Goal: Task Accomplishment & Management: Manage account settings

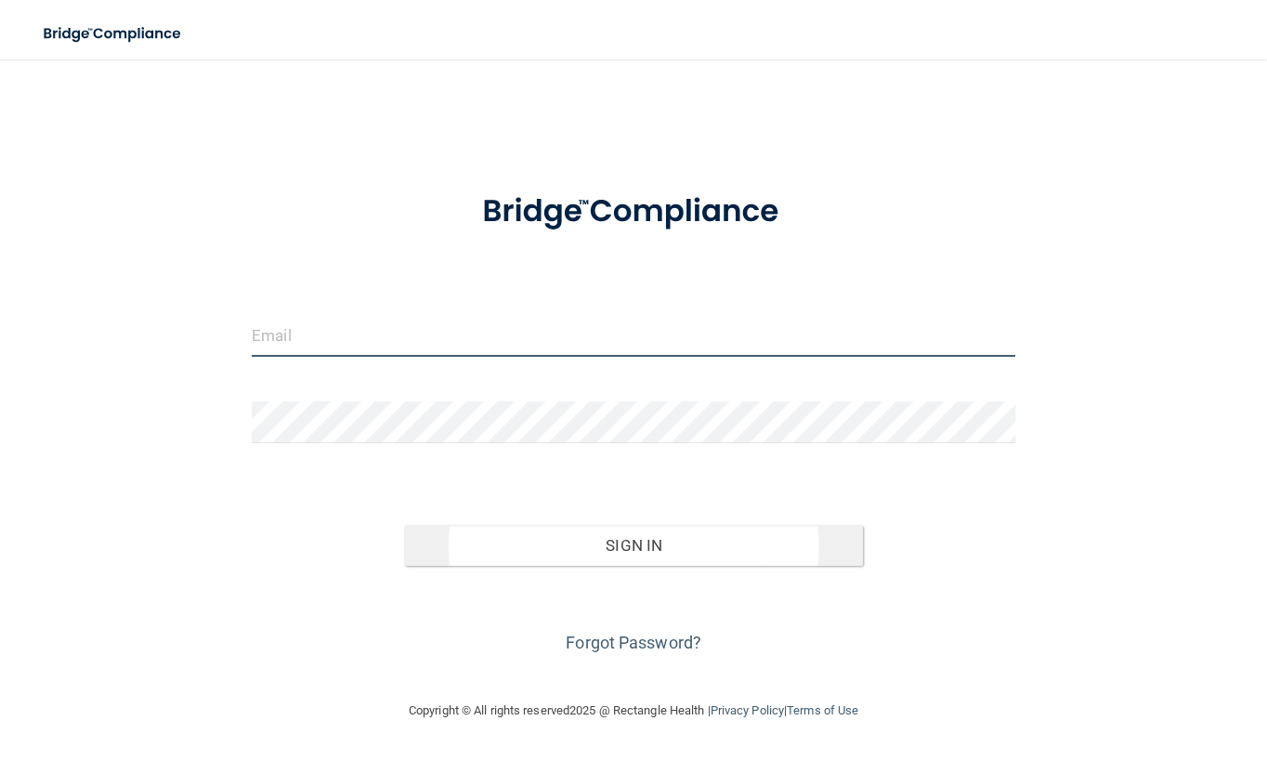
type input "[EMAIL_ADDRESS][DOMAIN_NAME]"
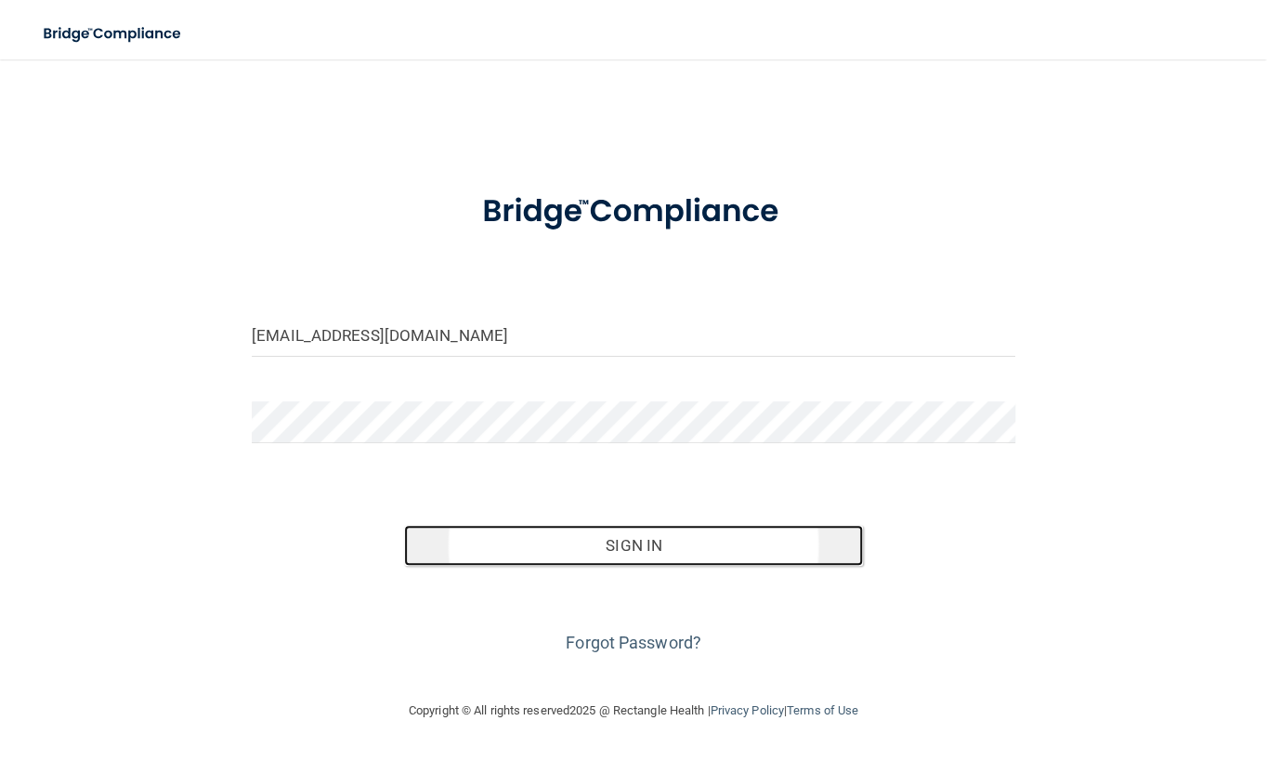
click at [592, 553] on button "Sign In" at bounding box center [633, 545] width 458 height 41
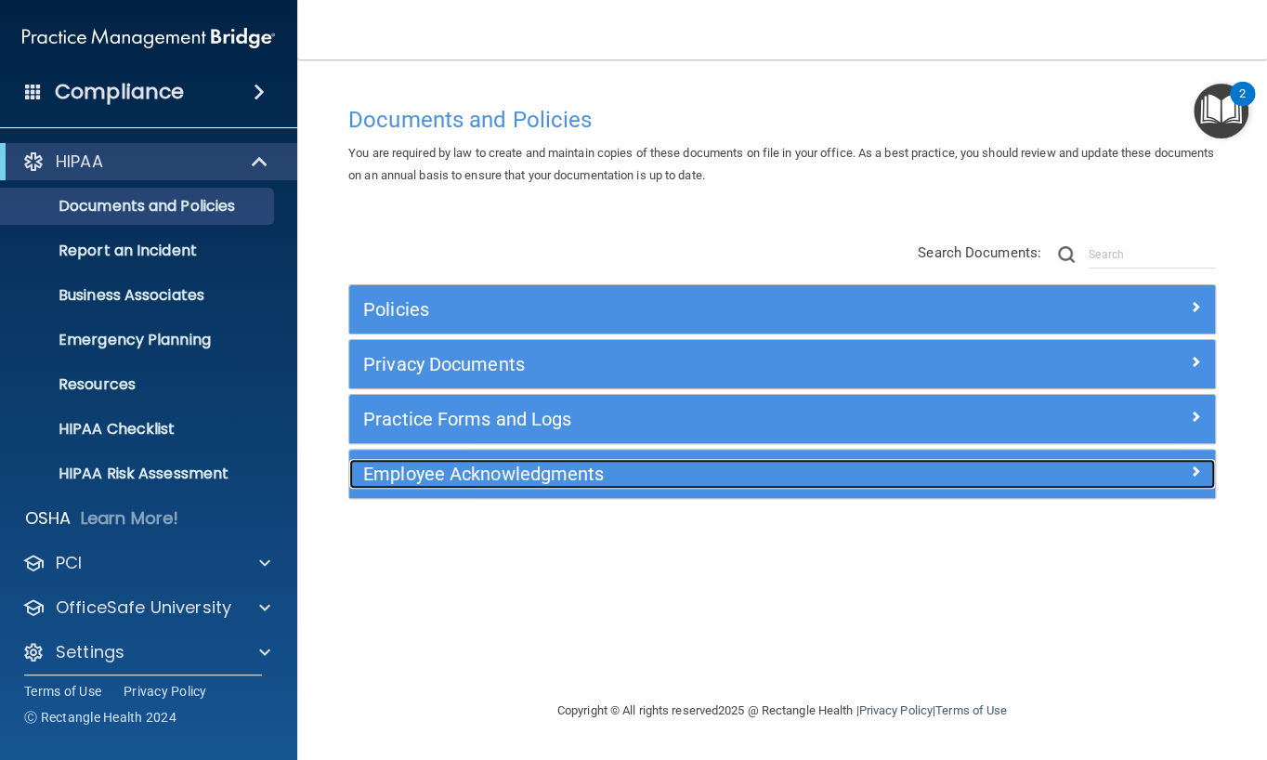
click at [566, 473] on h5 "Employee Acknowledgments" at bounding box center [673, 473] width 621 height 20
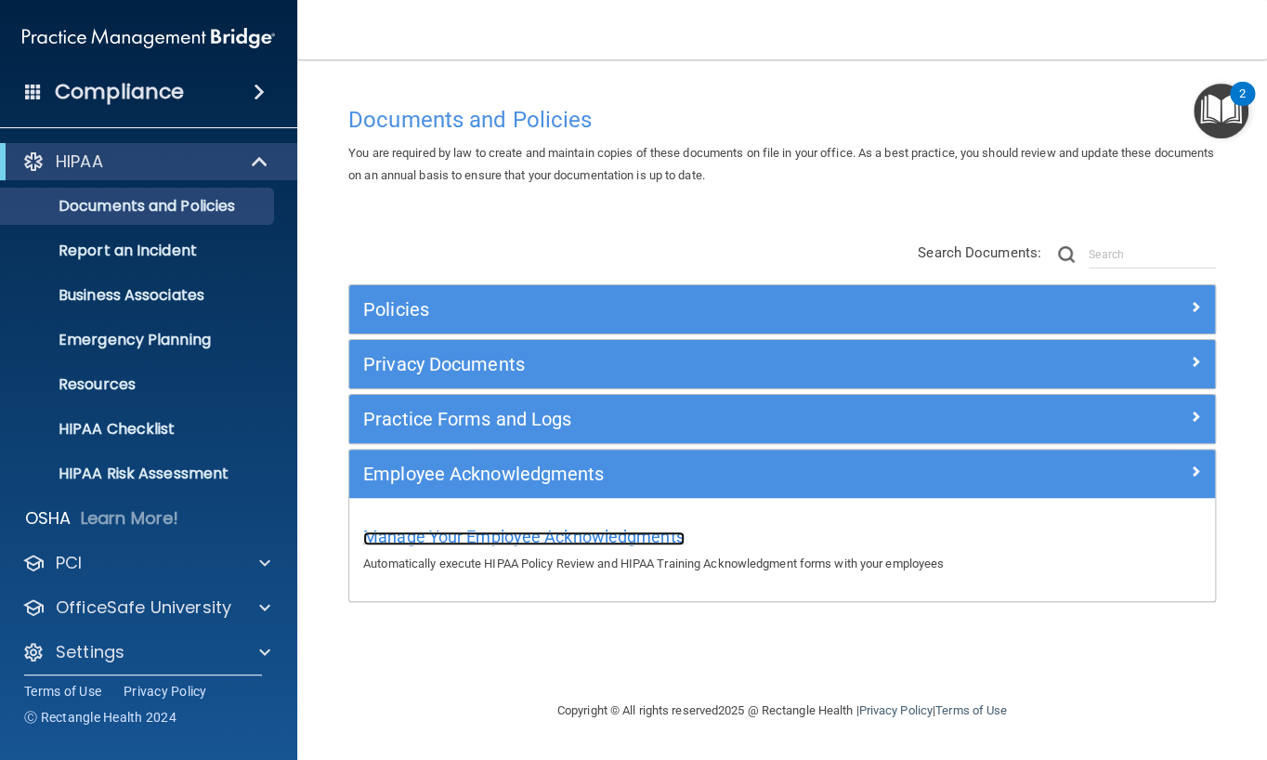
click at [546, 539] on span "Manage Your Employee Acknowledgments" at bounding box center [523, 537] width 321 height 20
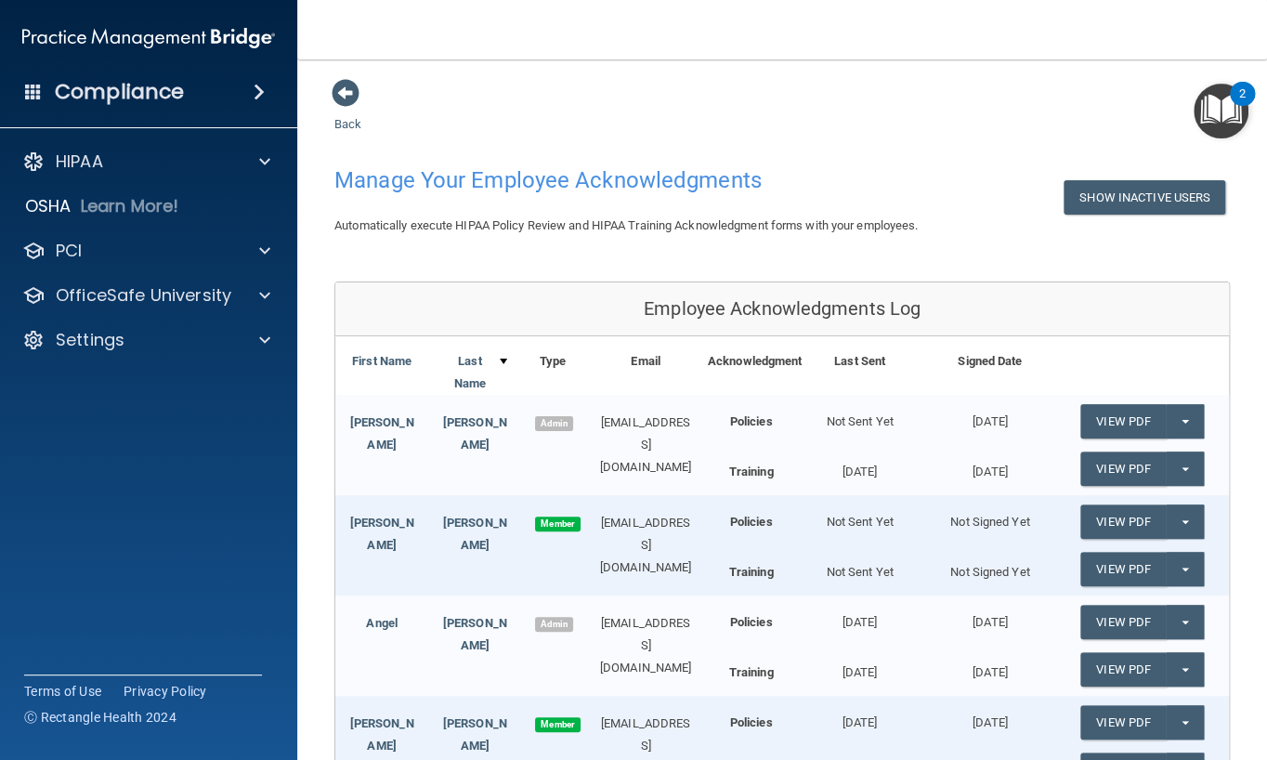
scroll to position [186, 0]
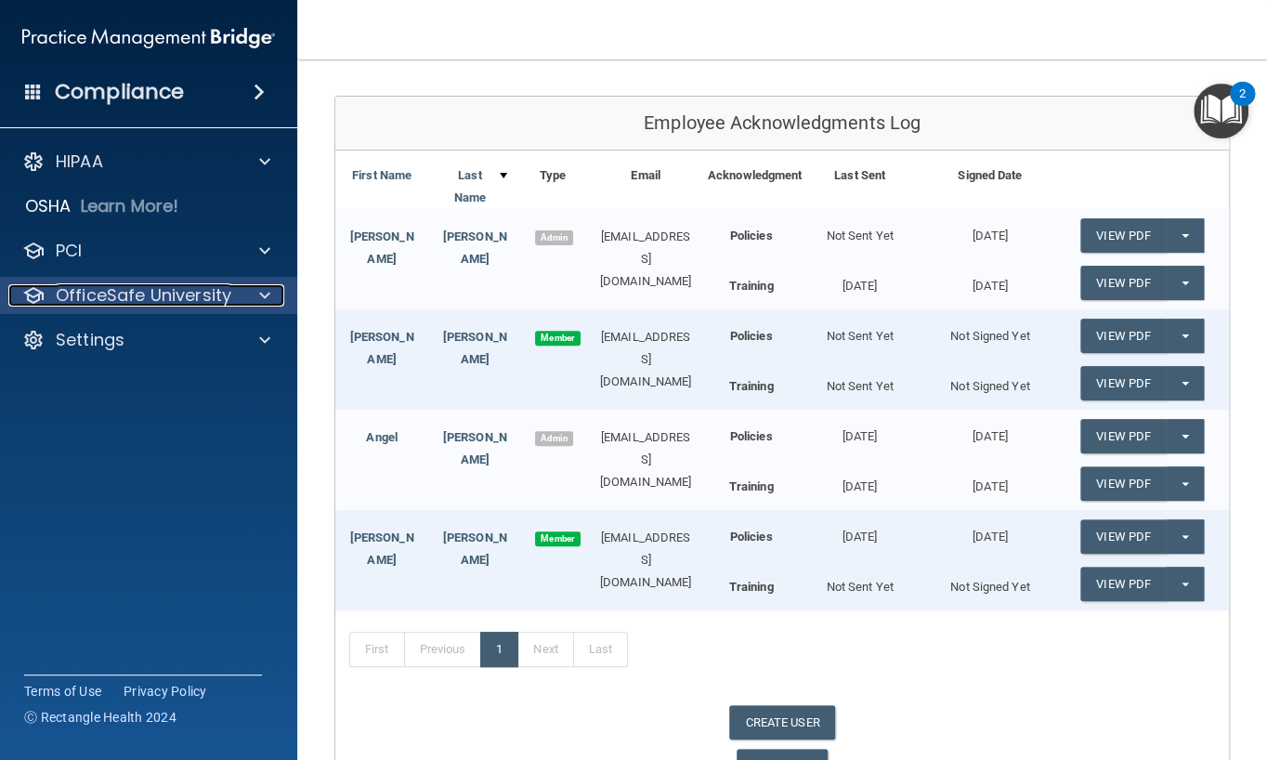
click at [105, 295] on p "OfficeSafe University" at bounding box center [144, 295] width 176 height 22
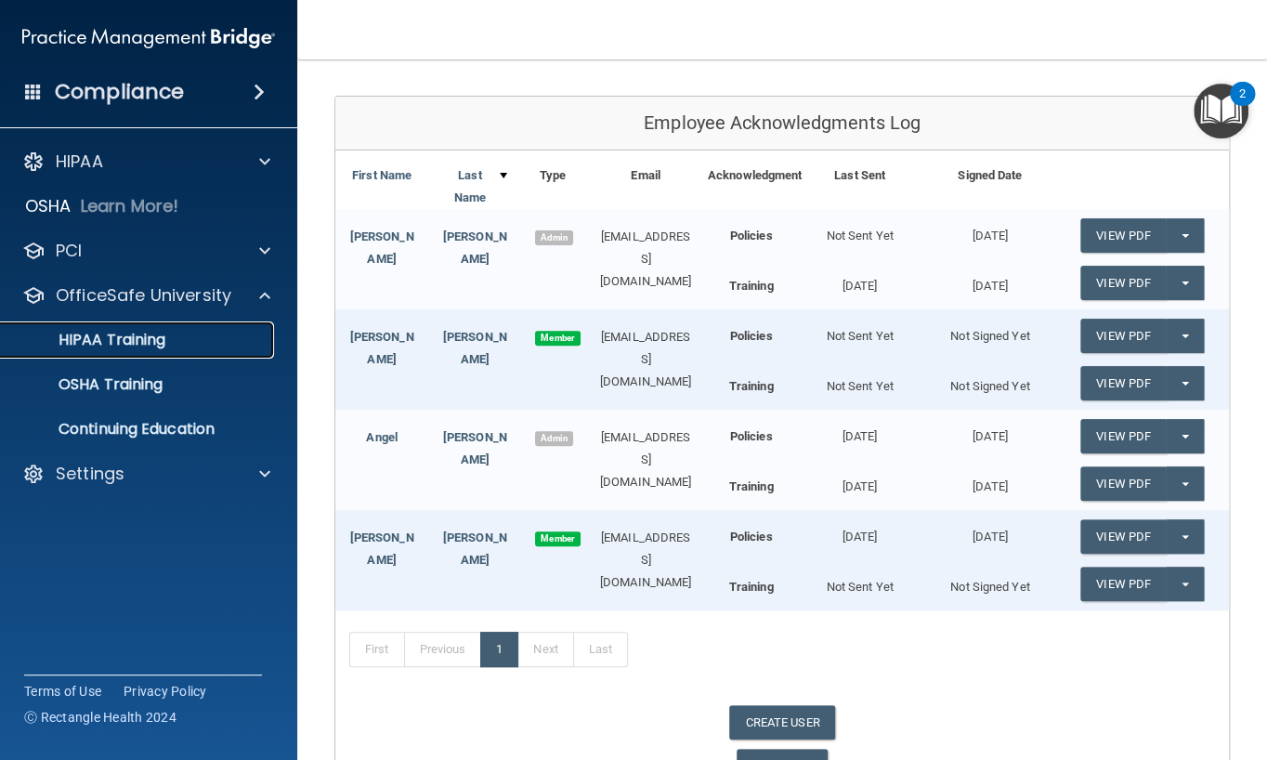
click at [89, 337] on p "HIPAA Training" at bounding box center [88, 340] width 153 height 19
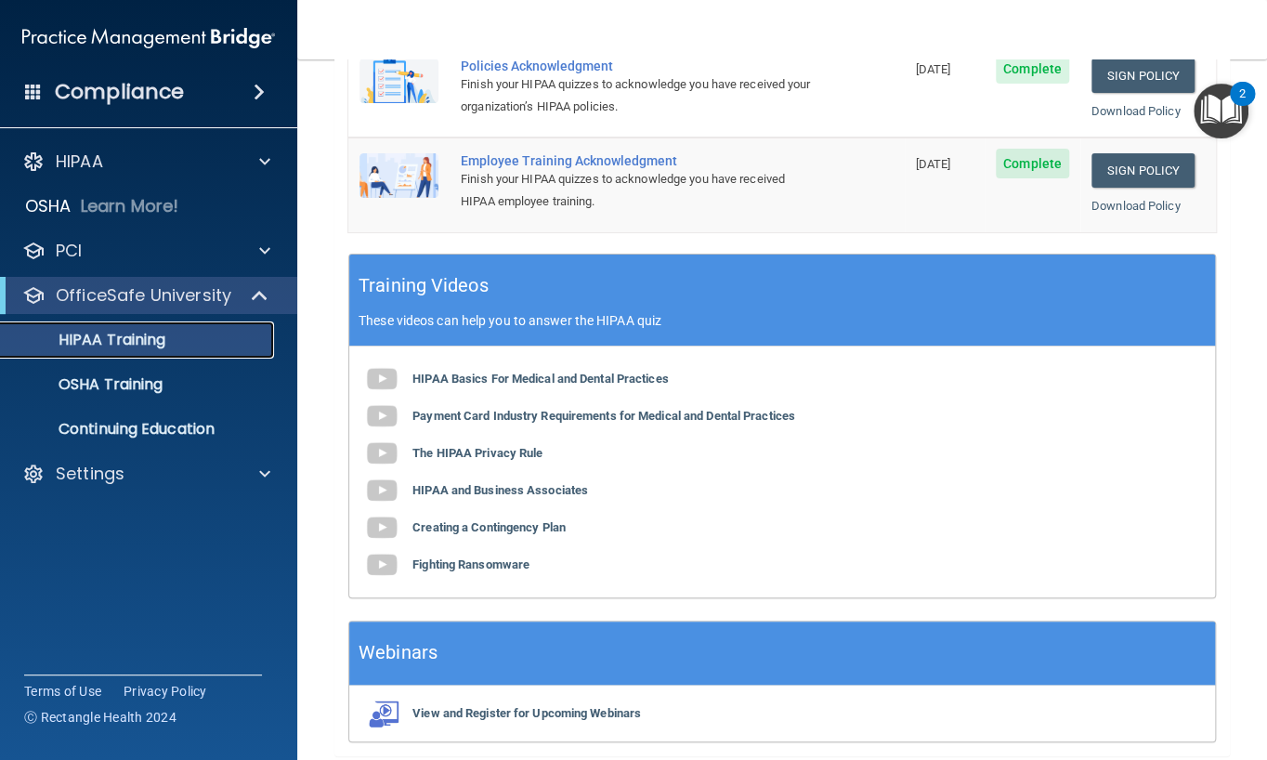
scroll to position [529, 0]
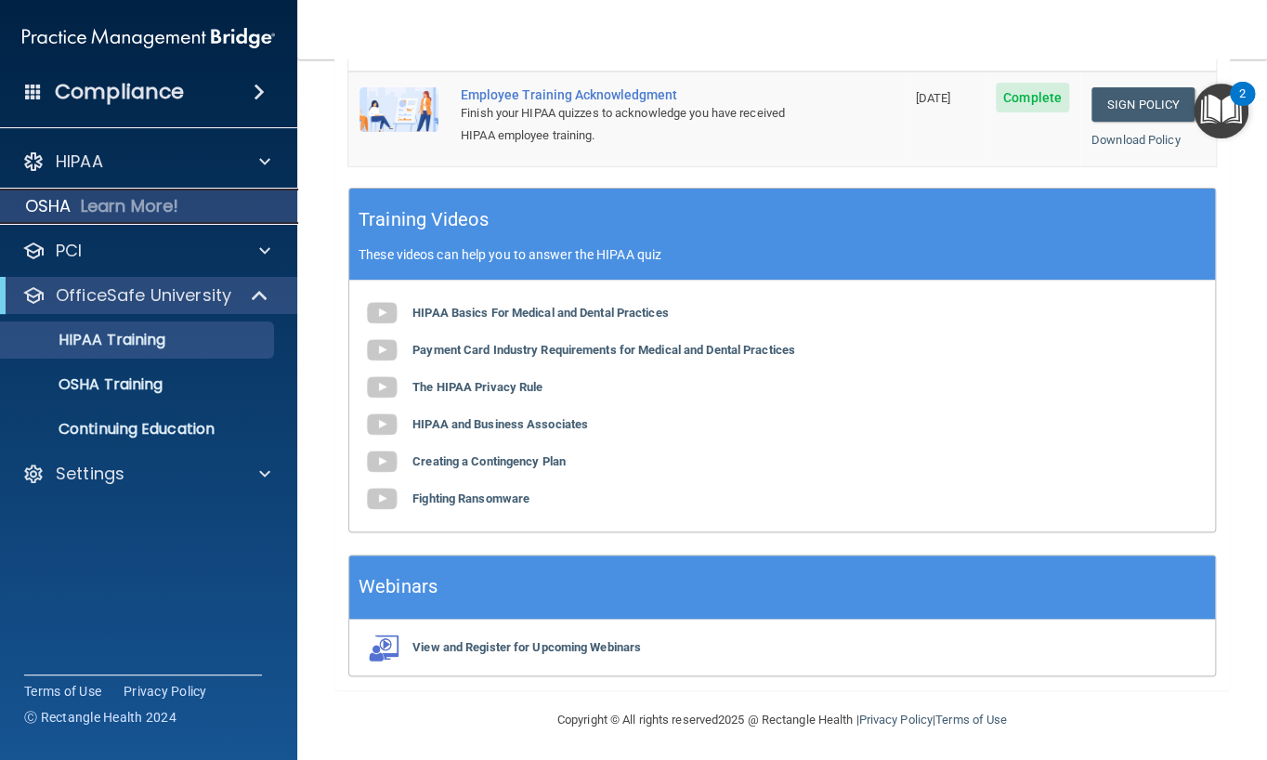
click at [150, 212] on p "Learn More!" at bounding box center [130, 206] width 98 height 22
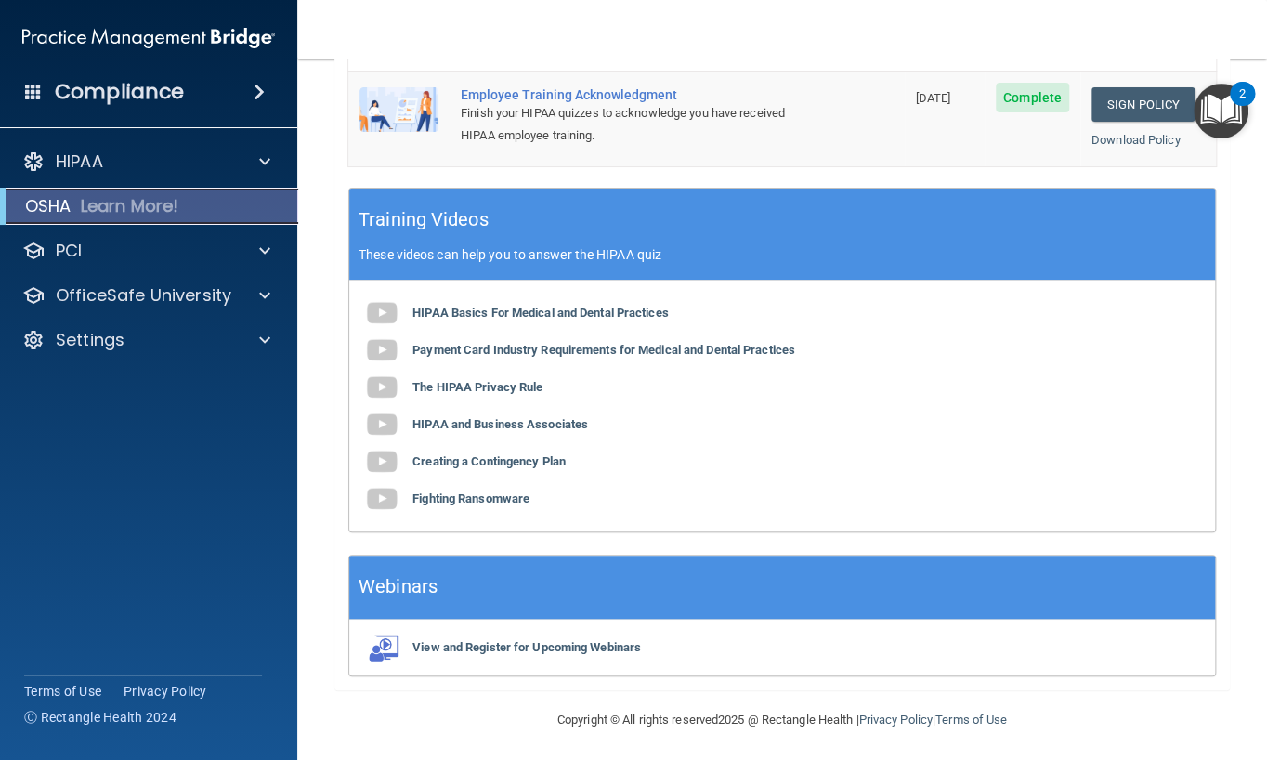
scroll to position [101, 0]
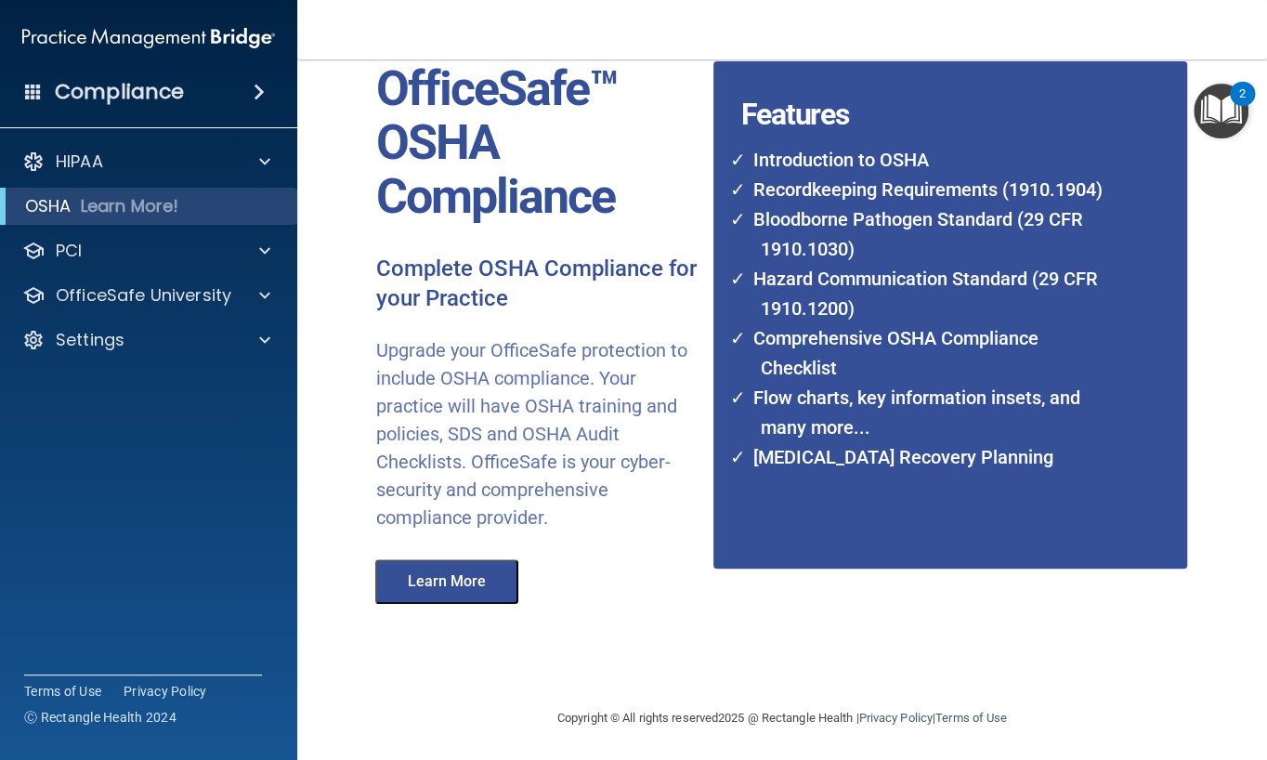
click at [448, 584] on button "Learn More" at bounding box center [446, 581] width 143 height 45
click at [111, 300] on p "OfficeSafe University" at bounding box center [144, 295] width 176 height 22
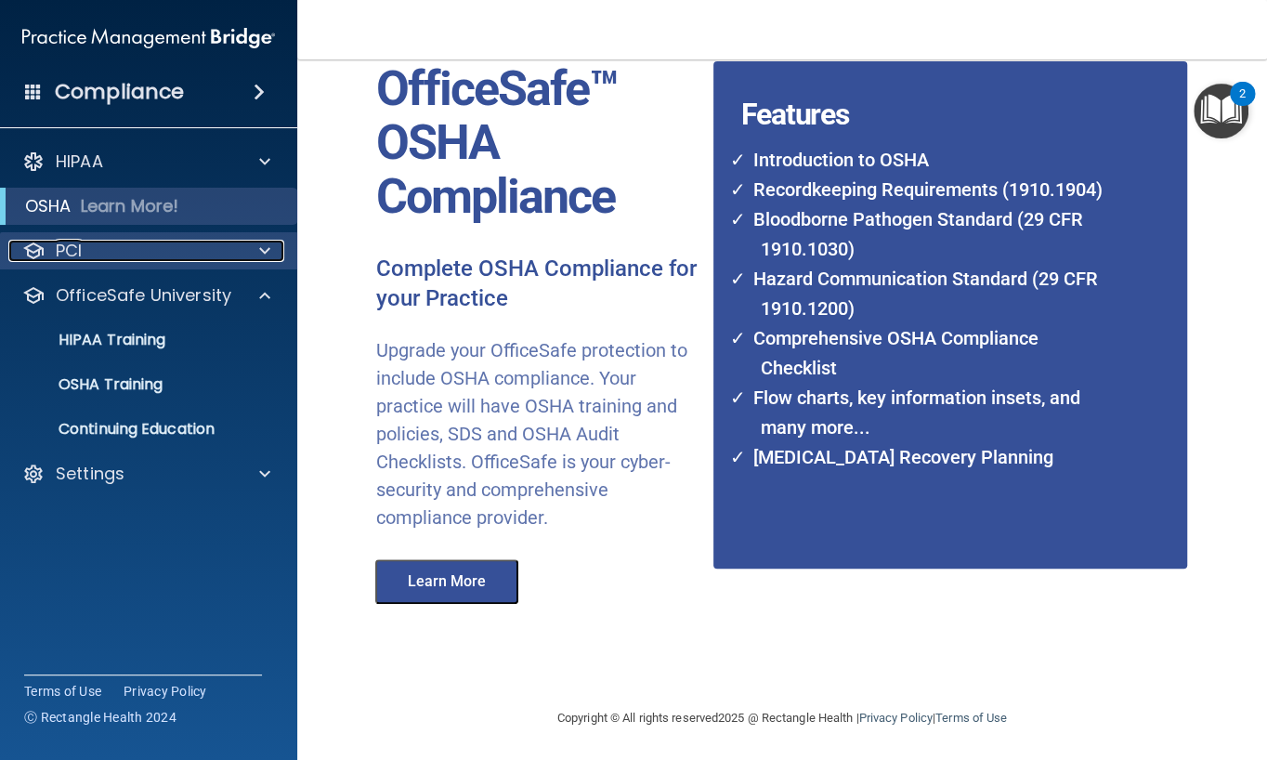
click at [94, 252] on div "PCI" at bounding box center [123, 251] width 230 height 22
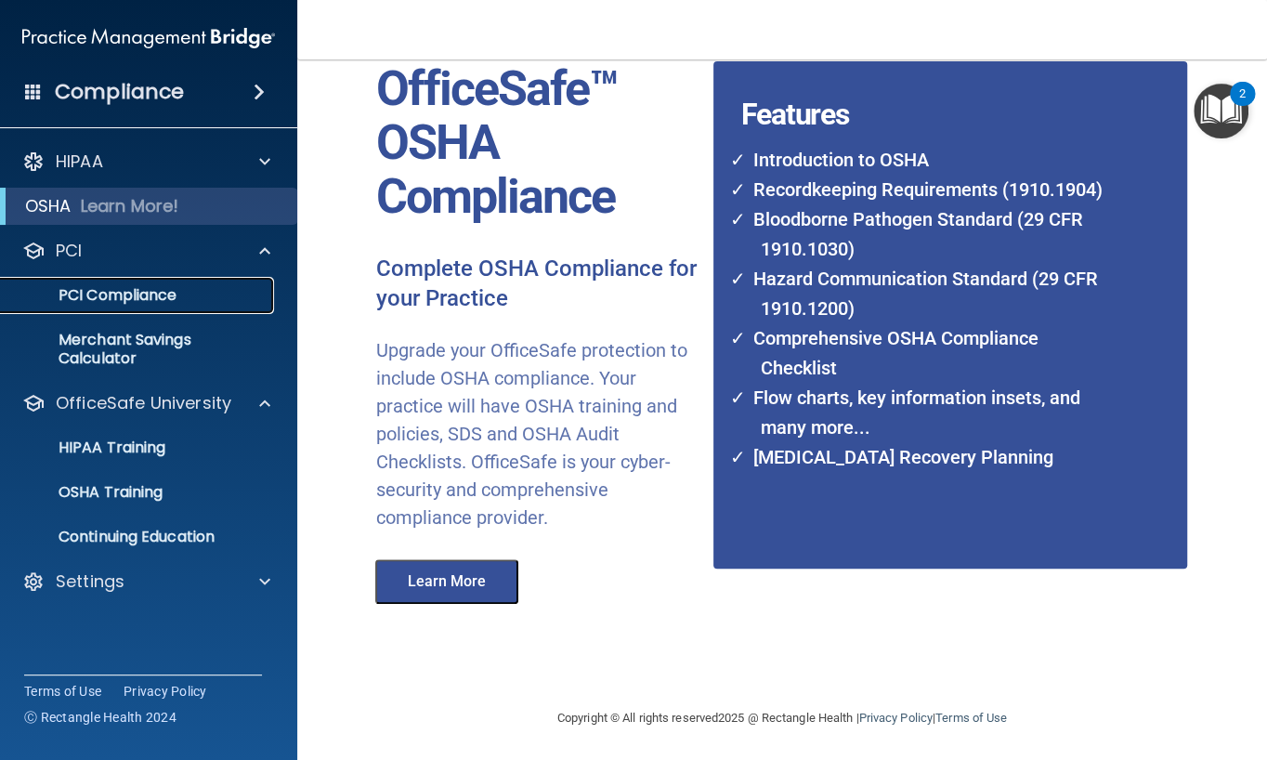
click at [111, 296] on p "PCI Compliance" at bounding box center [139, 295] width 254 height 19
click at [113, 349] on p "Merchant Savings Calculator" at bounding box center [139, 349] width 254 height 37
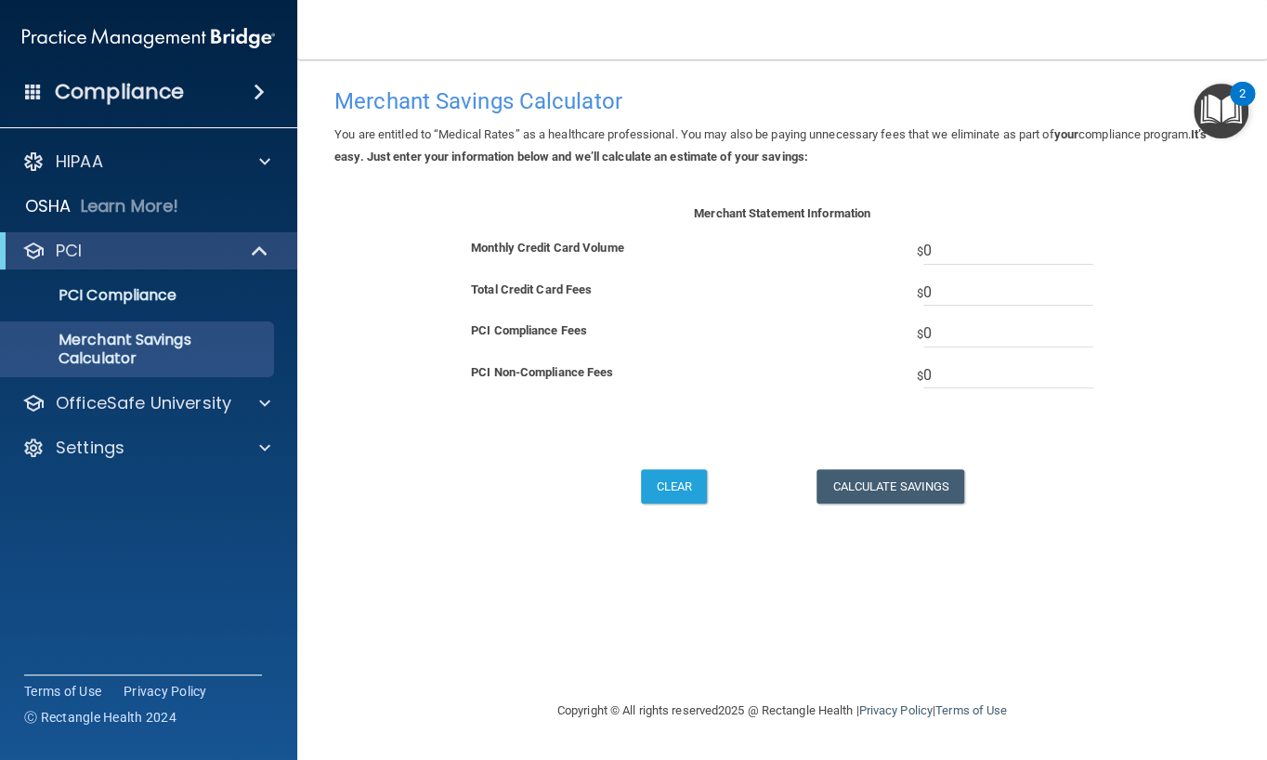
click at [1221, 112] on img "Open Resource Center, 2 new notifications" at bounding box center [1220, 111] width 55 height 55
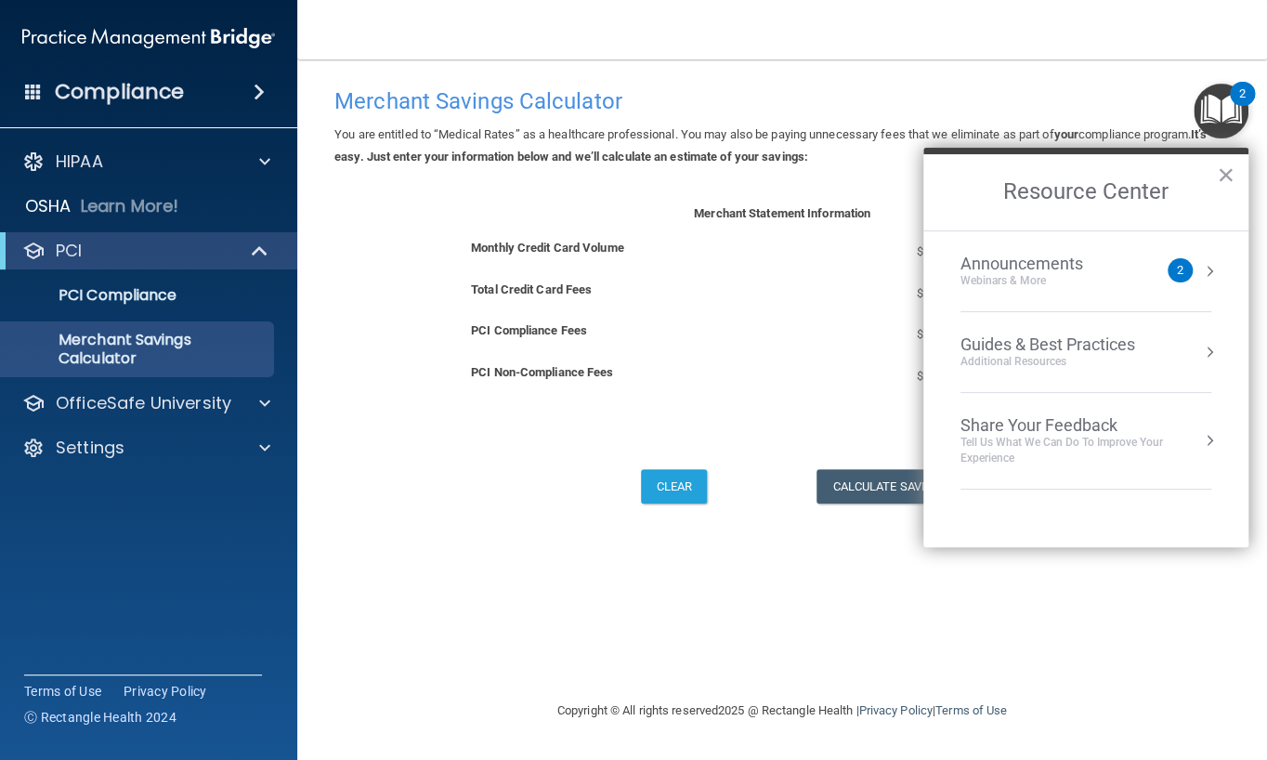
click at [1206, 267] on button "Resource Center" at bounding box center [1209, 271] width 19 height 19
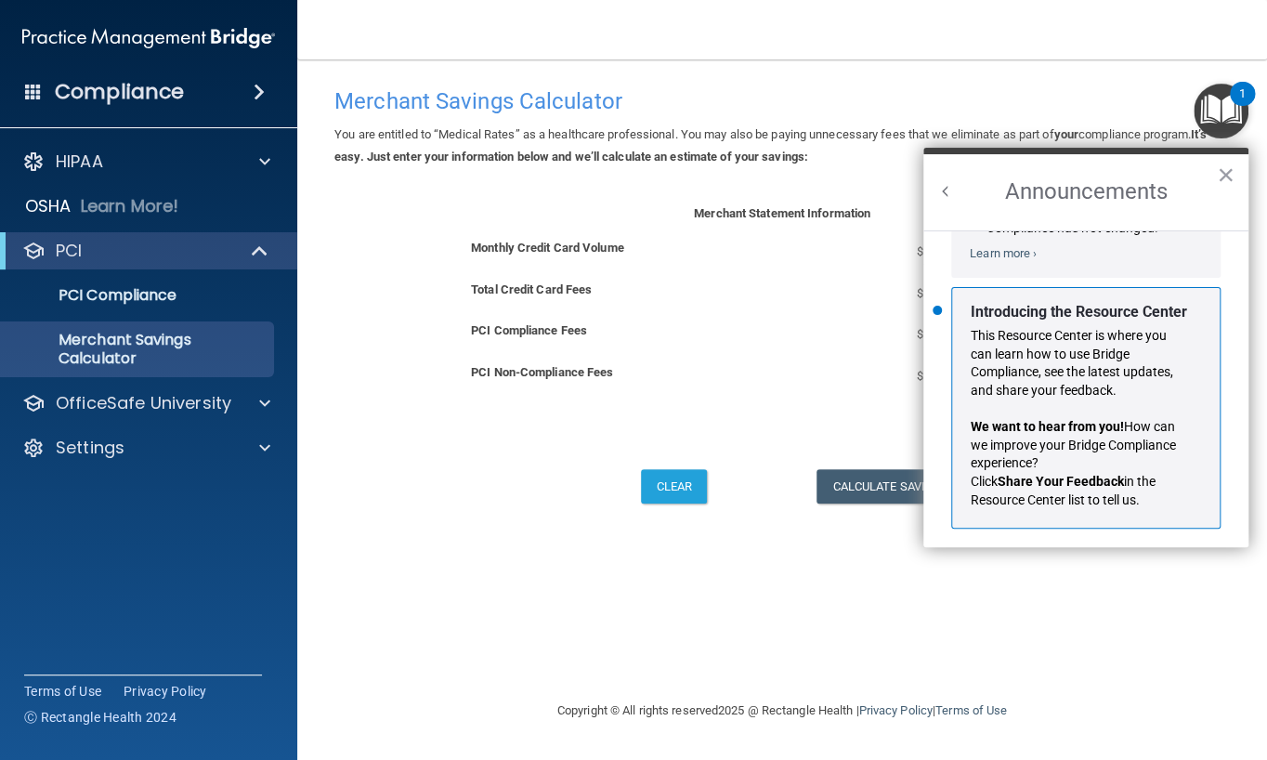
scroll to position [303, 0]
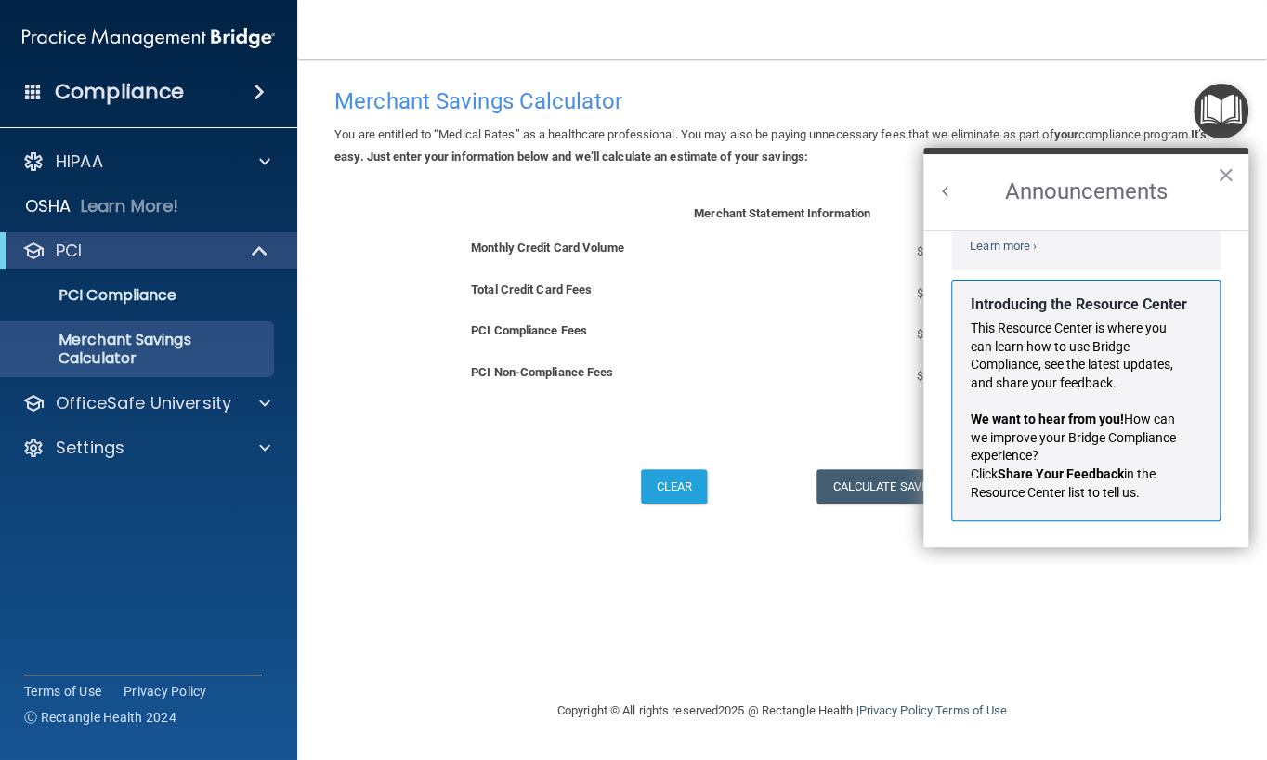
click at [1228, 175] on button "×" at bounding box center [1225, 175] width 18 height 30
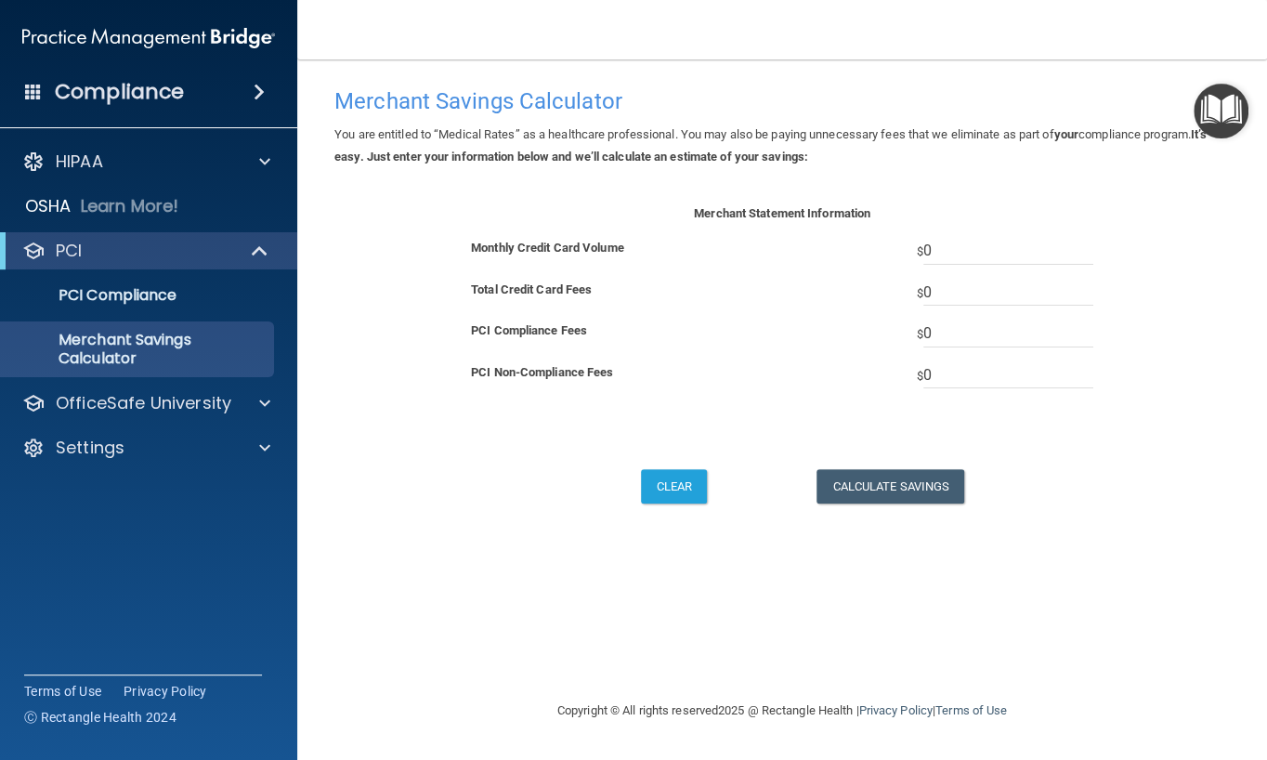
click at [255, 90] on span at bounding box center [259, 92] width 11 height 22
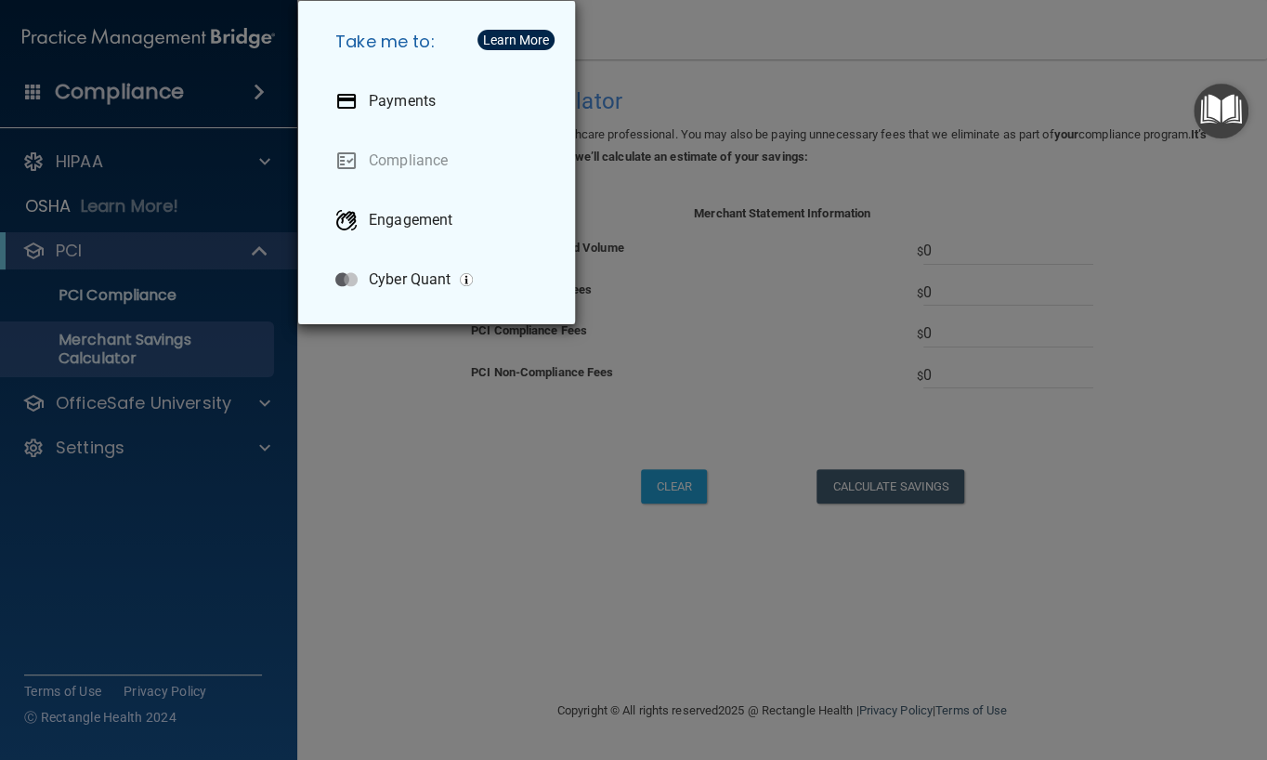
click at [74, 94] on div "Take me to: Payments Compliance Engagement Cyber Quant" at bounding box center [633, 380] width 1267 height 760
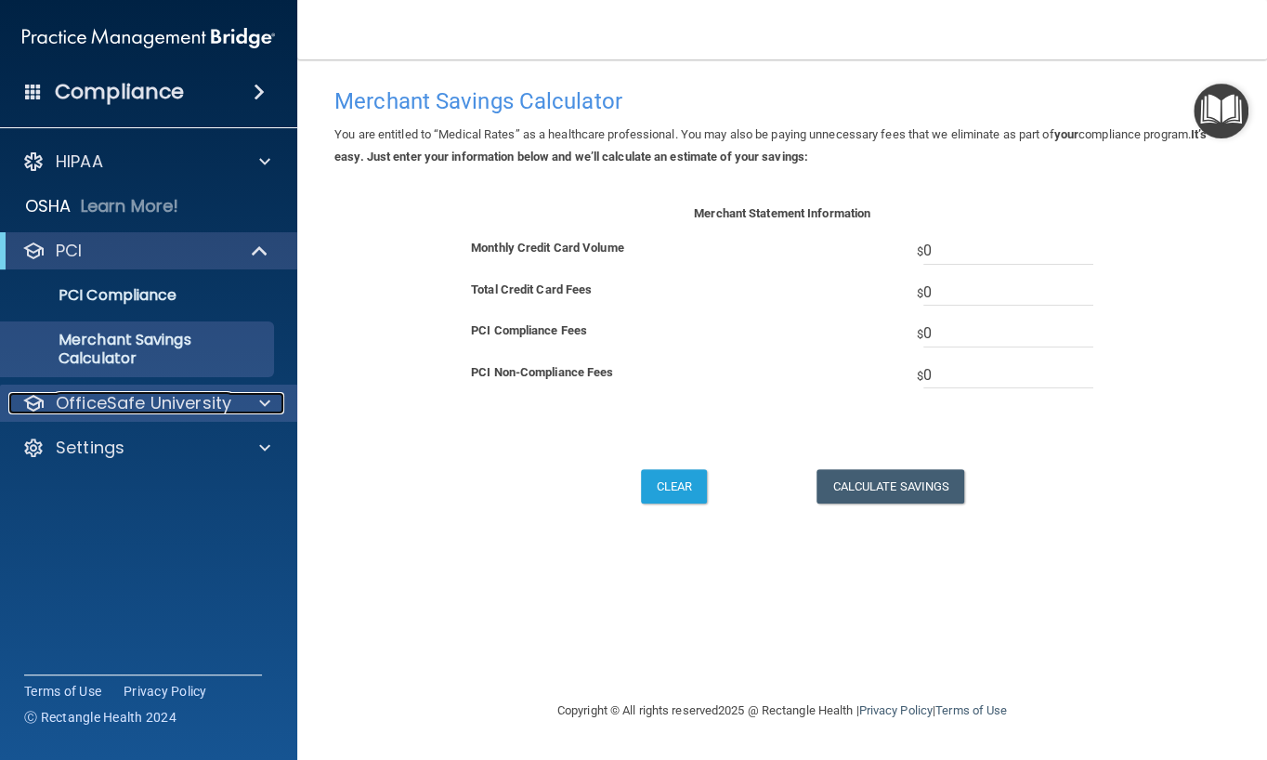
click at [133, 398] on p "OfficeSafe University" at bounding box center [144, 403] width 176 height 22
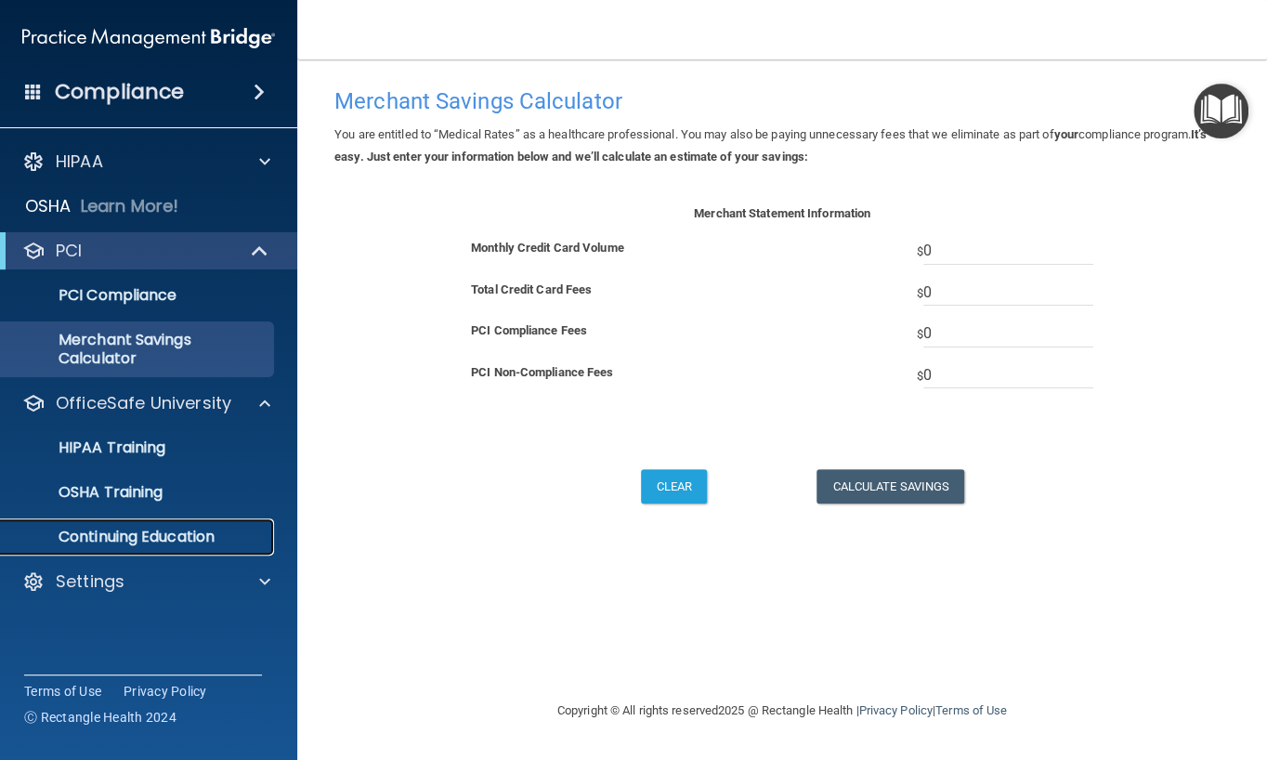
click at [120, 538] on p "Continuing Education" at bounding box center [139, 536] width 254 height 19
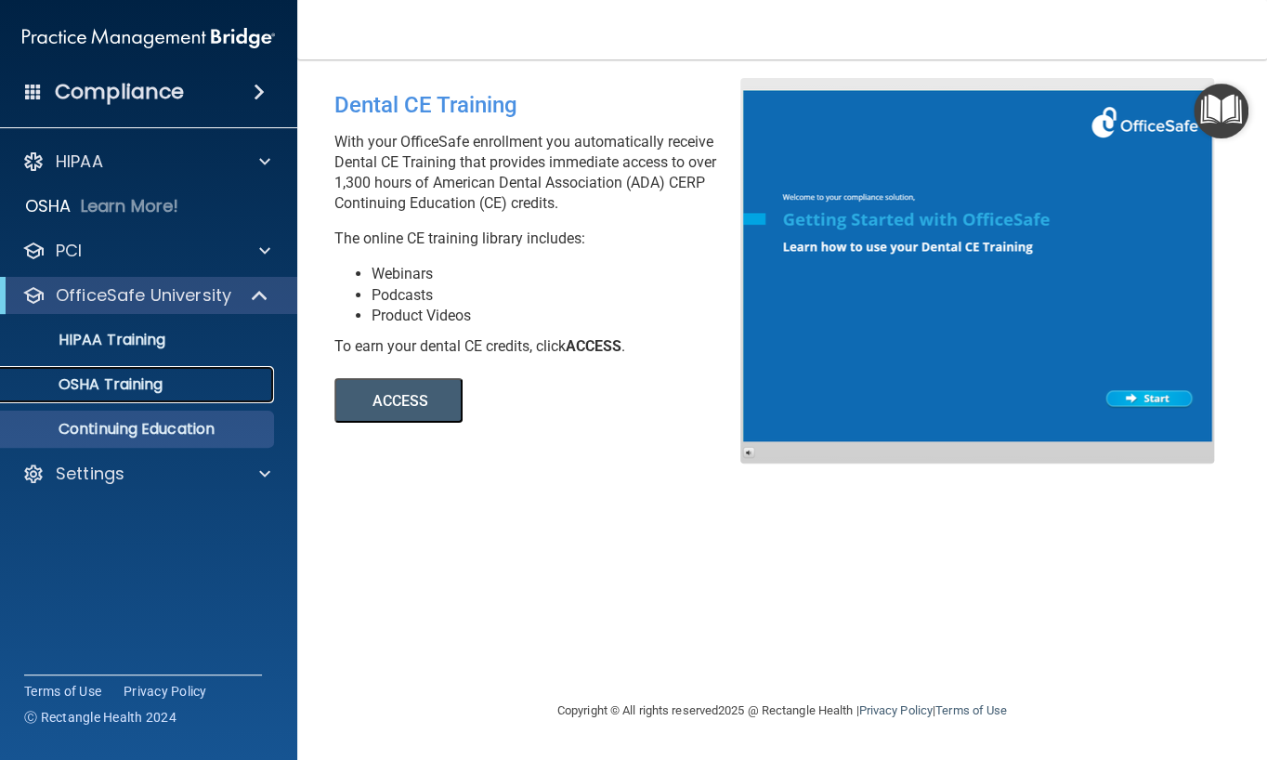
click at [107, 386] on p "OSHA Training" at bounding box center [87, 384] width 150 height 19
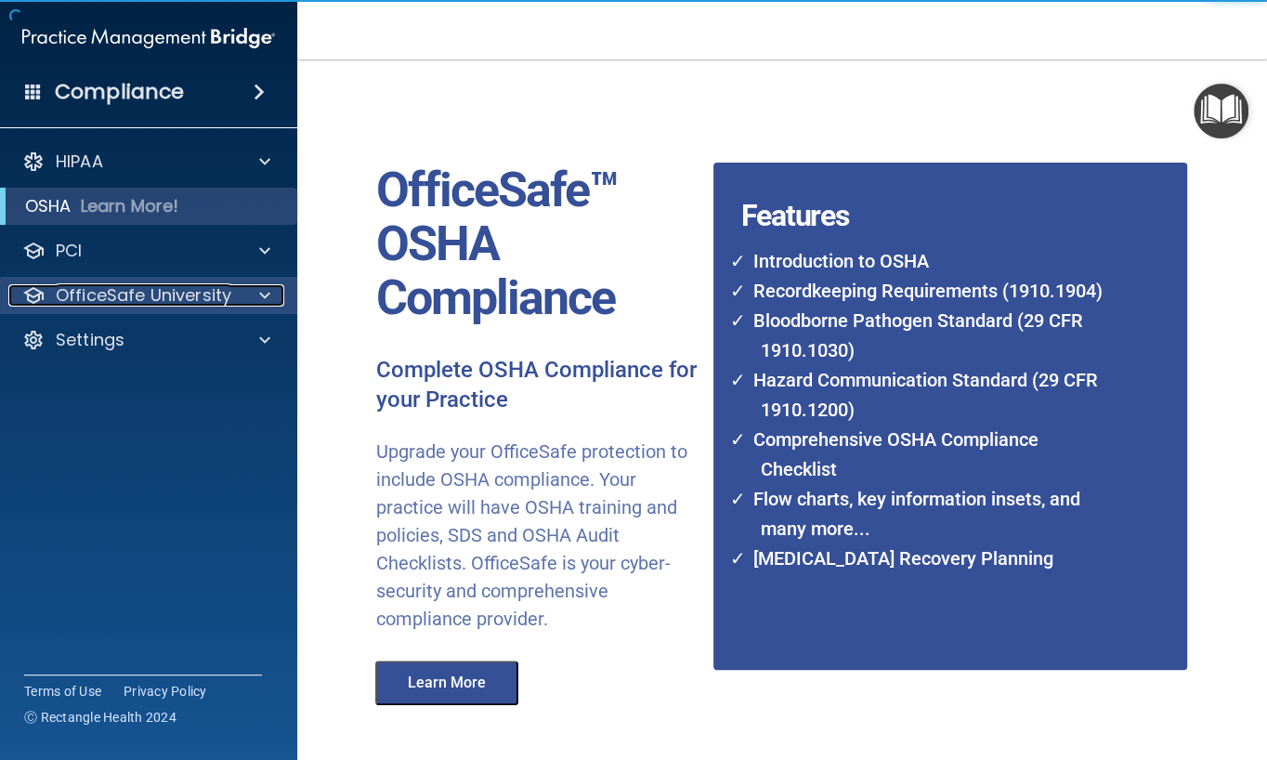
click at [110, 288] on p "OfficeSafe University" at bounding box center [144, 295] width 176 height 22
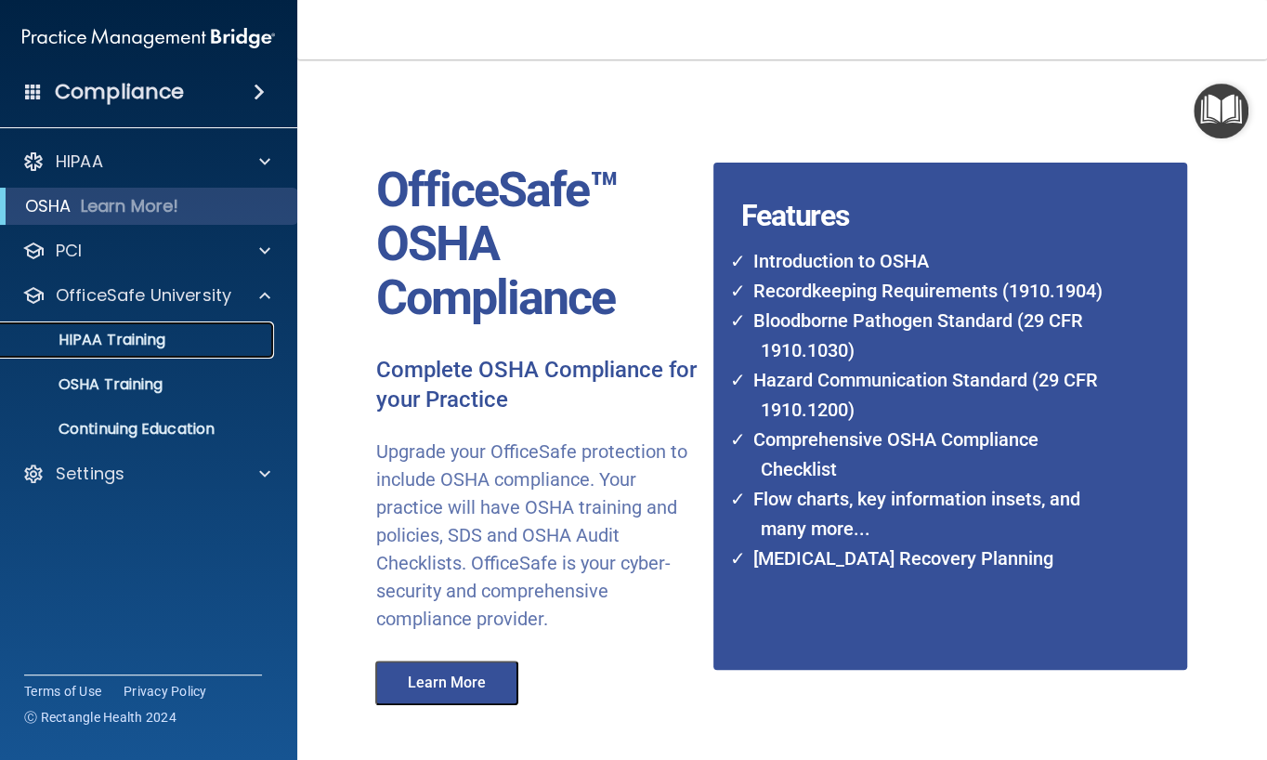
click at [112, 340] on p "HIPAA Training" at bounding box center [88, 340] width 153 height 19
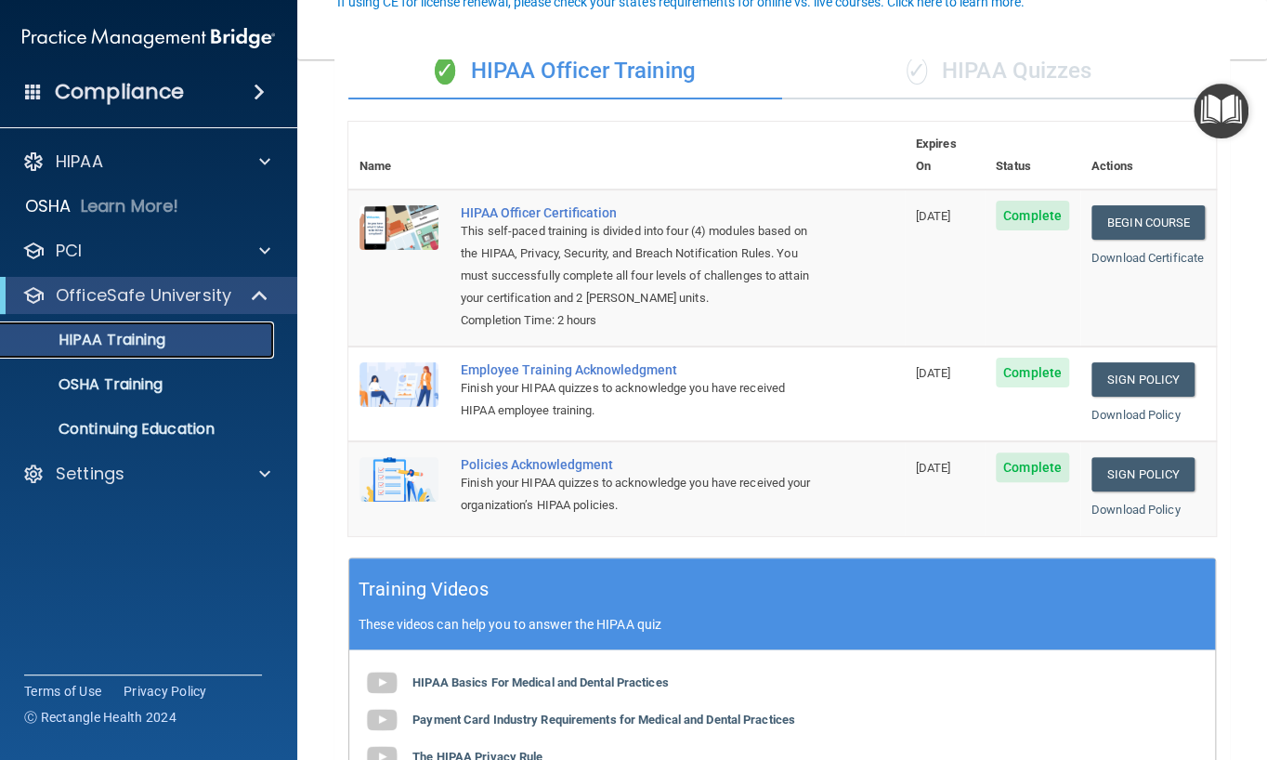
scroll to position [186, 0]
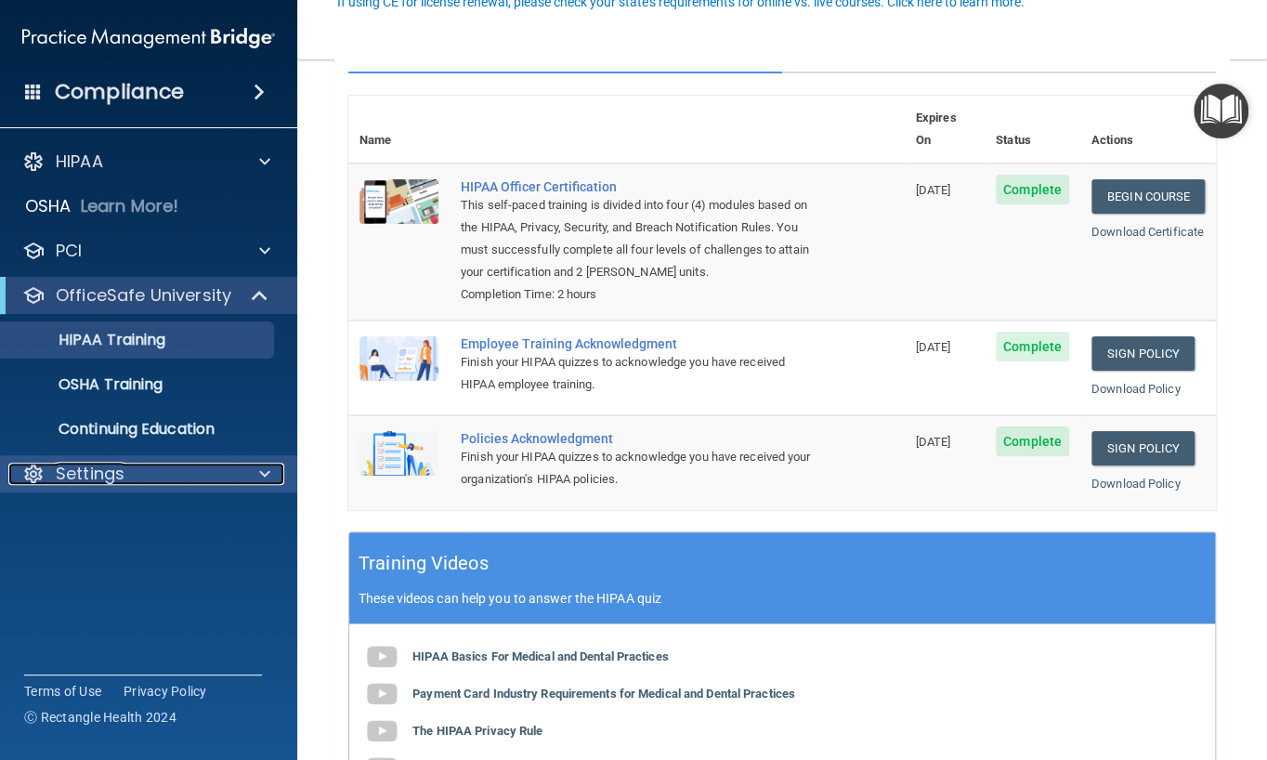
click at [85, 478] on p "Settings" at bounding box center [90, 473] width 69 height 22
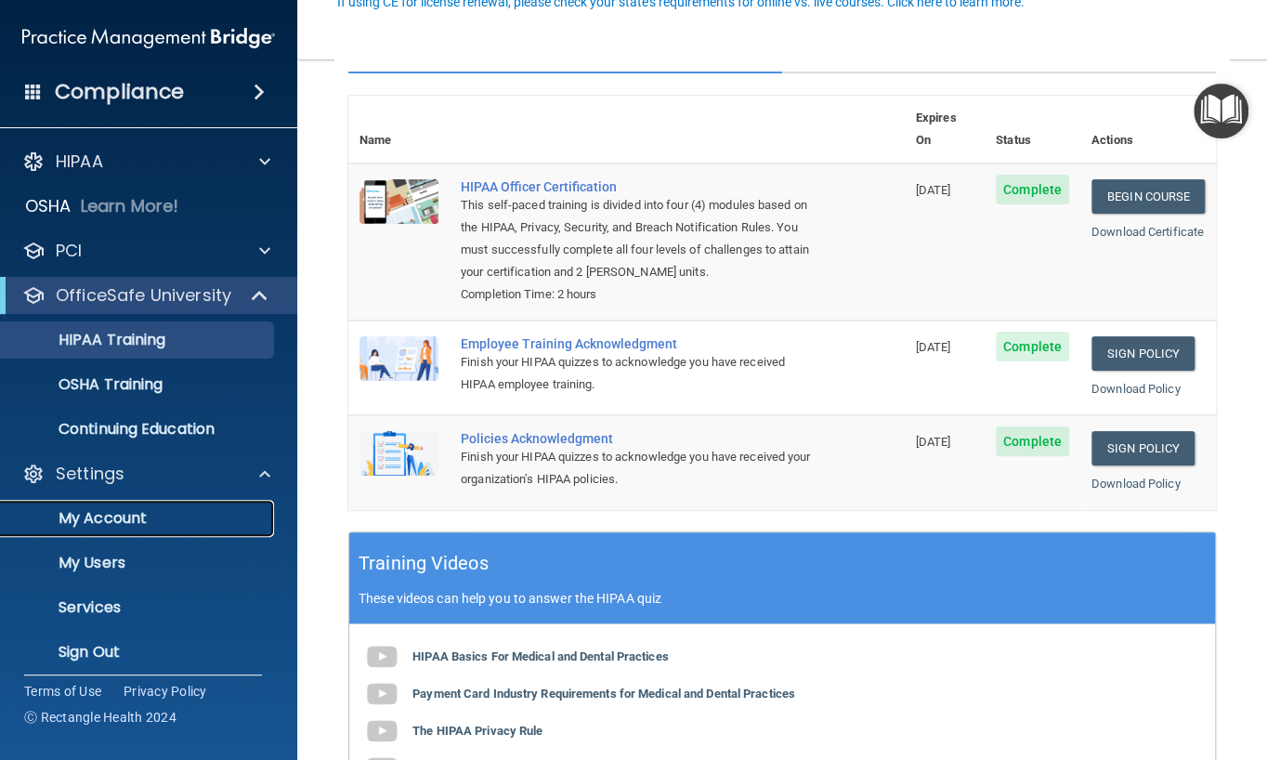
click at [113, 512] on p "My Account" at bounding box center [139, 518] width 254 height 19
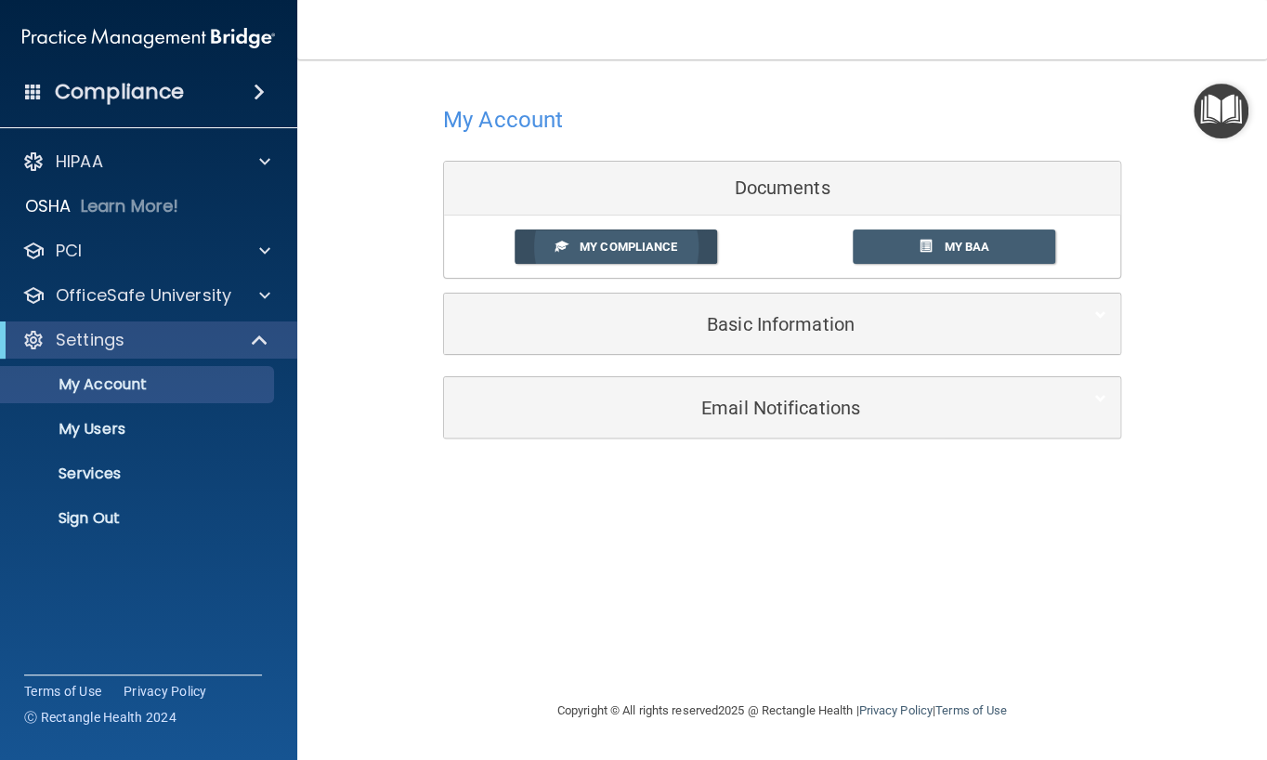
click at [598, 243] on span "My Compliance" at bounding box center [628, 247] width 98 height 14
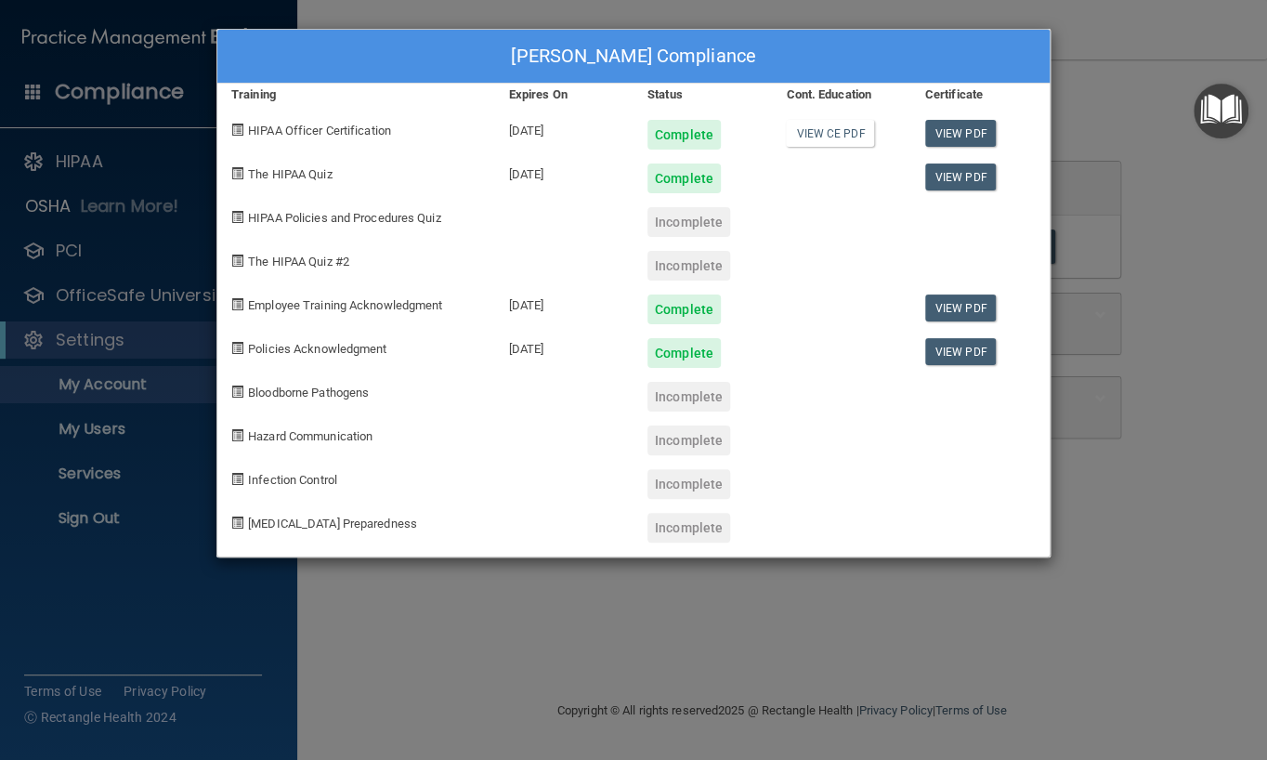
click at [231, 216] on span at bounding box center [237, 217] width 12 height 12
click at [1164, 565] on div "Angel Pfiester's Compliance Training Expires On Status Cont. Education Certific…" at bounding box center [633, 380] width 1267 height 760
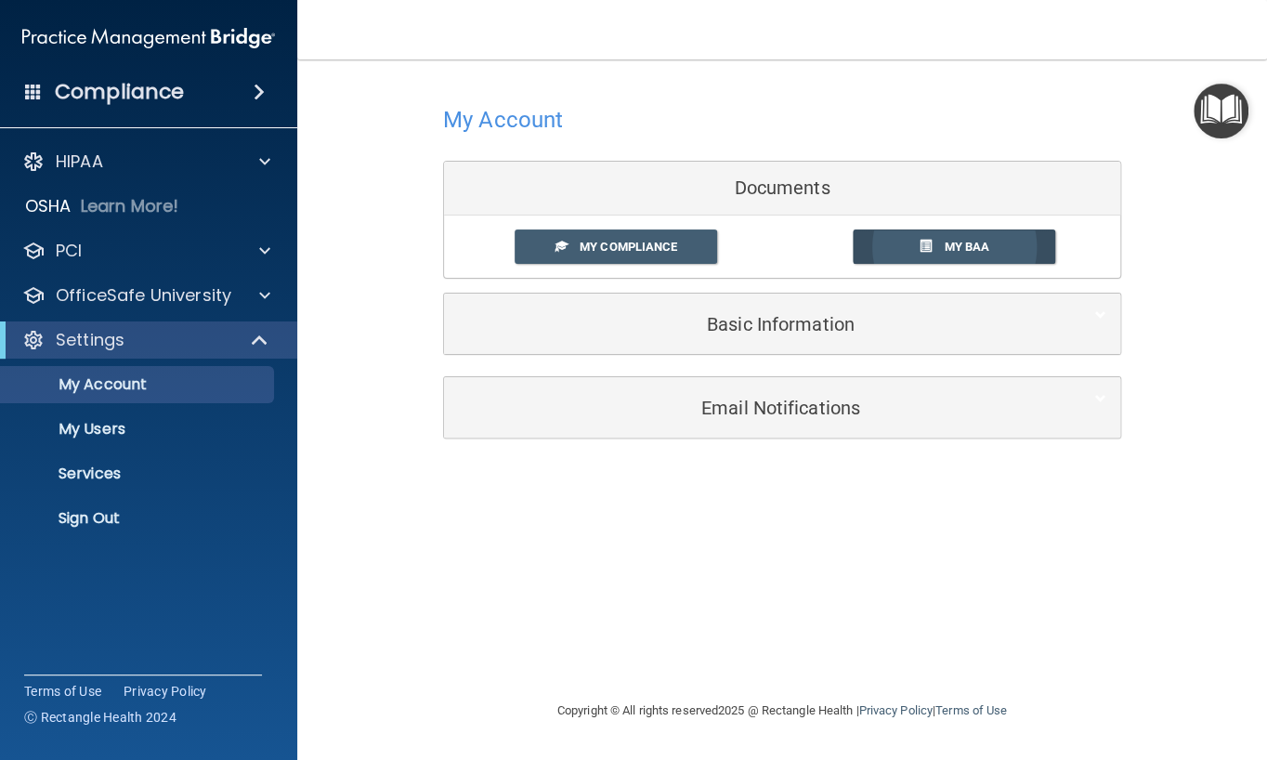
click at [933, 254] on link "My BAA" at bounding box center [953, 246] width 203 height 34
click at [76, 163] on p "HIPAA" at bounding box center [79, 161] width 47 height 22
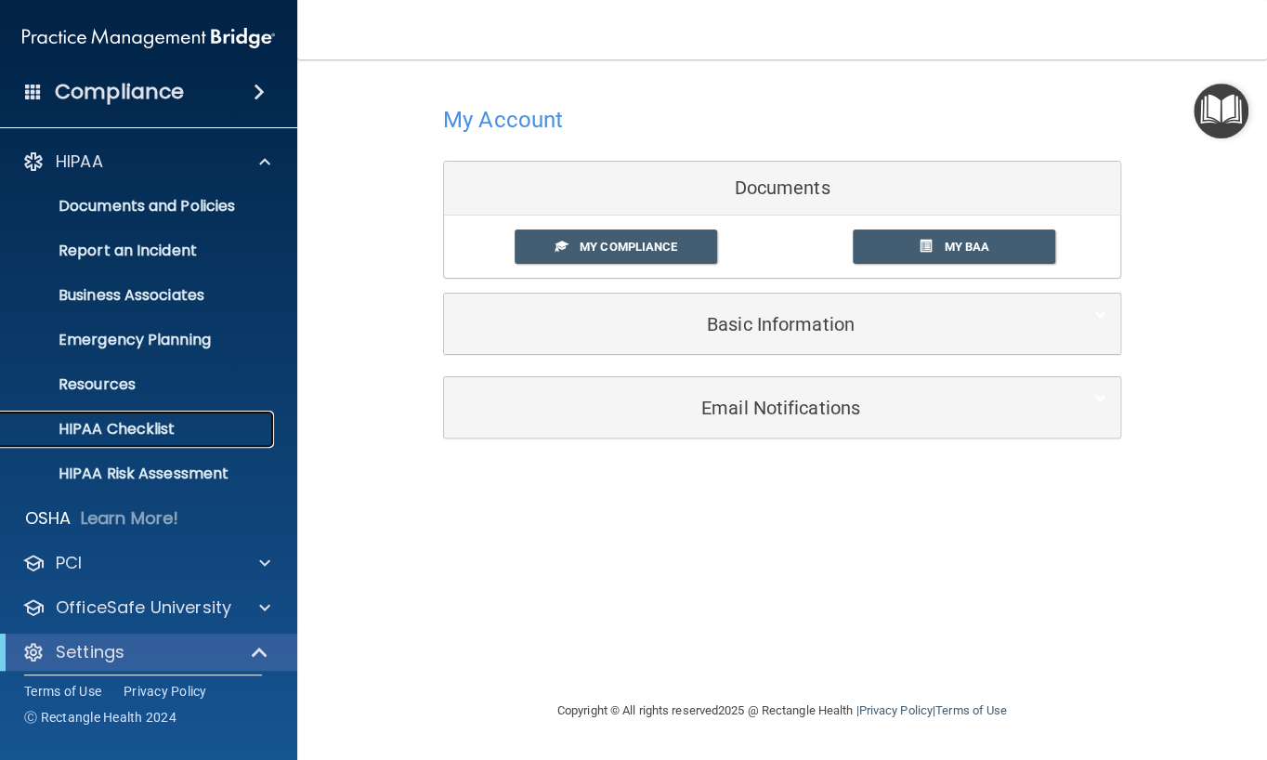
click at [128, 429] on p "HIPAA Checklist" at bounding box center [139, 429] width 254 height 19
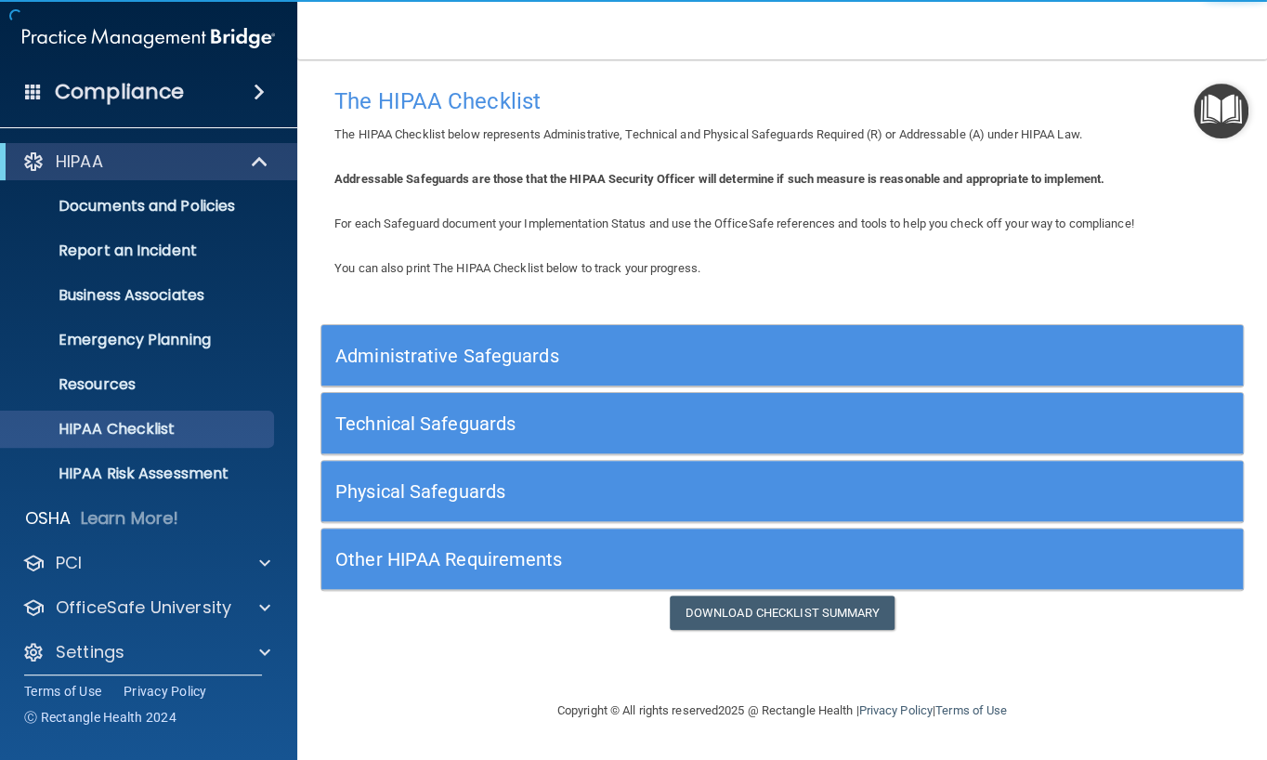
click at [534, 353] on h5 "Administrative Safeguards" at bounding box center [666, 355] width 663 height 20
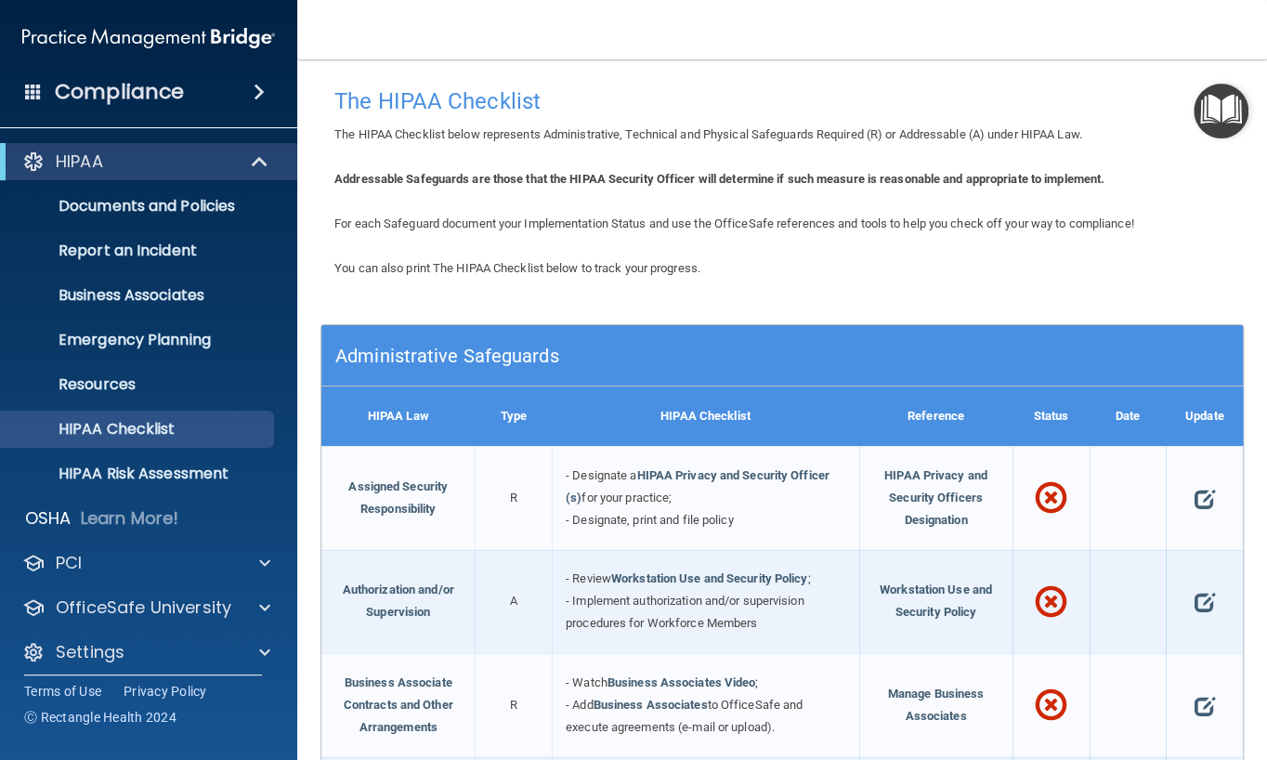
scroll to position [93, 0]
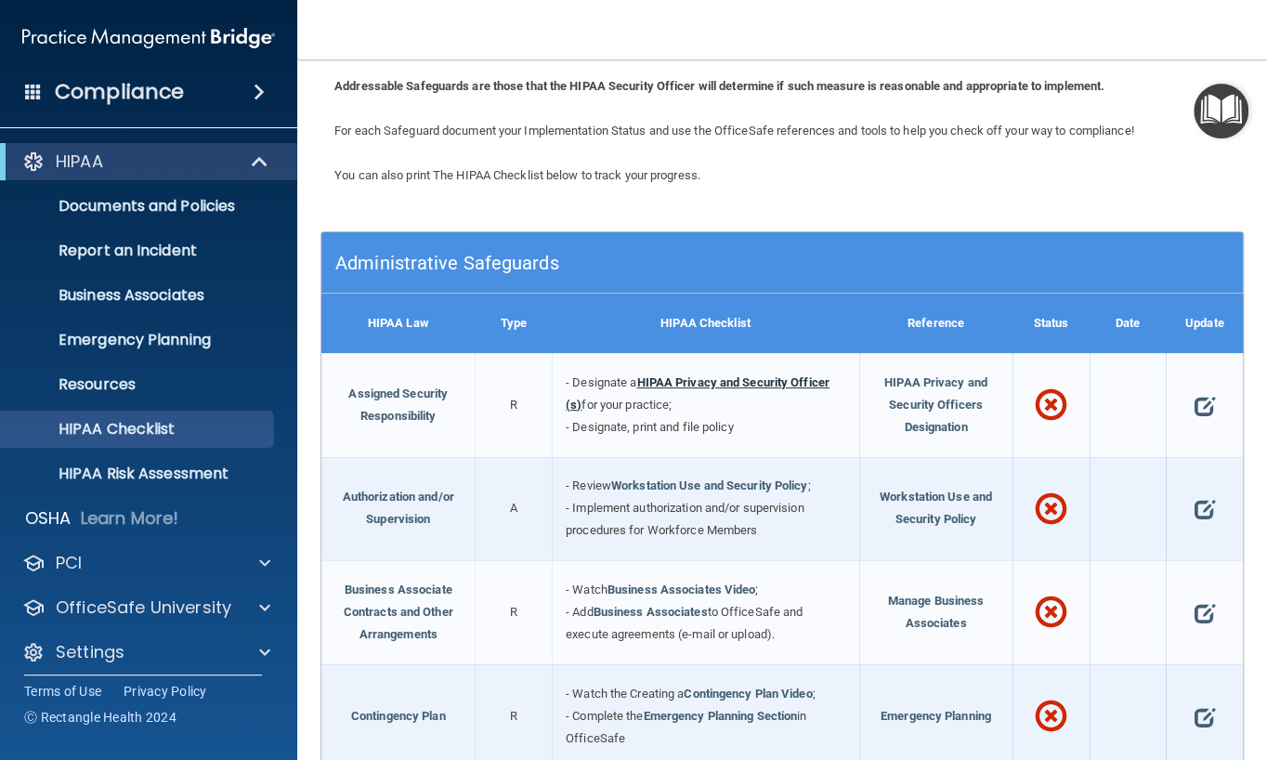
click at [694, 380] on link "HIPAA Privacy and Security Officer (s)" at bounding box center [698, 393] width 264 height 36
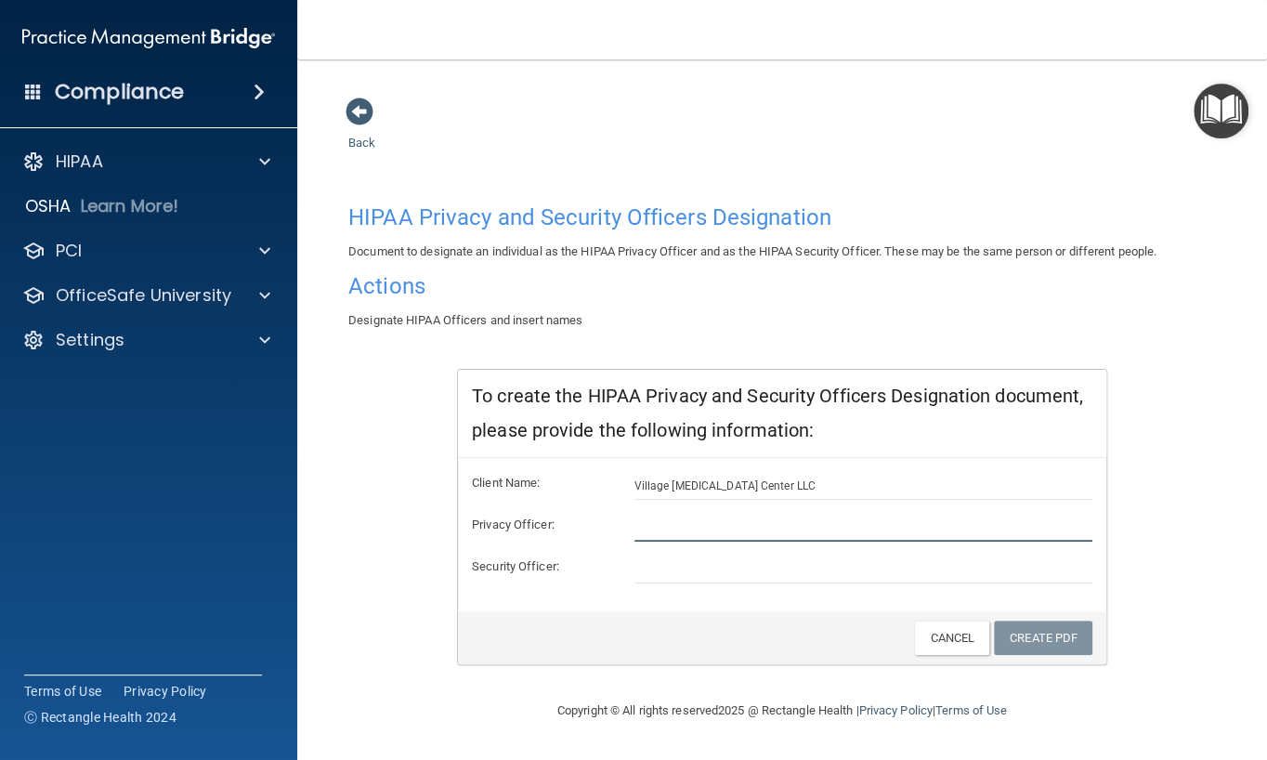
click at [670, 526] on input "text" at bounding box center [863, 528] width 459 height 28
type input "[PERSON_NAME]"
click at [676, 569] on input "text" at bounding box center [863, 569] width 459 height 28
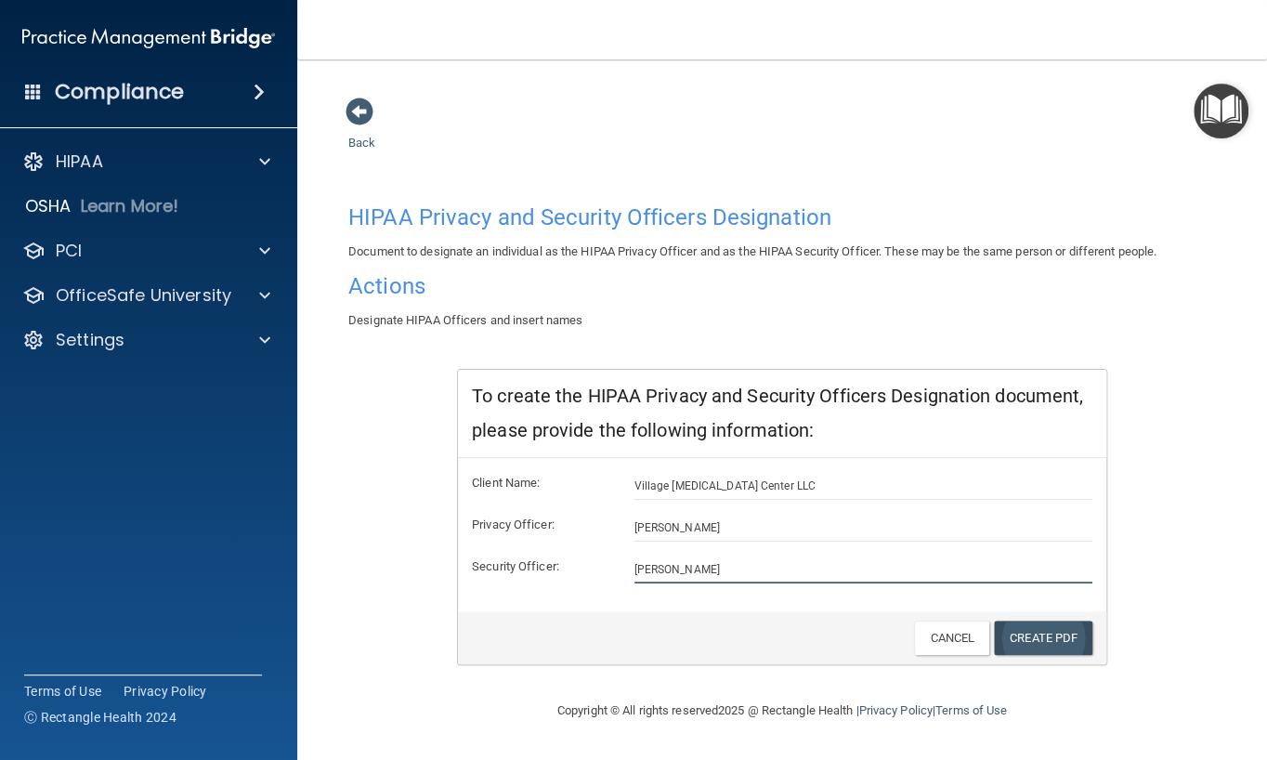
type input "[PERSON_NAME]"
click at [1057, 638] on link "Create PDF" at bounding box center [1043, 637] width 98 height 34
click at [943, 640] on link "Cancel" at bounding box center [951, 637] width 75 height 34
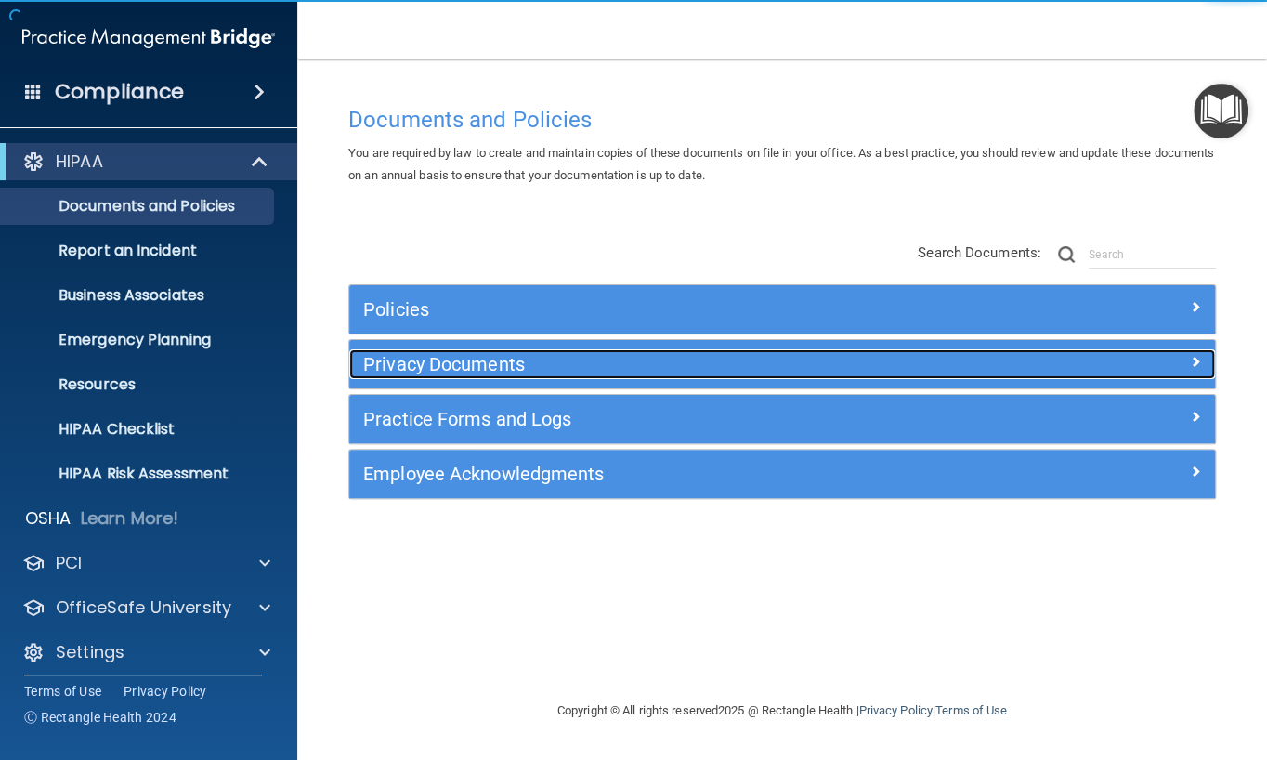
click at [437, 362] on h5 "Privacy Documents" at bounding box center [673, 364] width 621 height 20
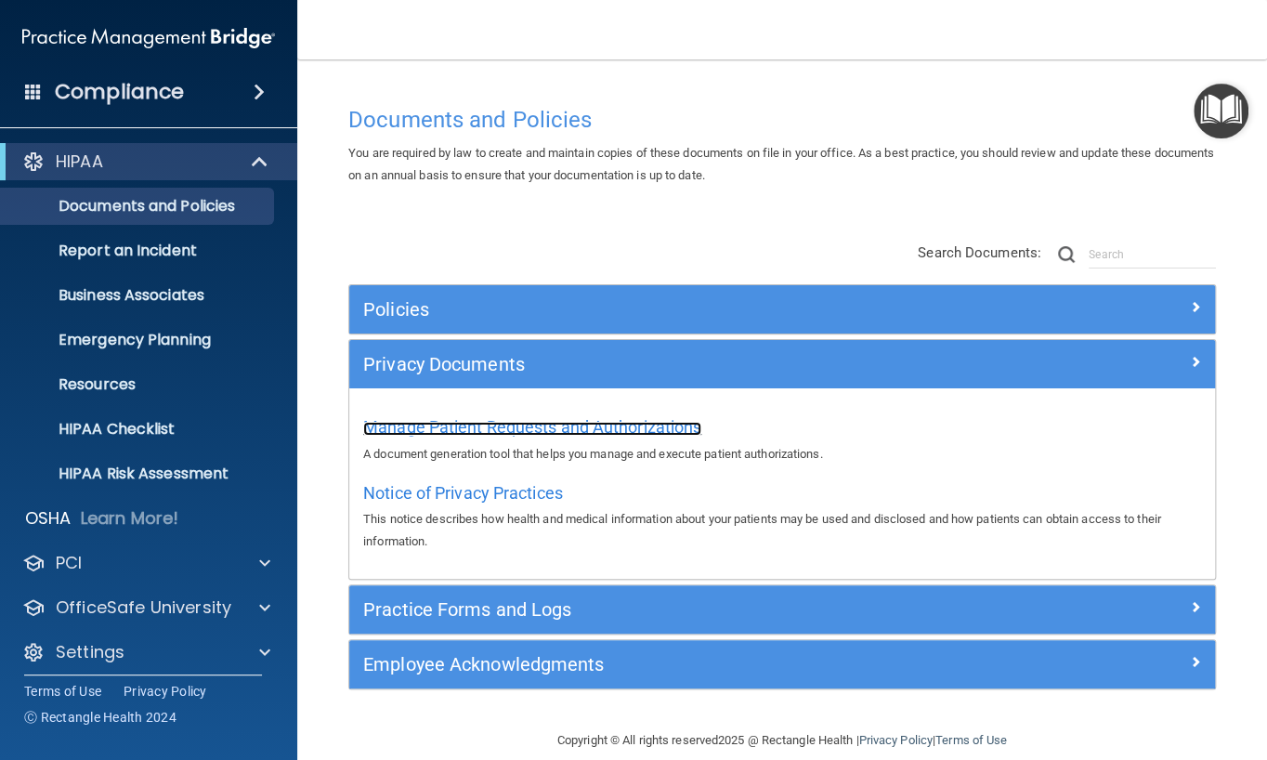
click at [449, 430] on span "Manage Patient Requests and Authorizations" at bounding box center [532, 427] width 338 height 20
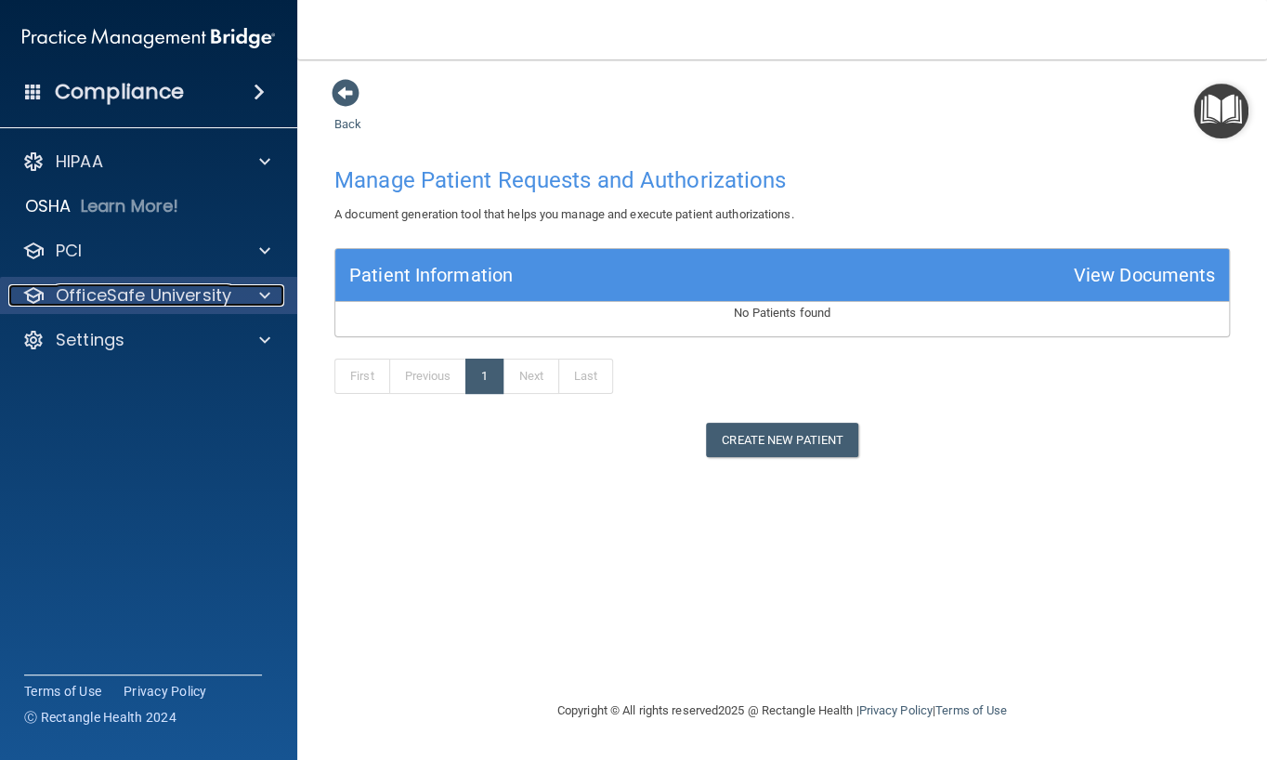
click at [103, 293] on p "OfficeSafe University" at bounding box center [144, 295] width 176 height 22
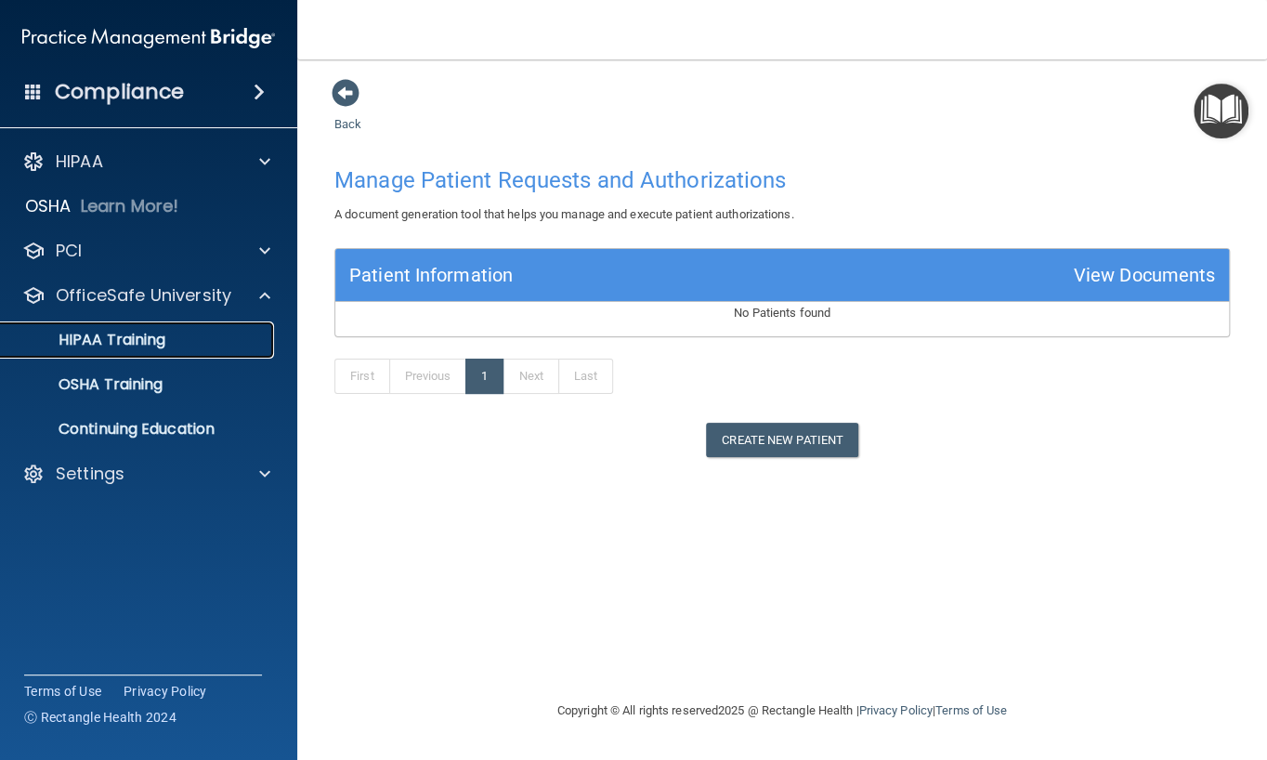
click at [124, 340] on p "HIPAA Training" at bounding box center [88, 340] width 153 height 19
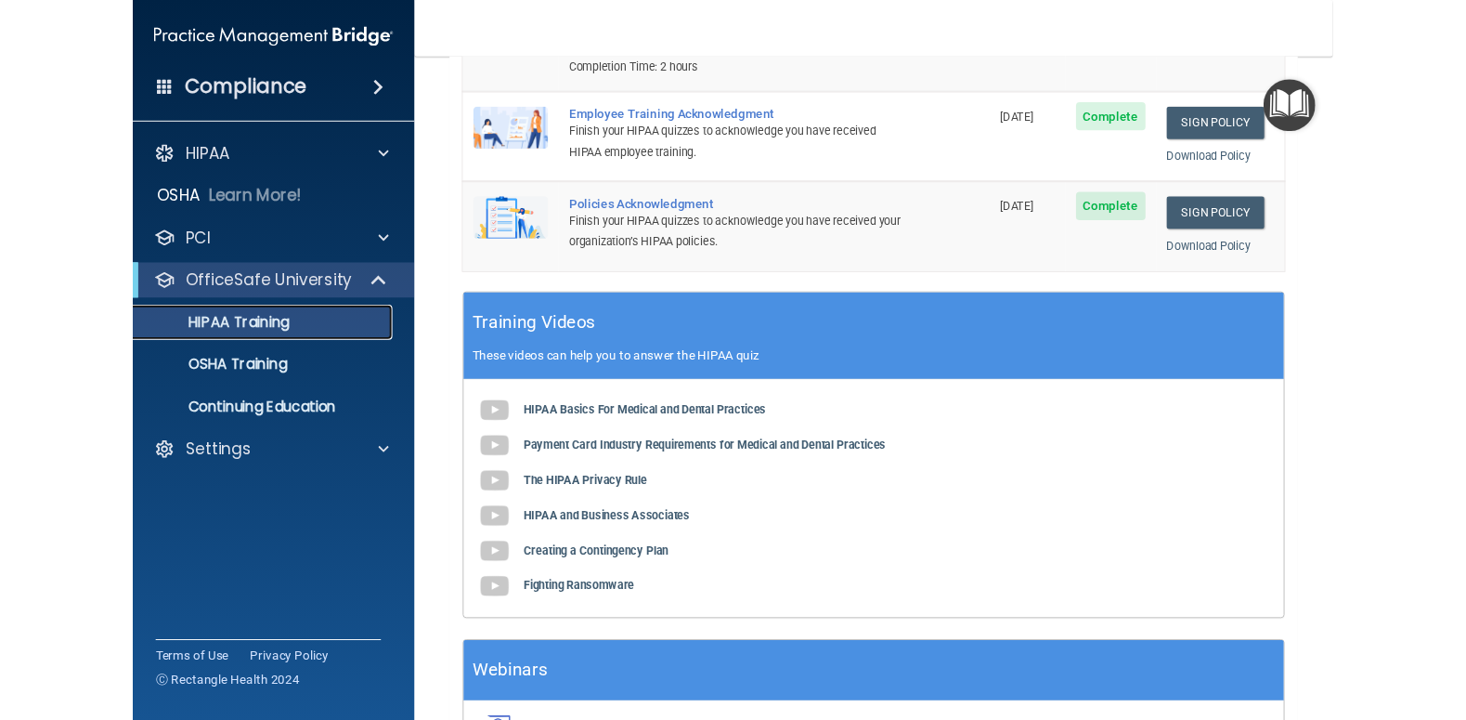
scroll to position [463, 0]
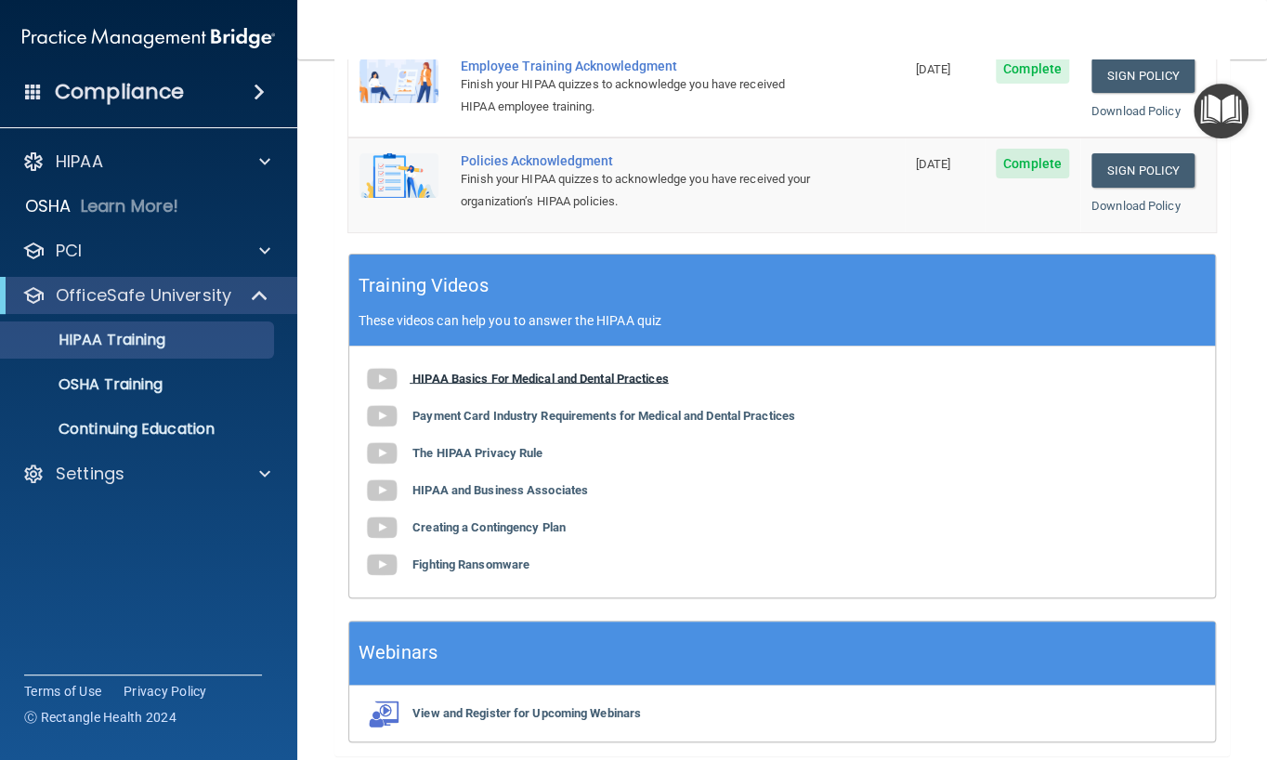
click at [457, 376] on b "HIPAA Basics For Medical and Dental Practices" at bounding box center [540, 378] width 256 height 14
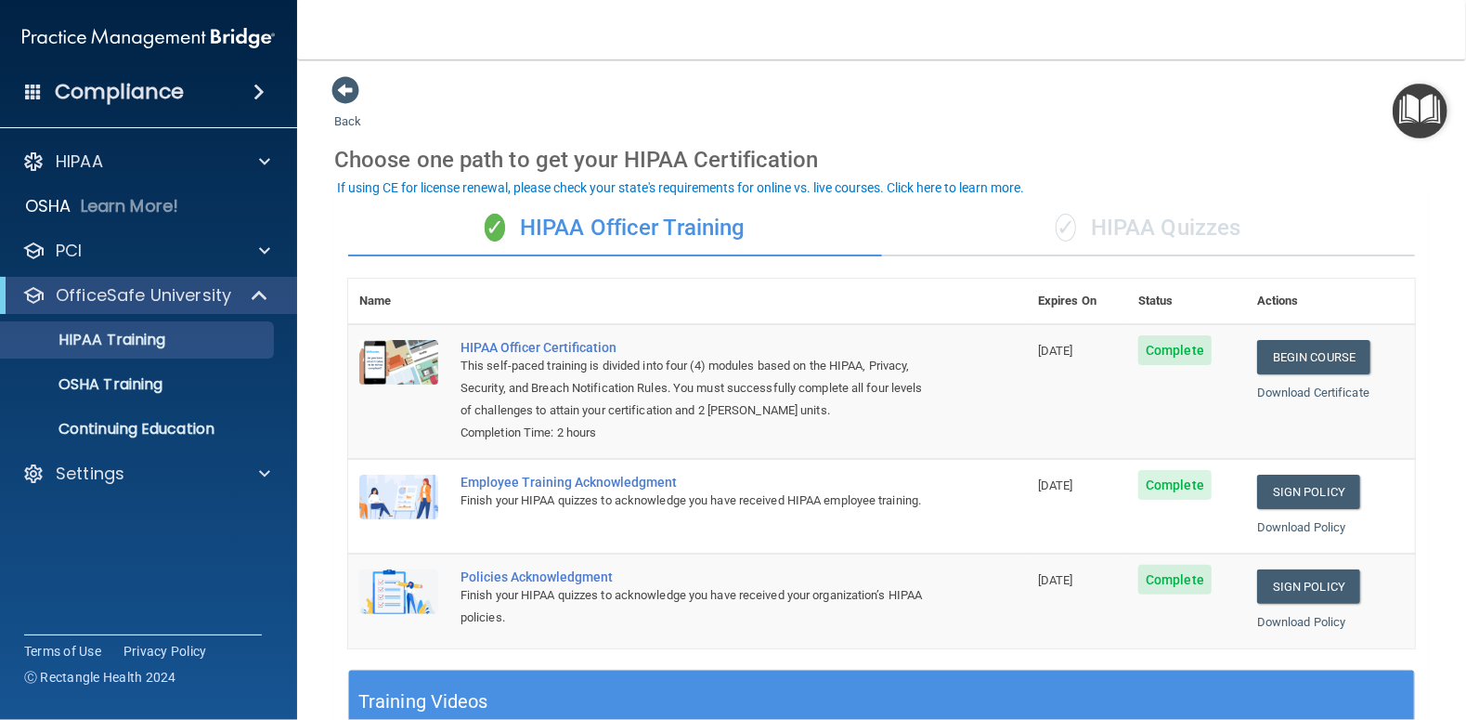
scroll to position [0, 0]
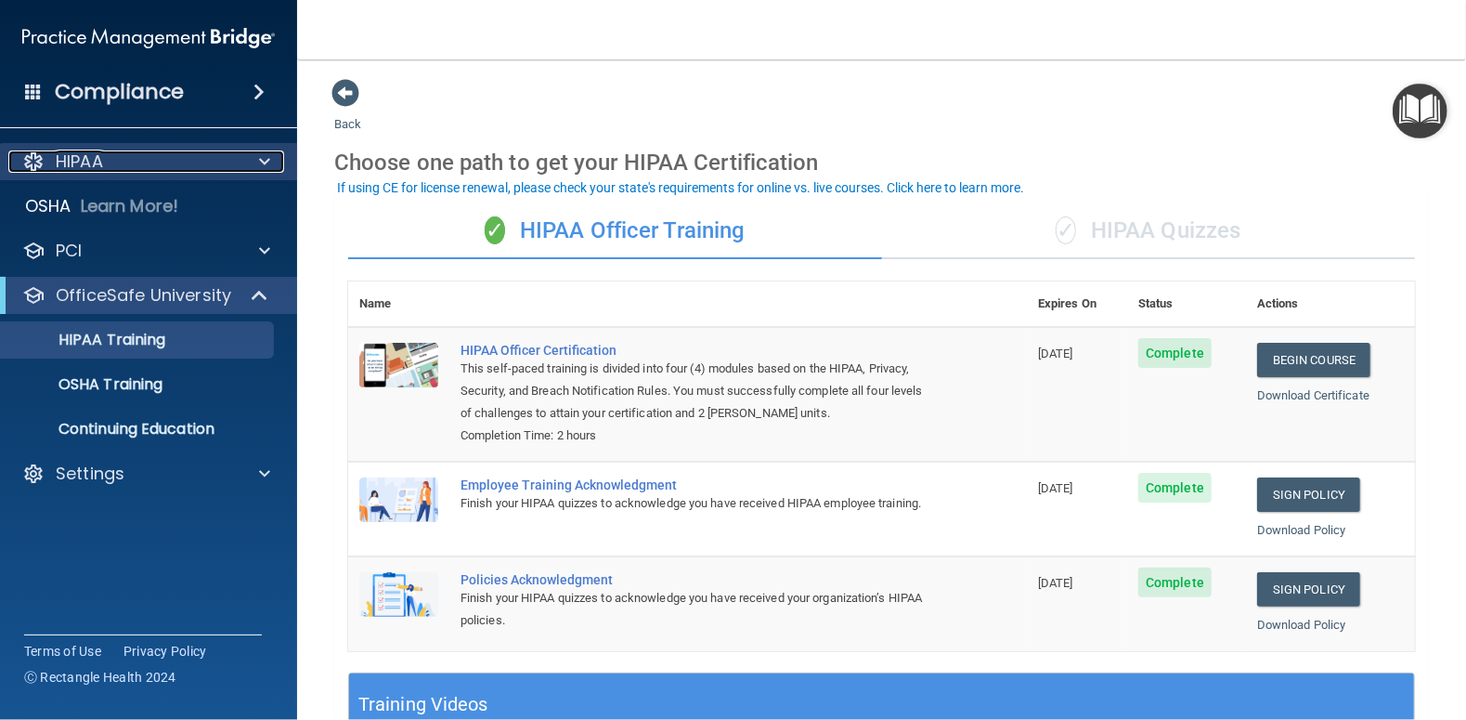
click at [85, 165] on p "HIPAA" at bounding box center [79, 161] width 47 height 22
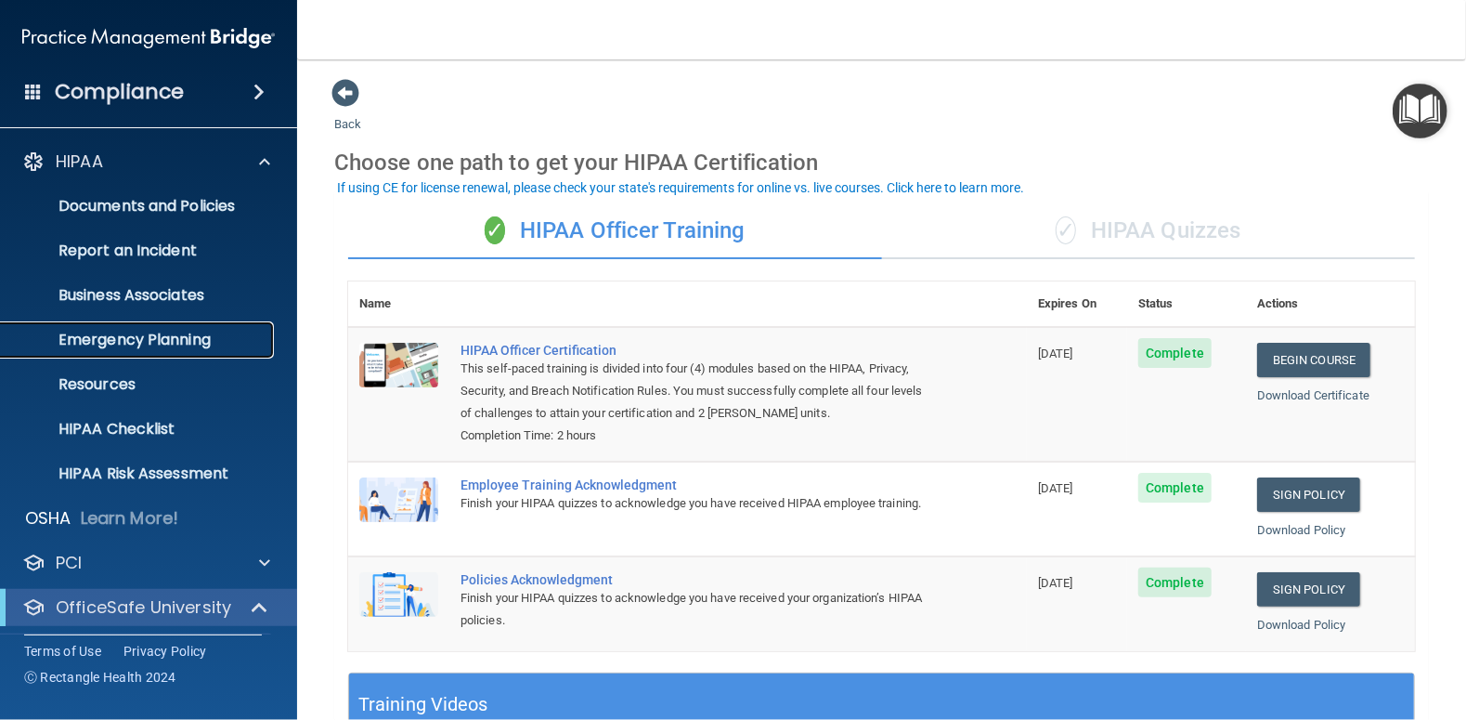
click at [137, 339] on p "Emergency Planning" at bounding box center [139, 340] width 254 height 19
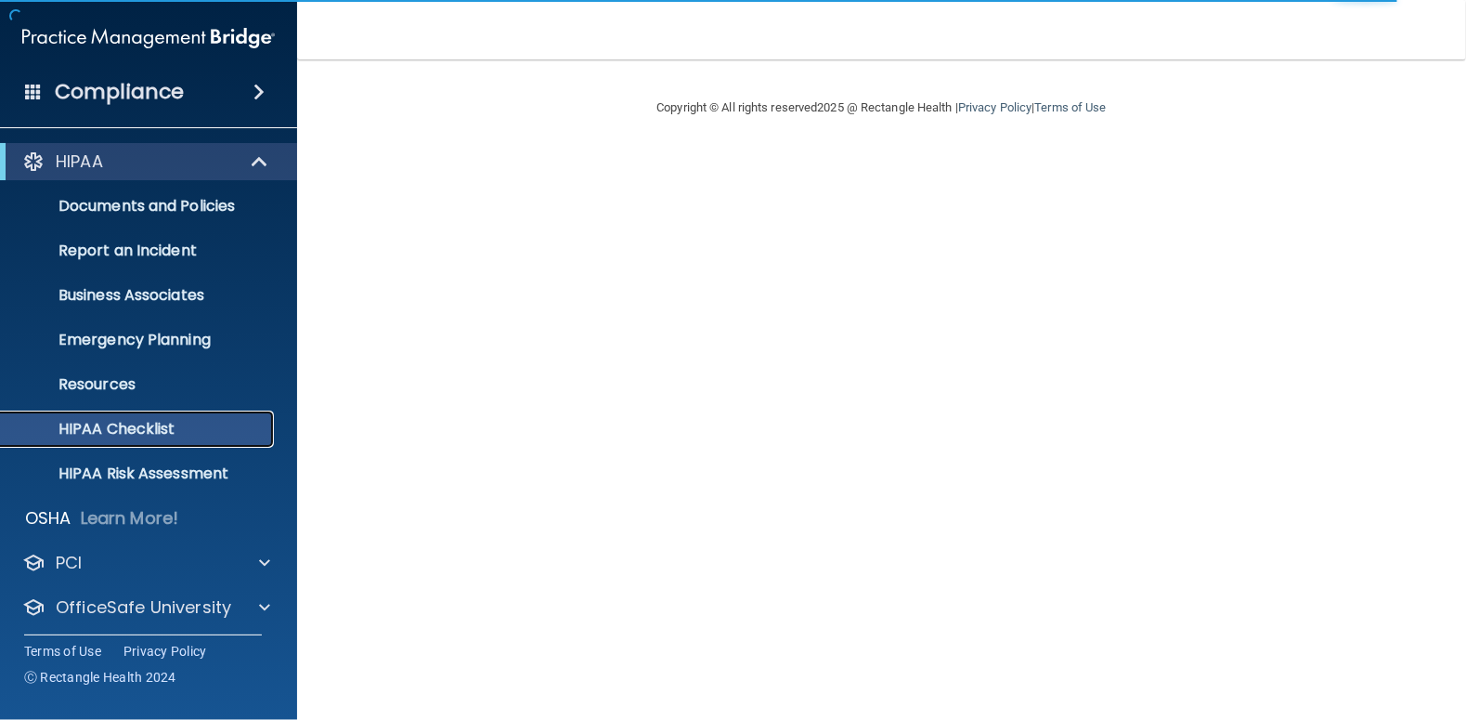
click at [126, 427] on p "HIPAA Checklist" at bounding box center [139, 429] width 254 height 19
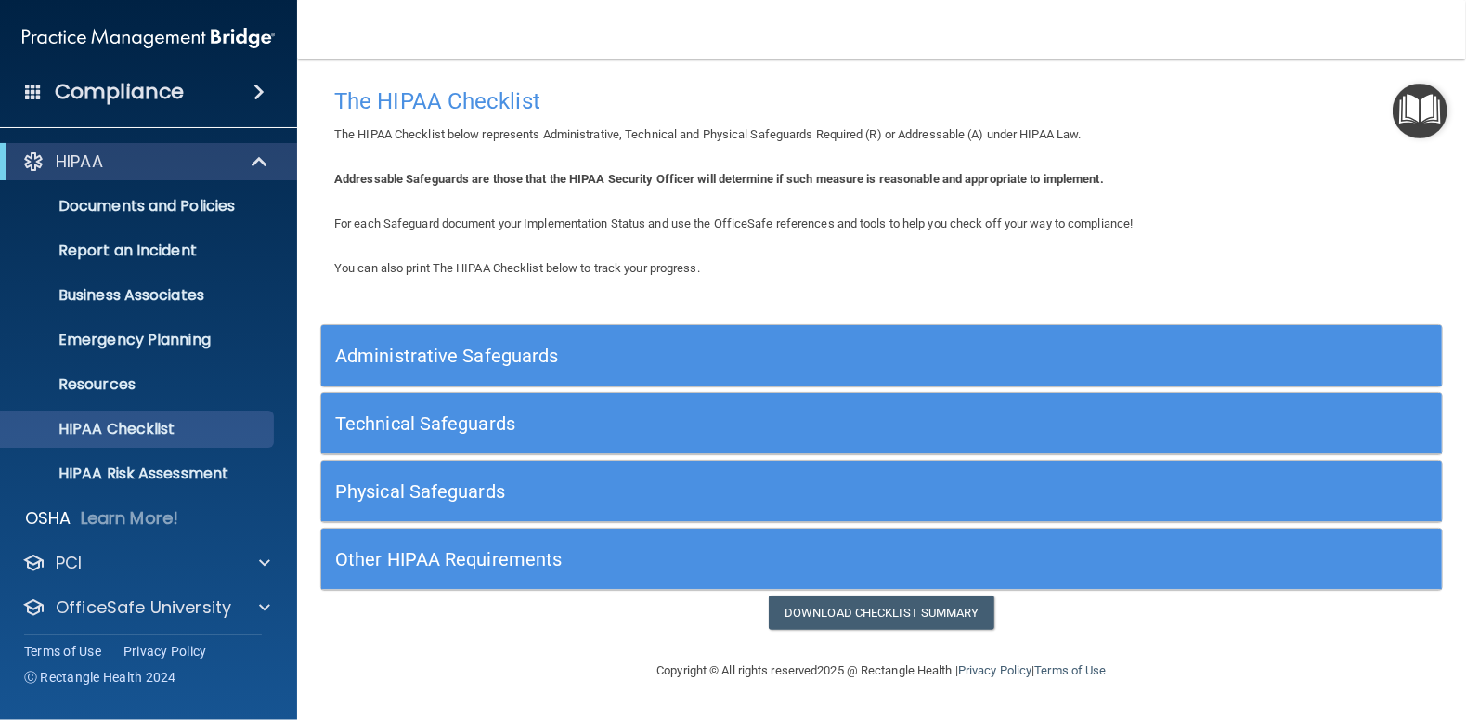
click at [449, 561] on h5 "Other HIPAA Requirements" at bounding box center [741, 559] width 813 height 20
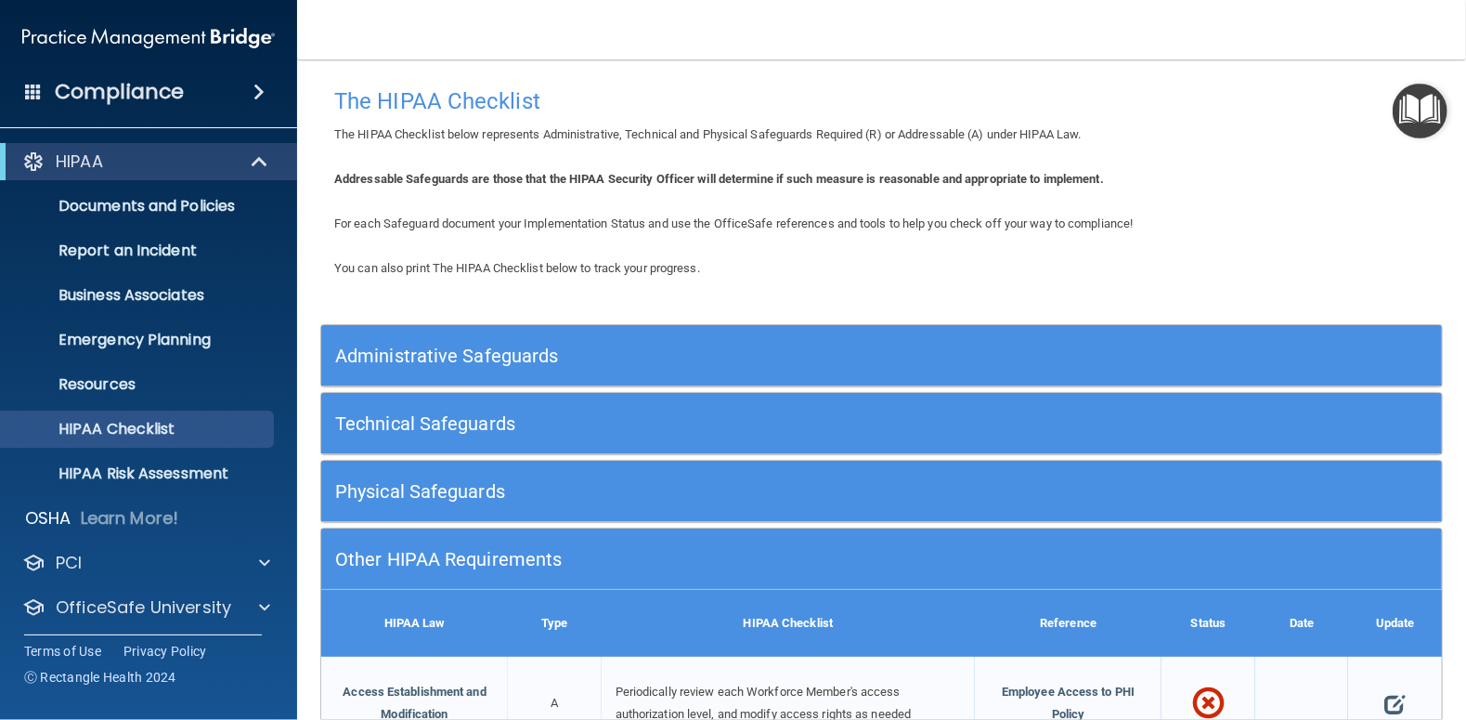
click at [483, 356] on h5 "Administrative Safeguards" at bounding box center [741, 355] width 813 height 20
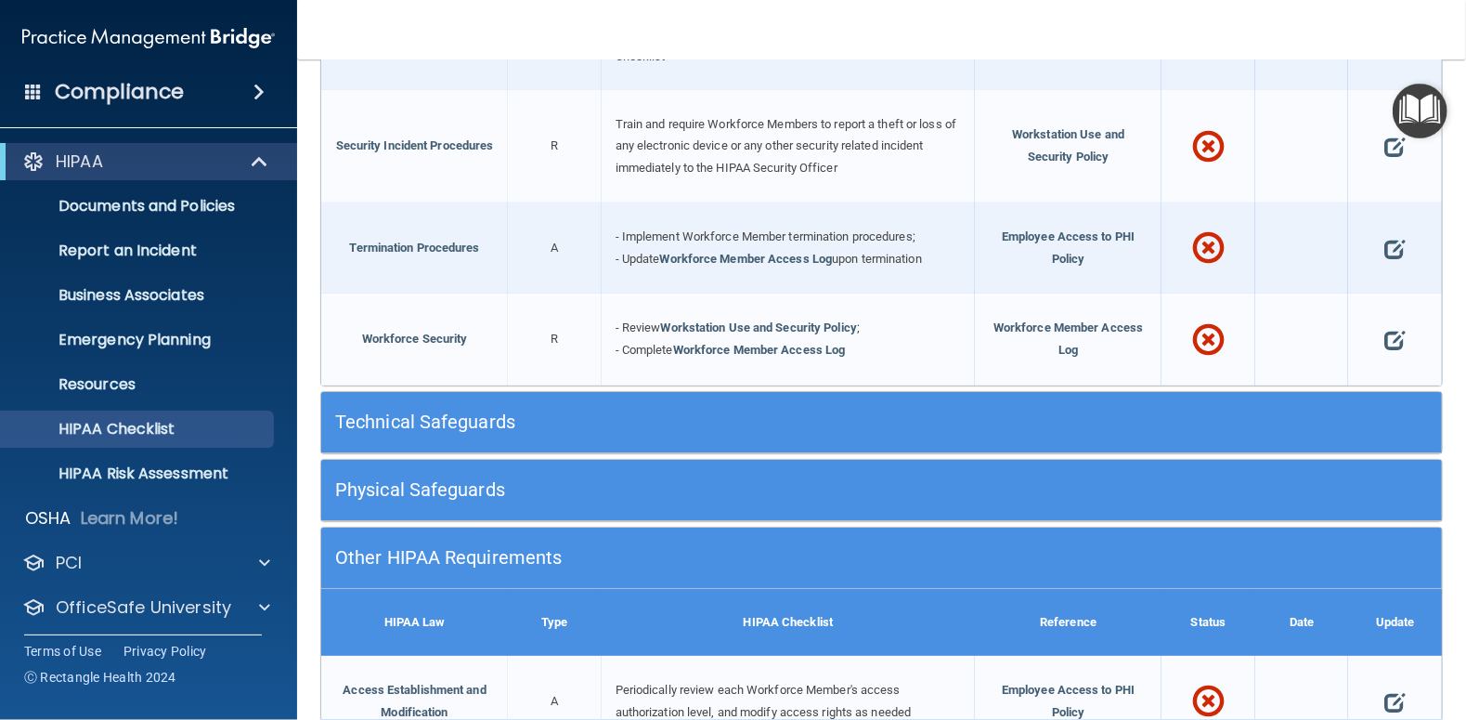
scroll to position [1950, 0]
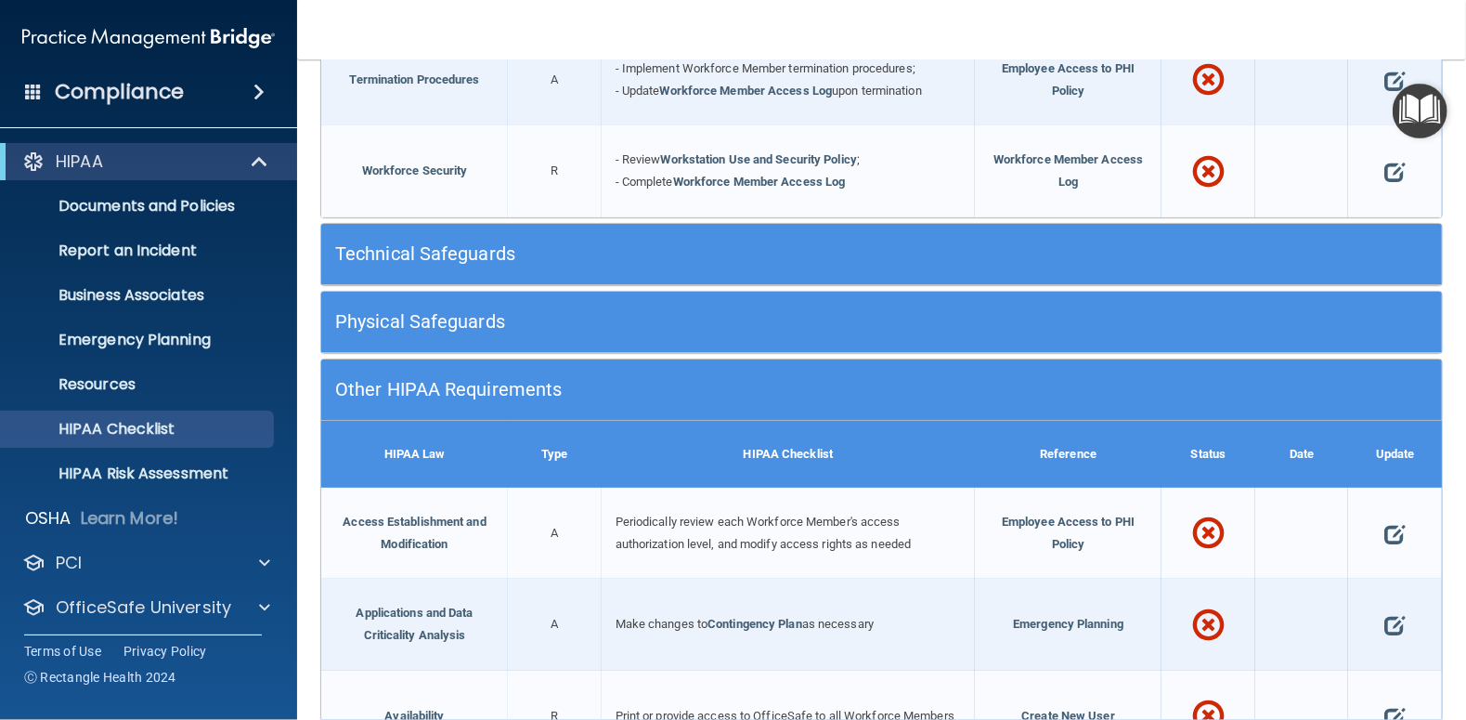
click at [409, 255] on h5 "Technical Safeguards" at bounding box center [741, 253] width 813 height 20
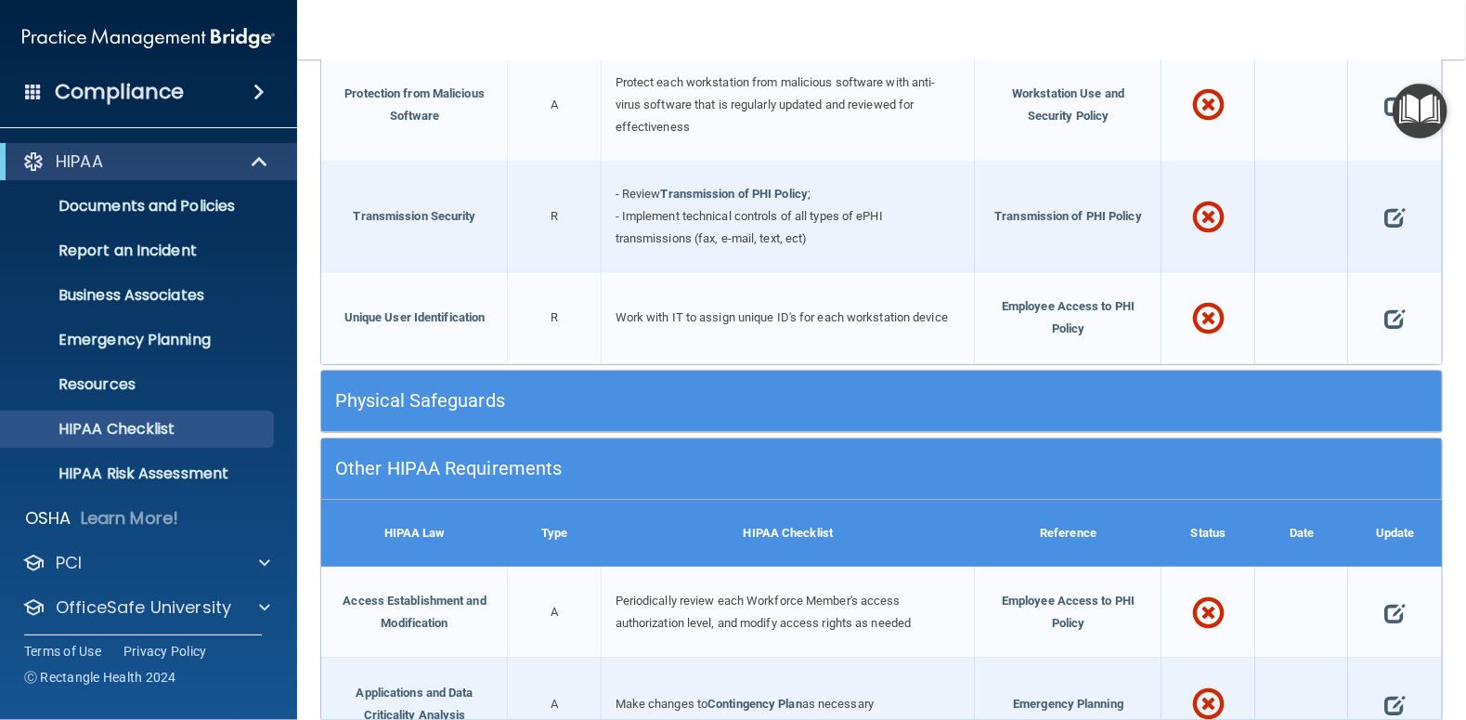
scroll to position [3529, 0]
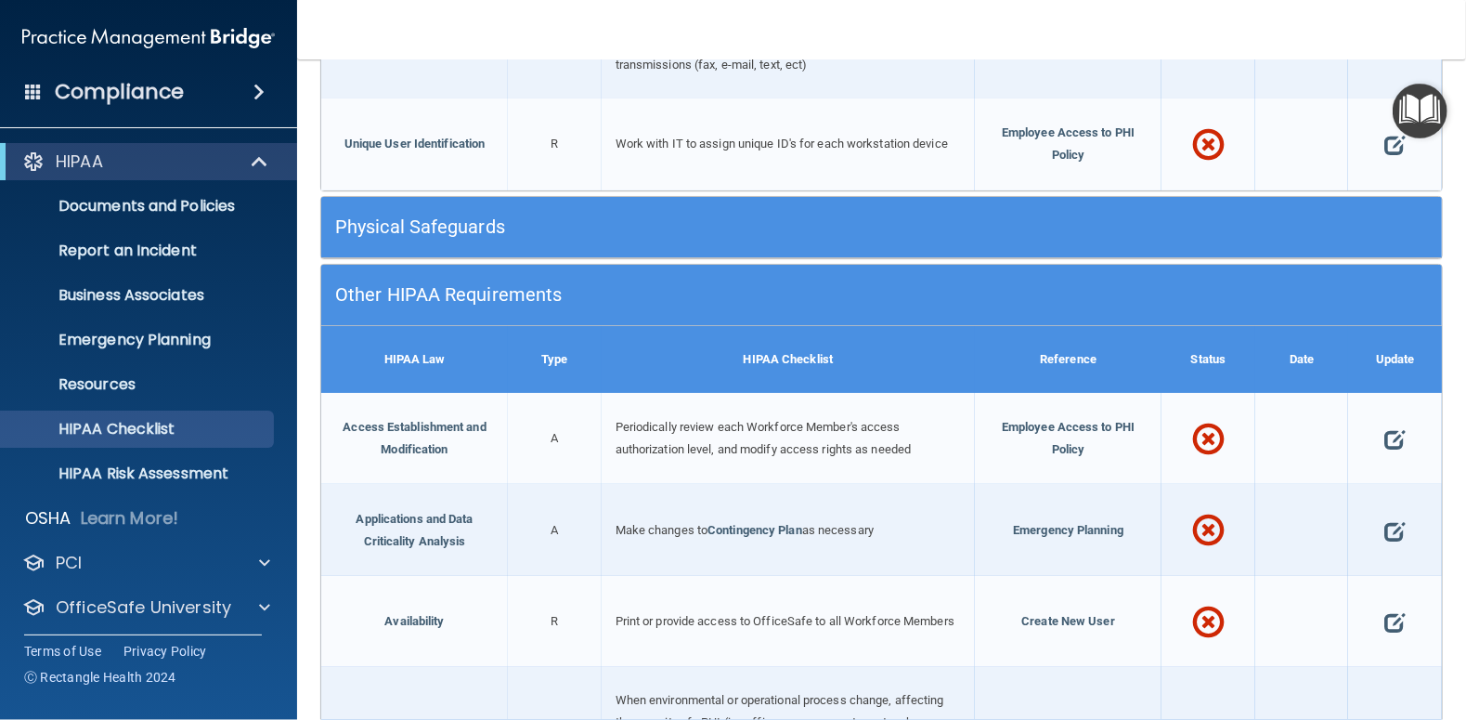
click at [436, 228] on h5 "Physical Safeguards" at bounding box center [741, 226] width 813 height 20
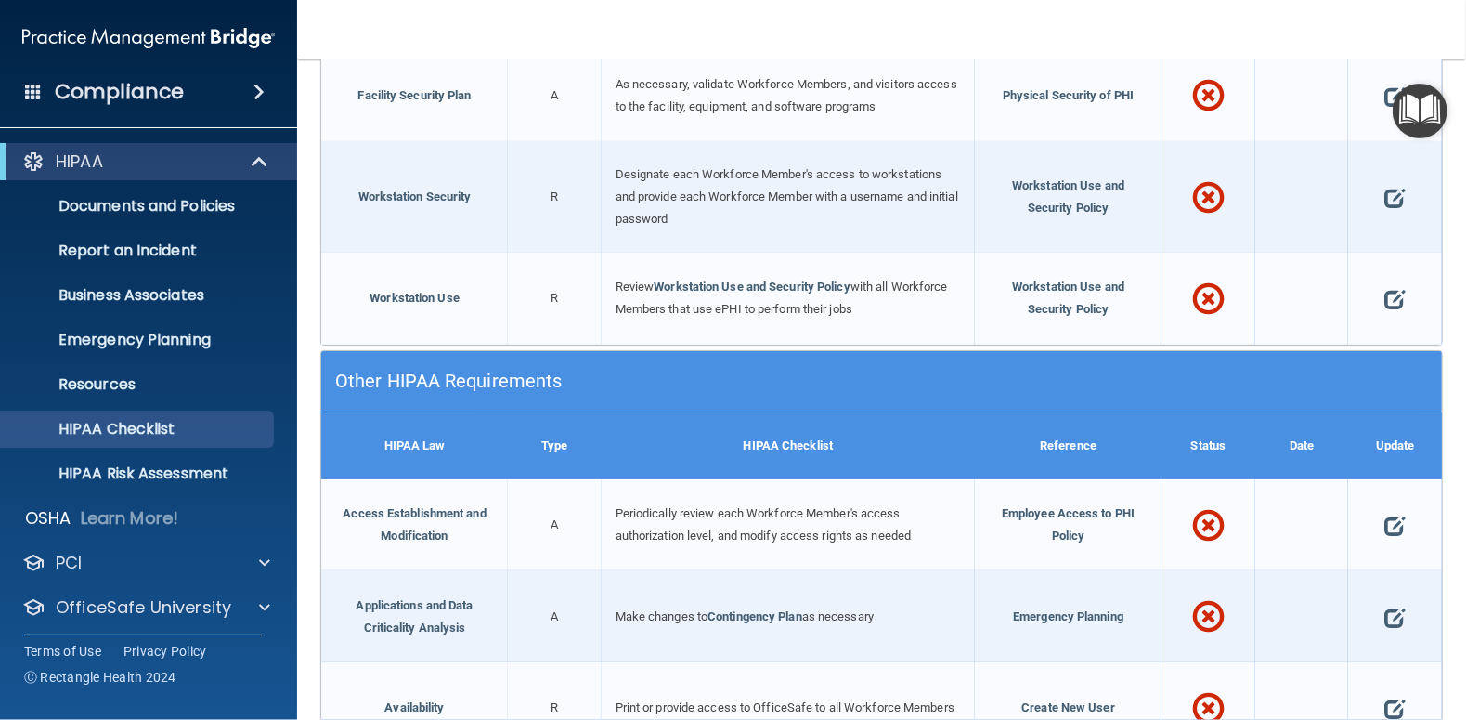
scroll to position [4364, 0]
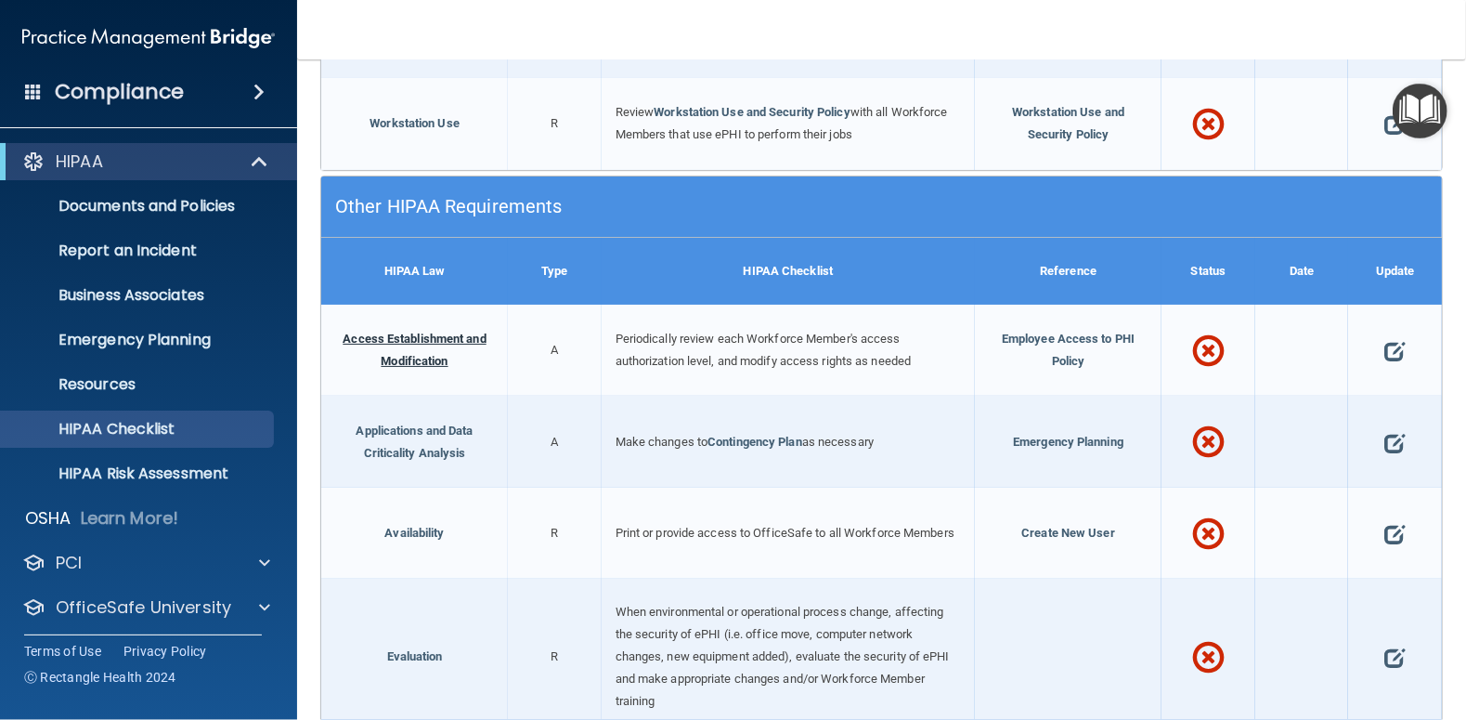
click at [408, 333] on link "Access Establishment and Modification" at bounding box center [414, 350] width 143 height 36
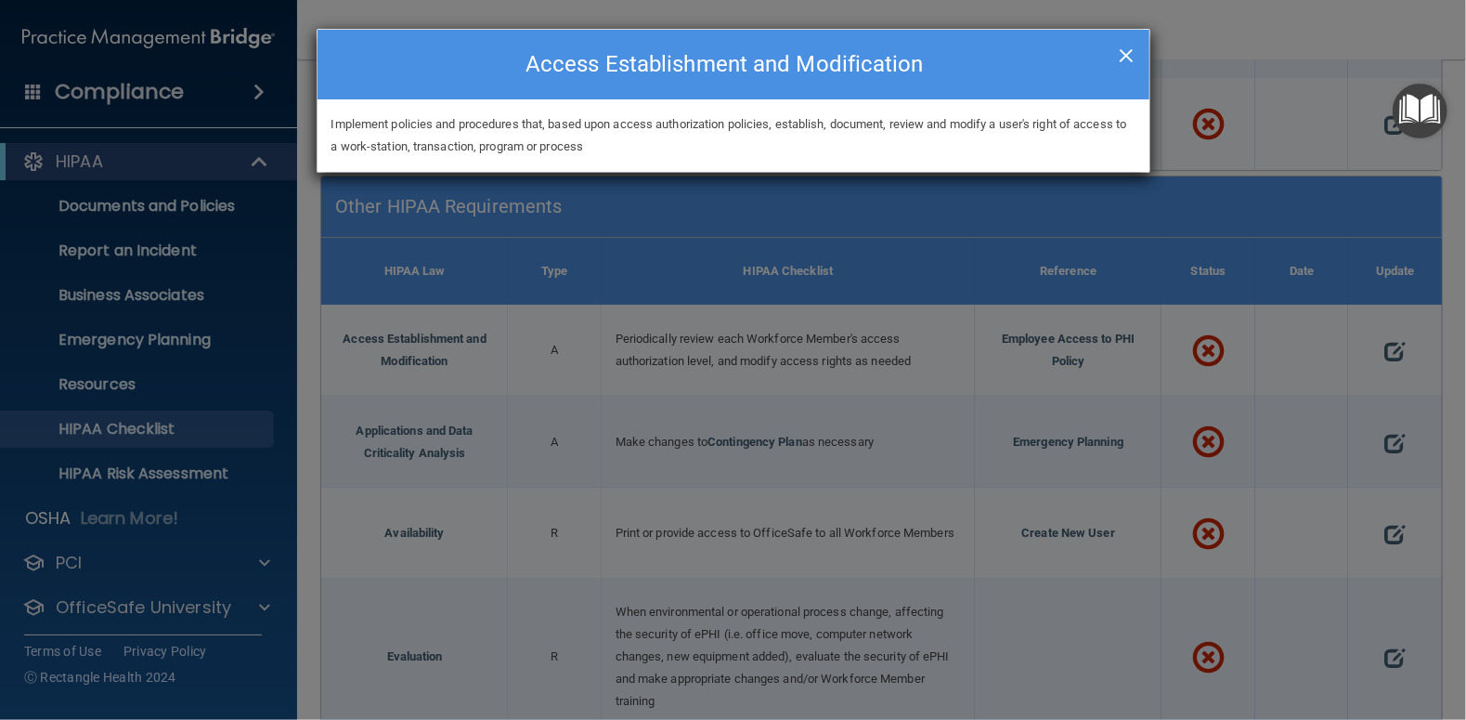
click at [1131, 48] on span "×" at bounding box center [1126, 52] width 17 height 37
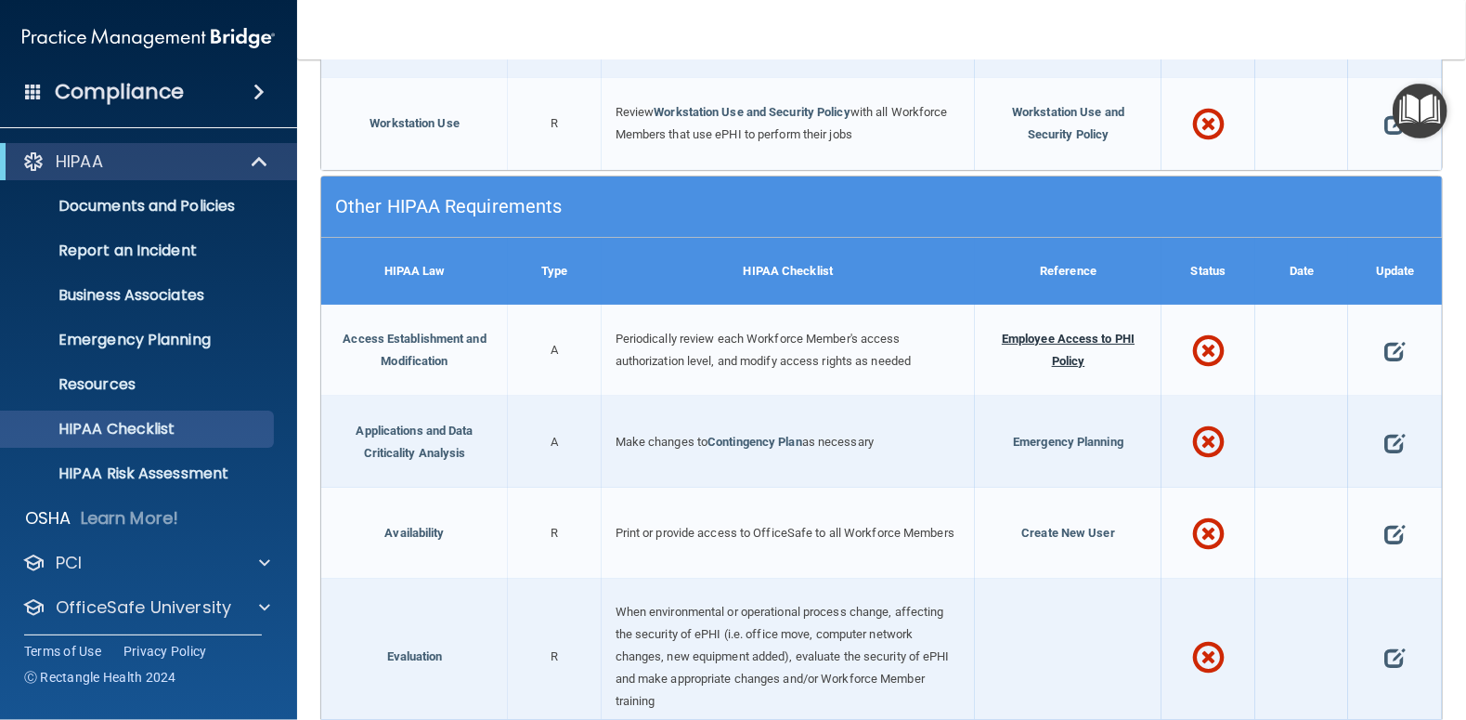
click at [1085, 332] on span "Employee Access to PHI Policy" at bounding box center [1068, 350] width 133 height 36
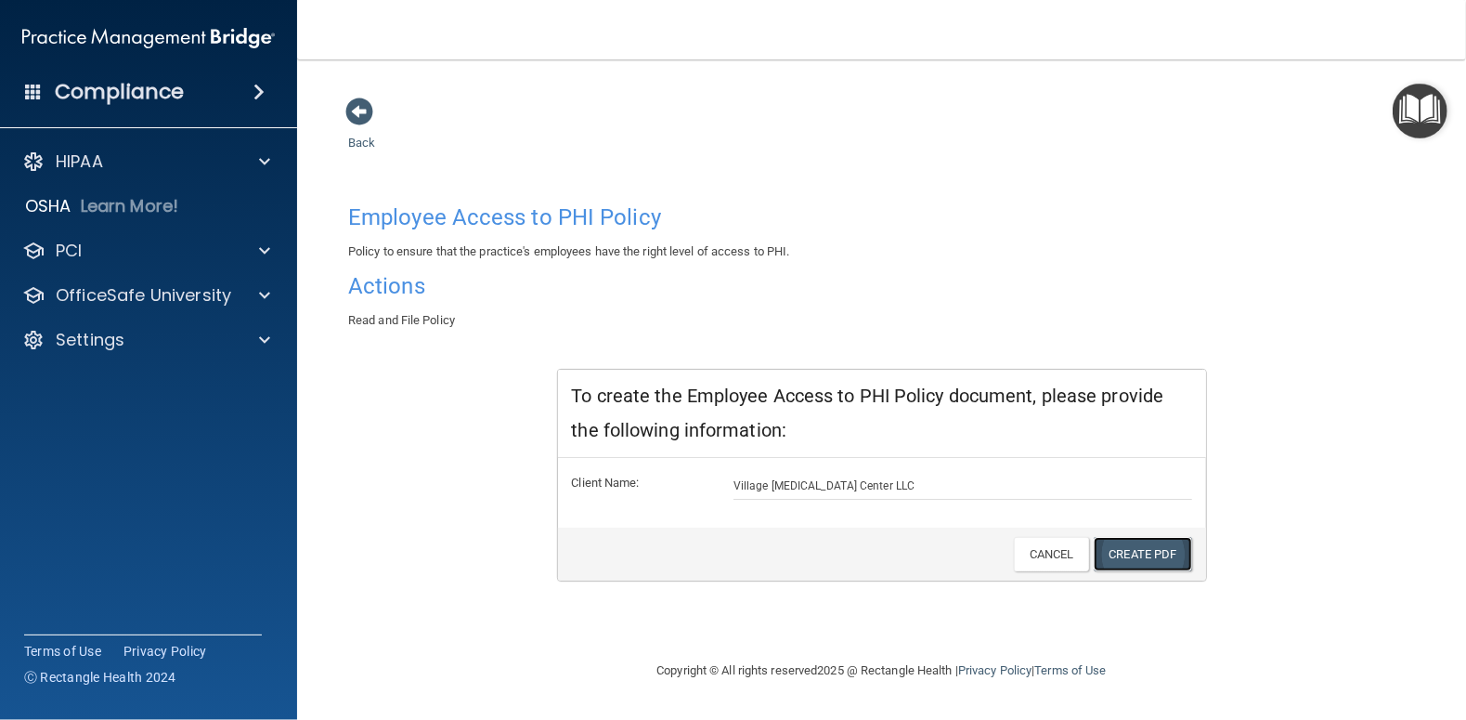
click at [1157, 554] on link "Create PDF" at bounding box center [1143, 554] width 98 height 34
click at [1061, 557] on link "Cancel" at bounding box center [1051, 554] width 75 height 34
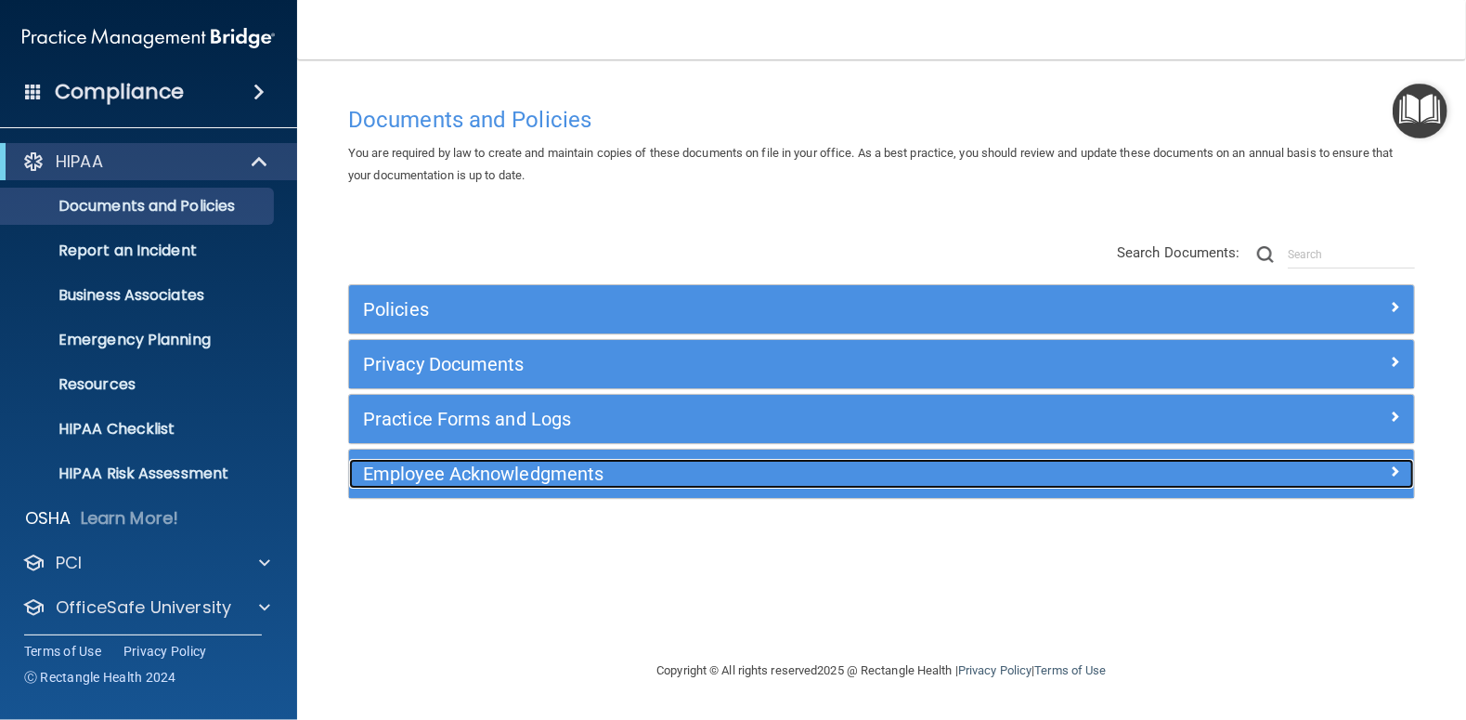
click at [503, 475] on h5 "Employee Acknowledgments" at bounding box center [748, 473] width 771 height 20
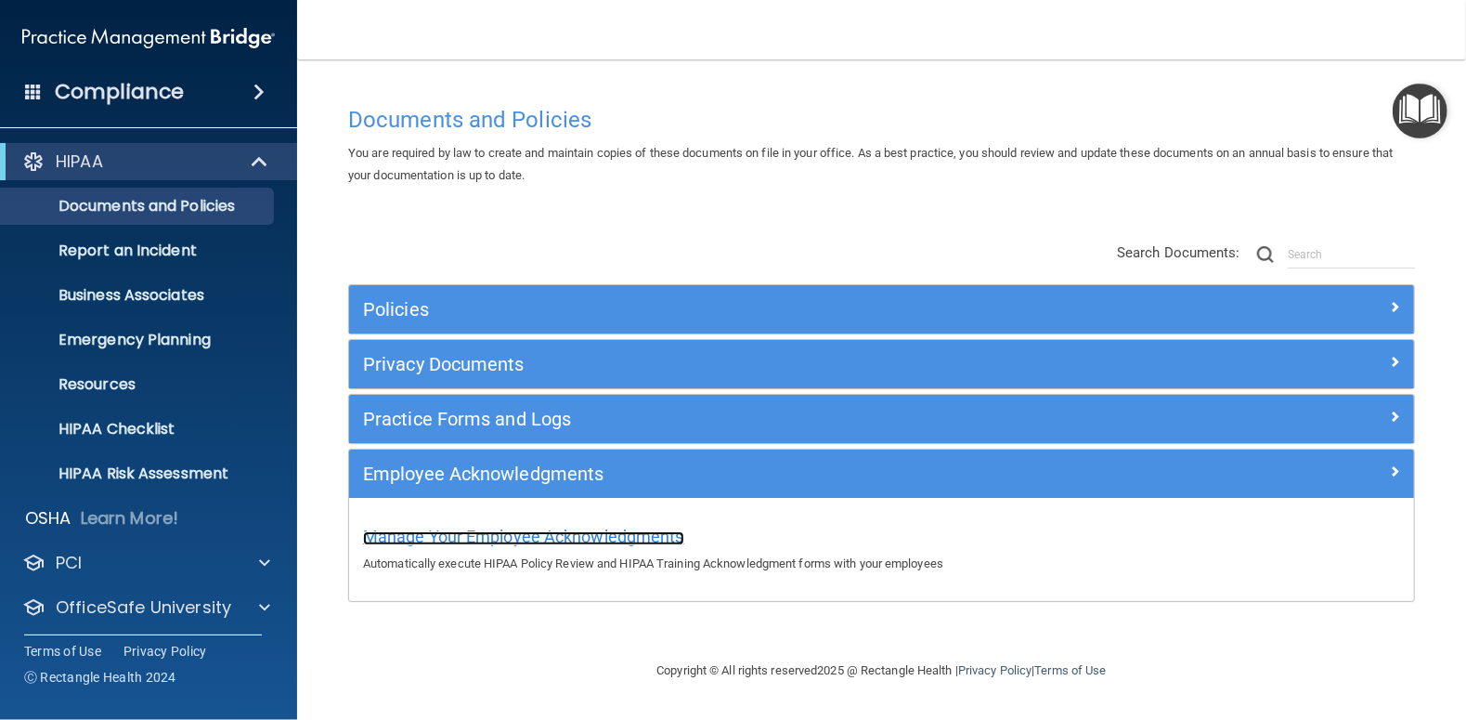
click at [497, 538] on span "Manage Your Employee Acknowledgments" at bounding box center [523, 537] width 321 height 20
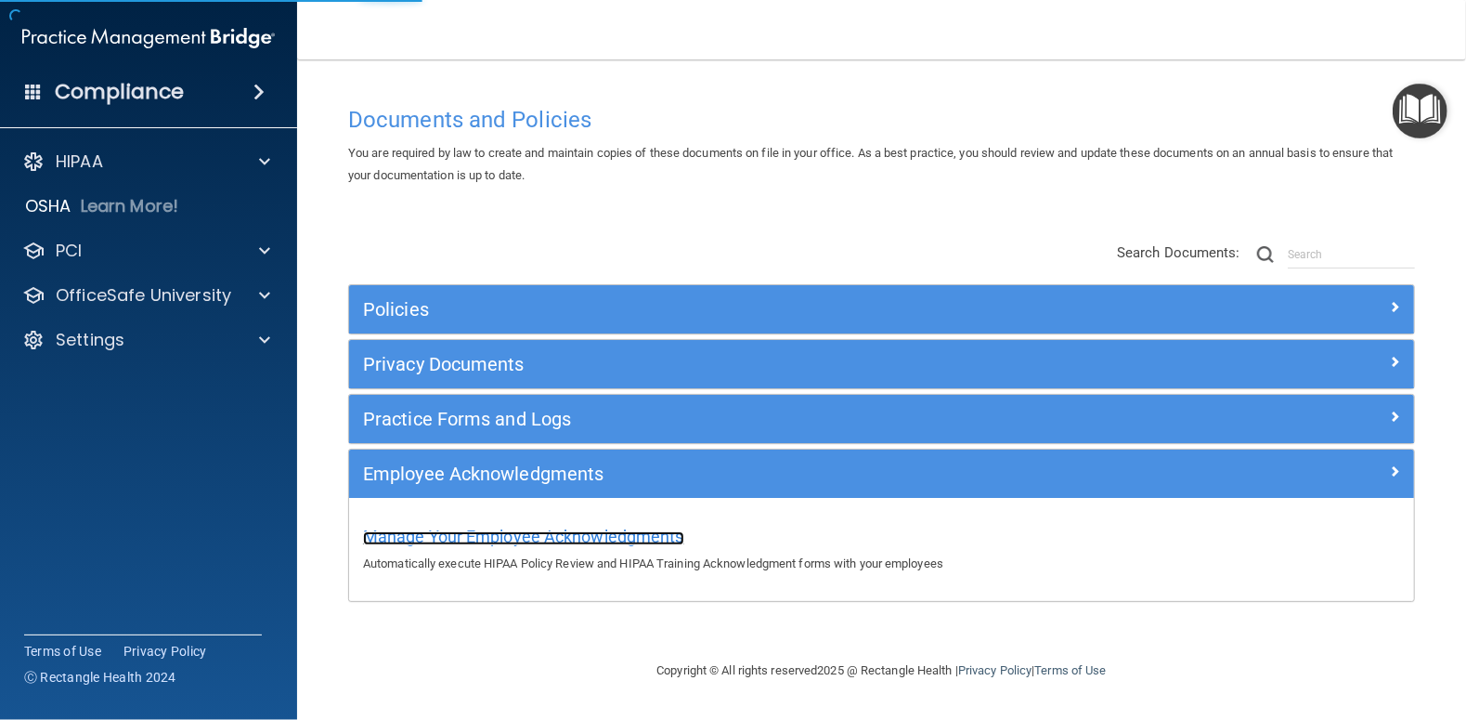
click at [497, 538] on span "Manage Your Employee Acknowledgments" at bounding box center [523, 537] width 321 height 20
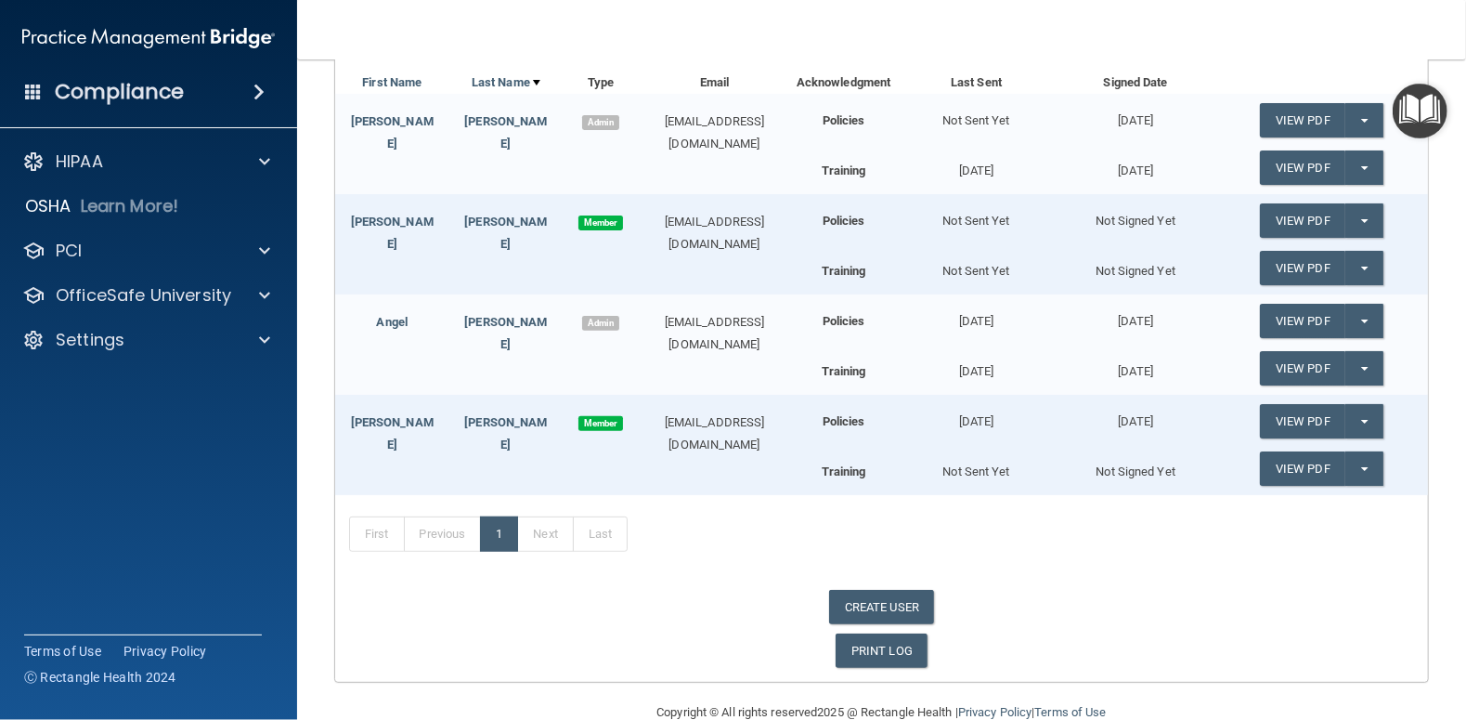
scroll to position [309, 0]
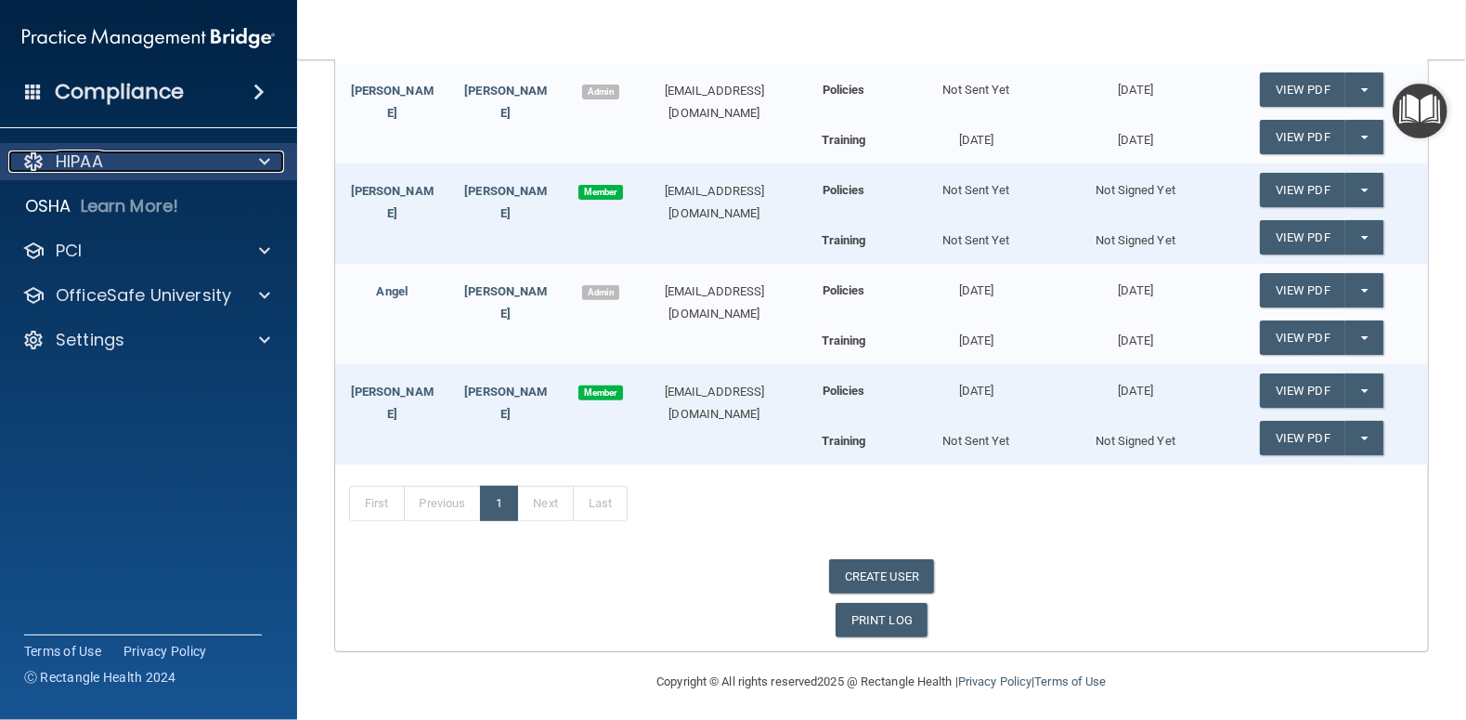
click at [82, 163] on p "HIPAA" at bounding box center [79, 161] width 47 height 22
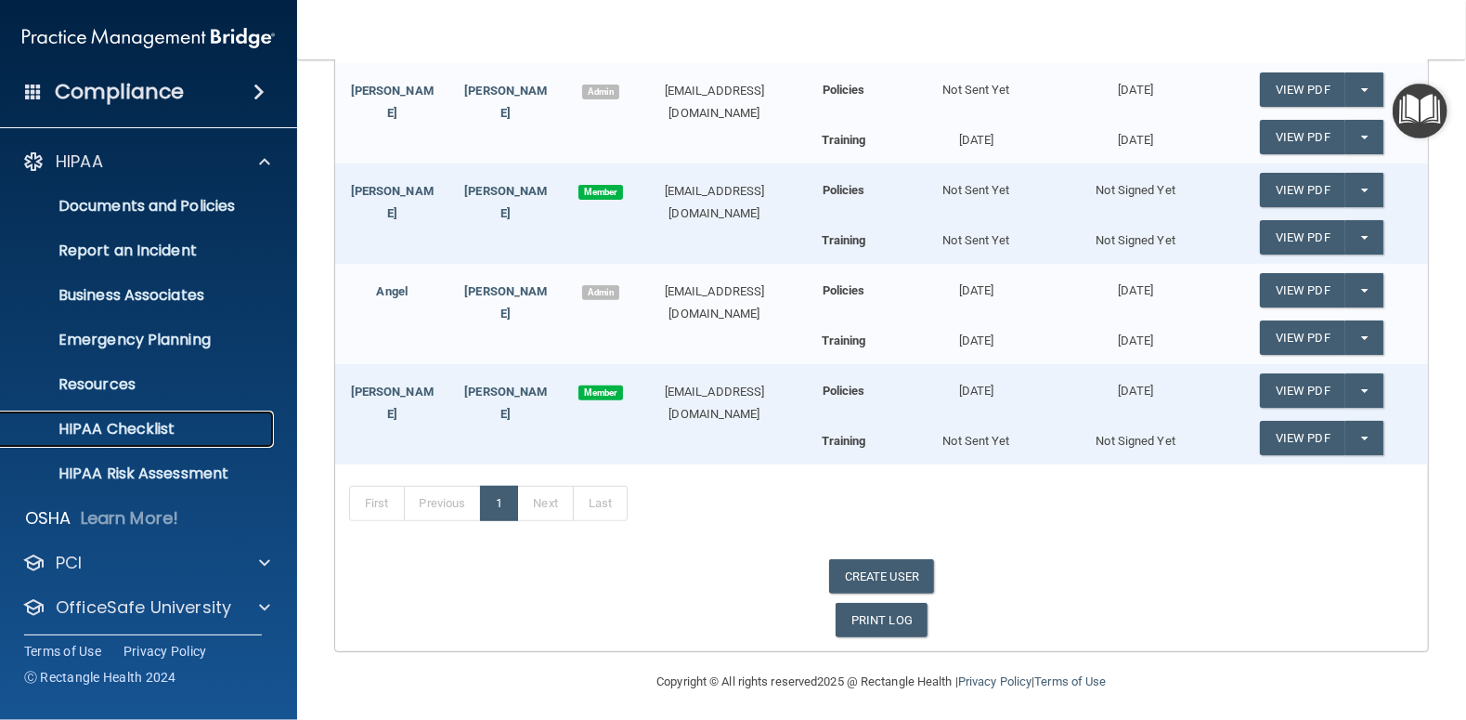
click at [98, 431] on p "HIPAA Checklist" at bounding box center [139, 429] width 254 height 19
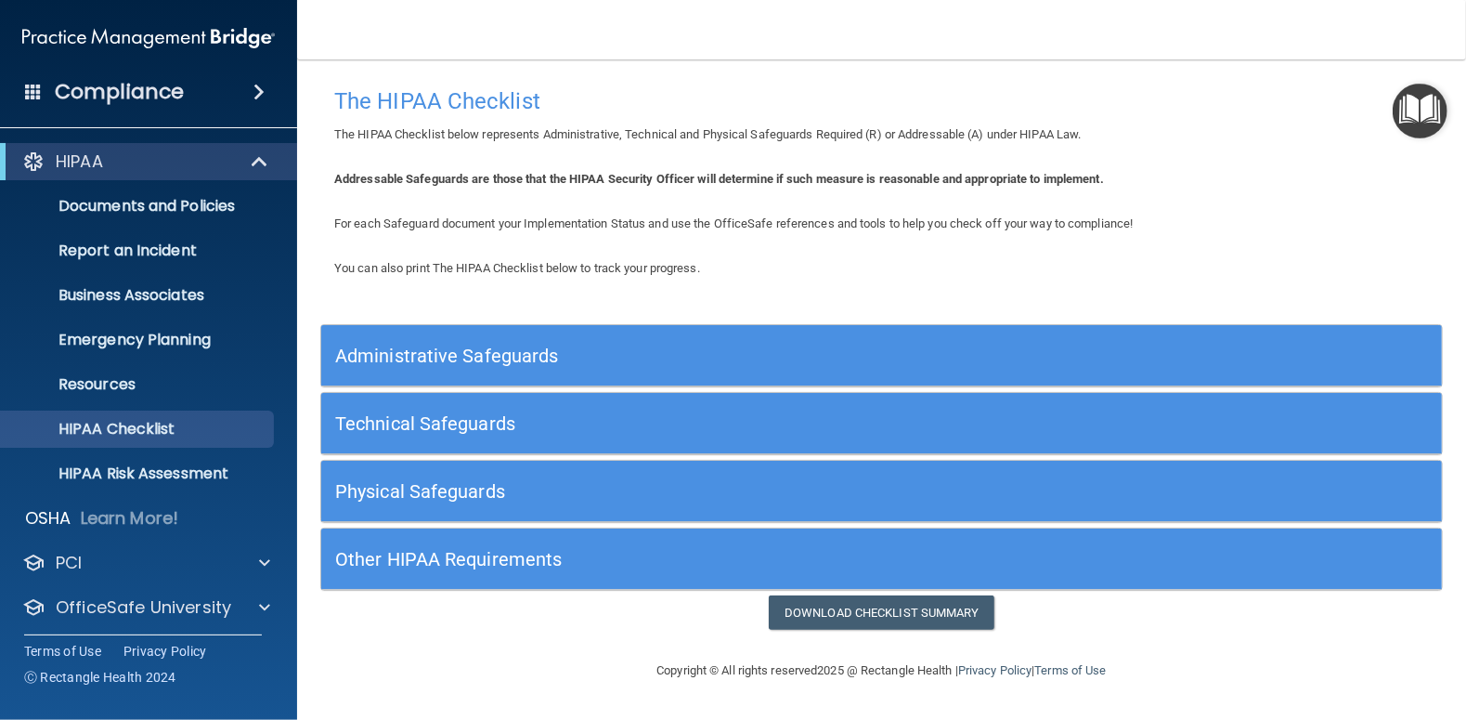
click at [482, 555] on h5 "Other HIPAA Requirements" at bounding box center [741, 559] width 813 height 20
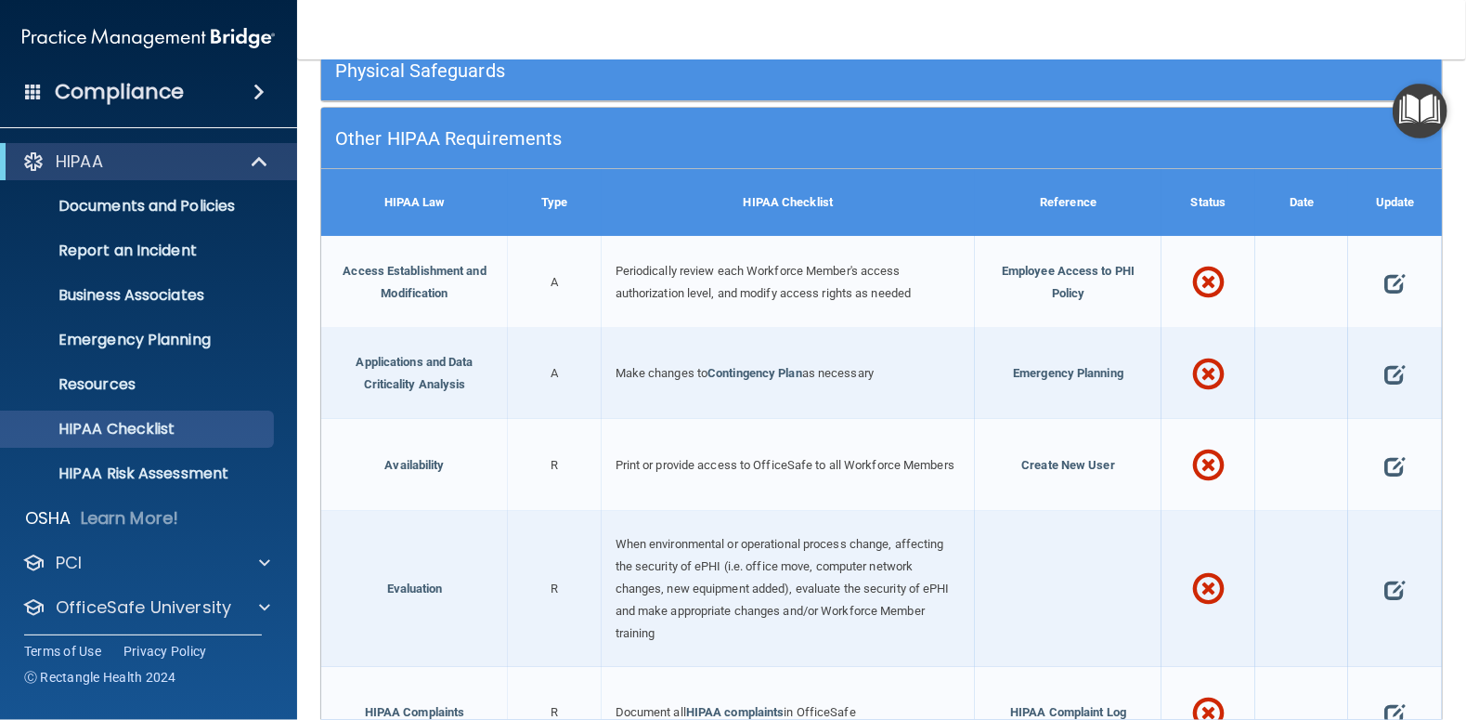
scroll to position [251, 0]
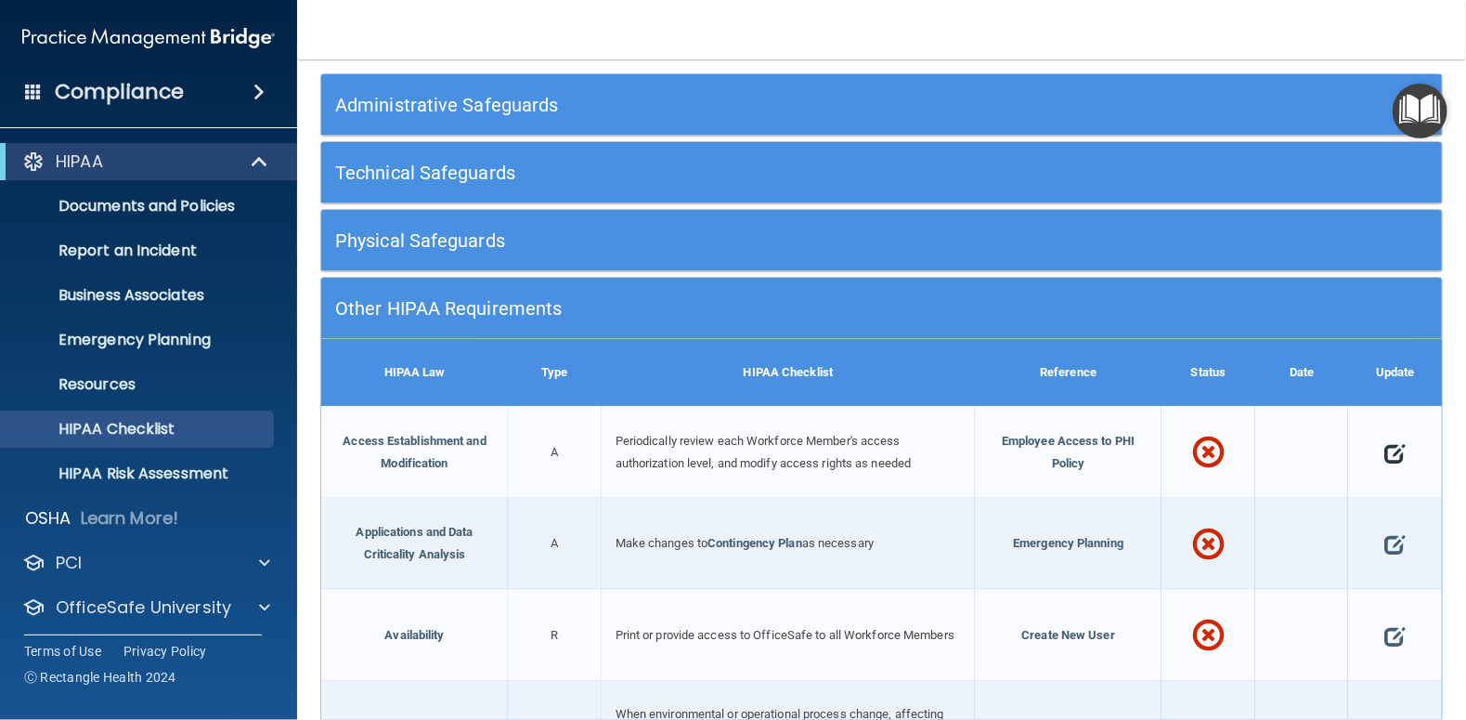
click at [1386, 449] on span at bounding box center [1395, 453] width 20 height 46
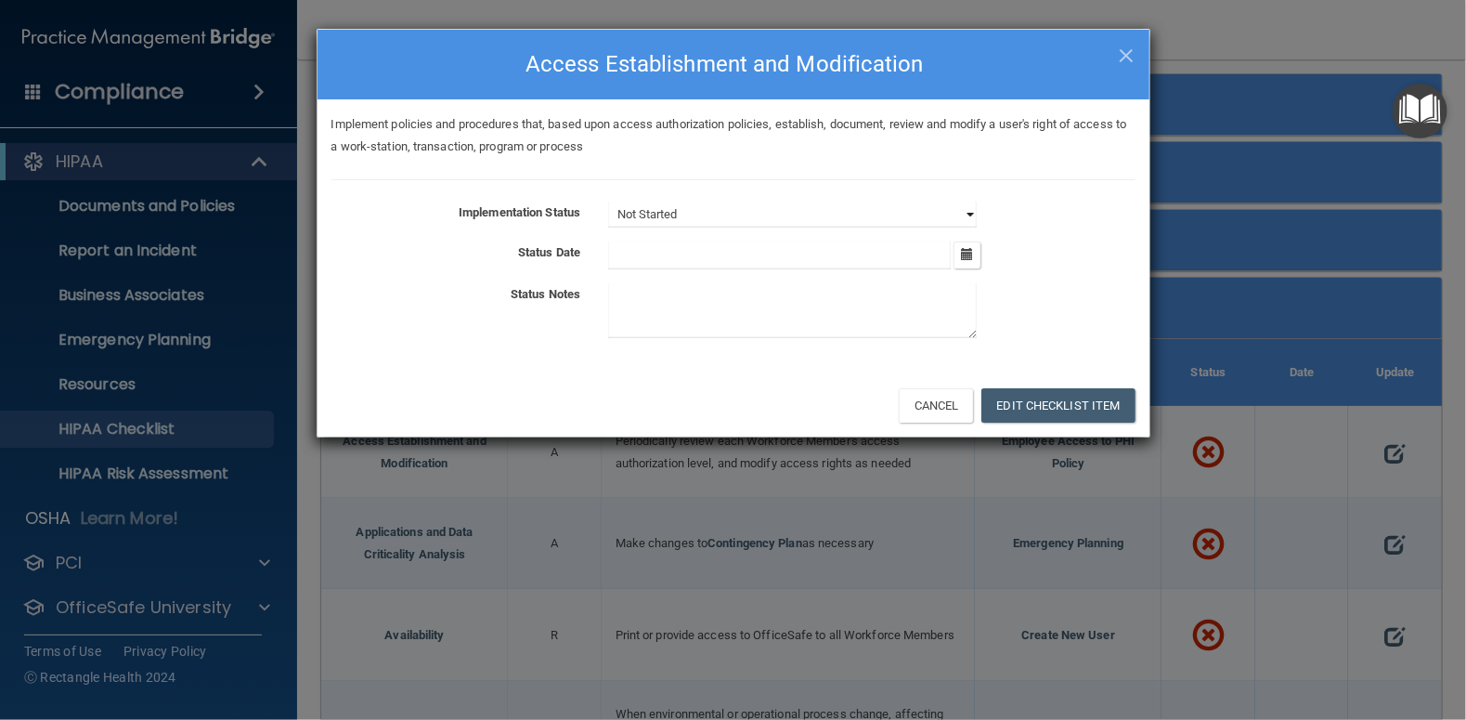
click at [972, 214] on select "Not Started In Progress Completed" at bounding box center [792, 215] width 369 height 26
click at [817, 309] on textarea at bounding box center [792, 310] width 369 height 55
click at [660, 258] on input "text" at bounding box center [779, 255] width 343 height 28
click at [969, 254] on icon "button" at bounding box center [967, 254] width 12 height 12
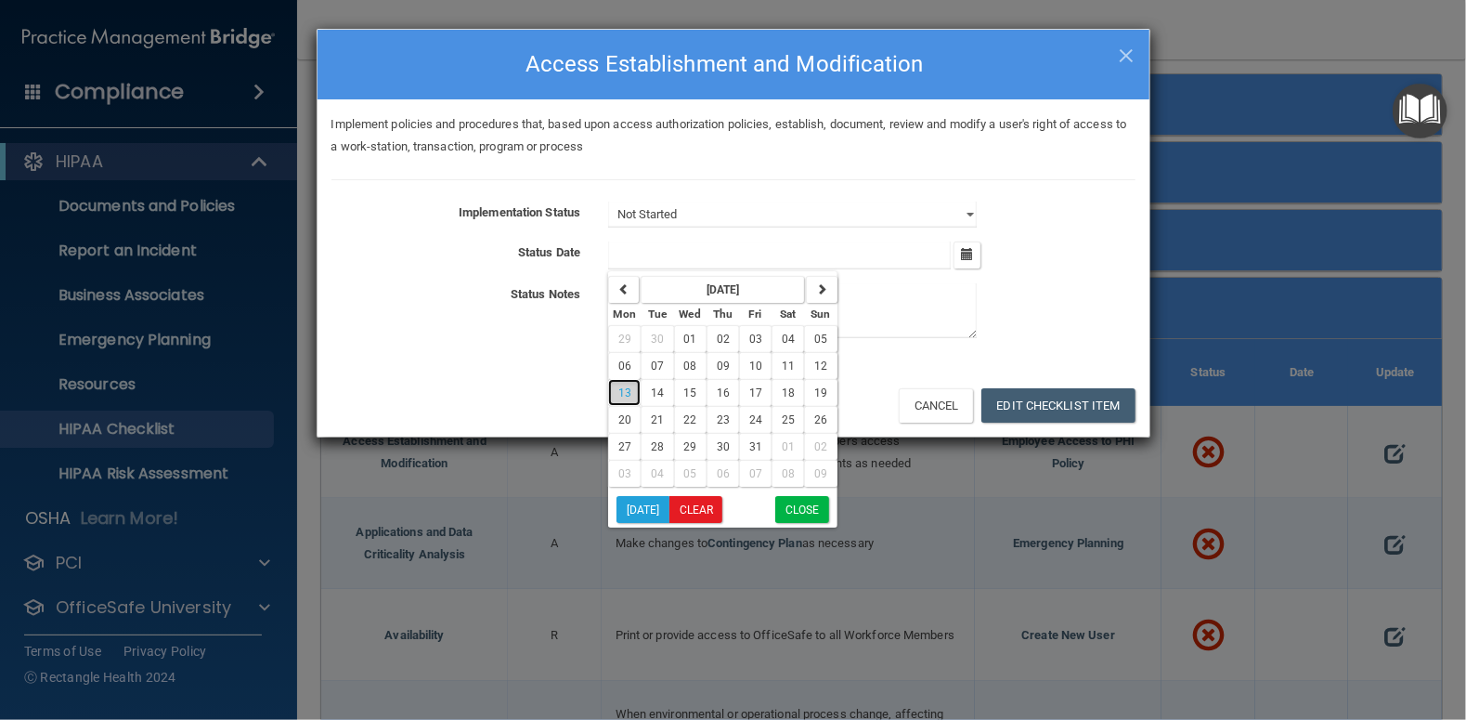
click at [627, 391] on span "13" at bounding box center [624, 392] width 13 height 13
type input "[DATE]"
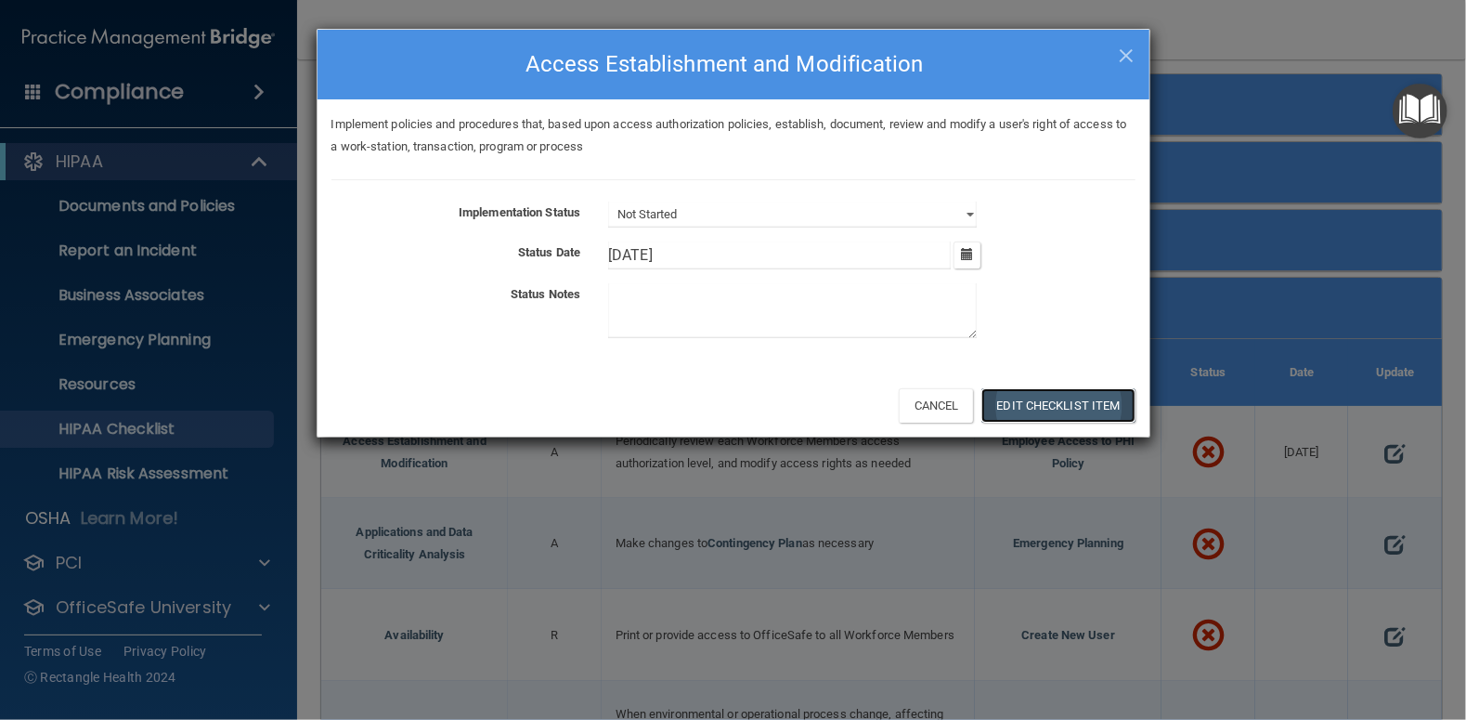
click at [1055, 411] on button "Edit Checklist Item" at bounding box center [1059, 405] width 154 height 34
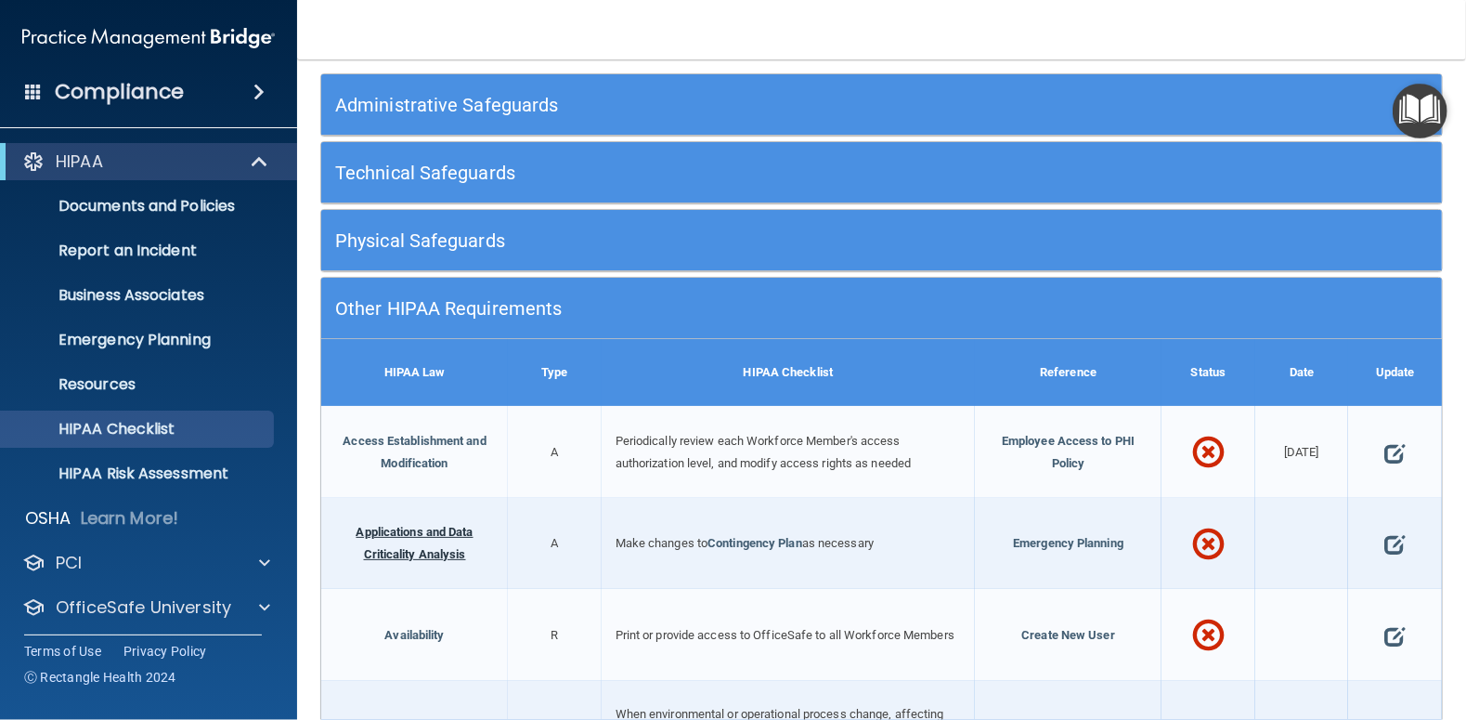
click at [413, 533] on link "Applications and Data Criticality Analysis" at bounding box center [415, 543] width 117 height 36
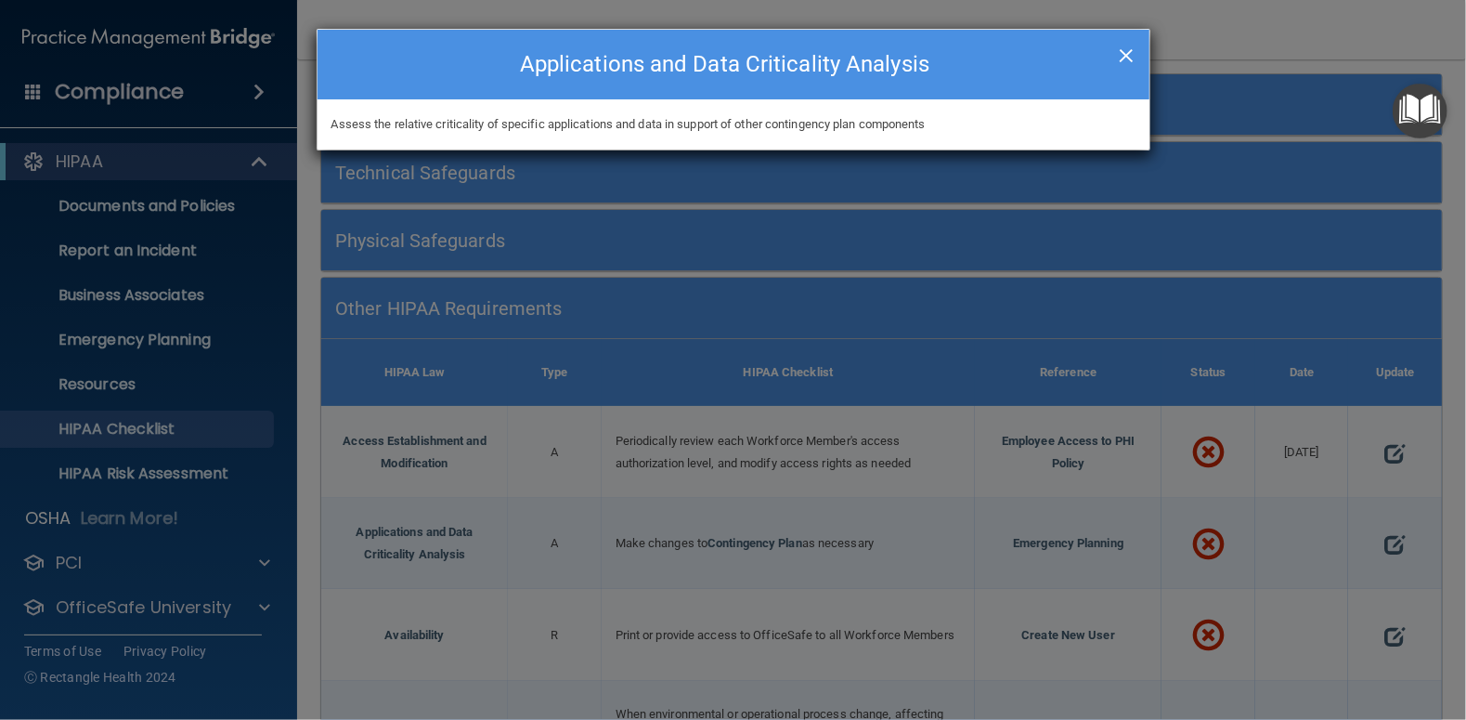
click at [1128, 54] on span "×" at bounding box center [1126, 52] width 17 height 37
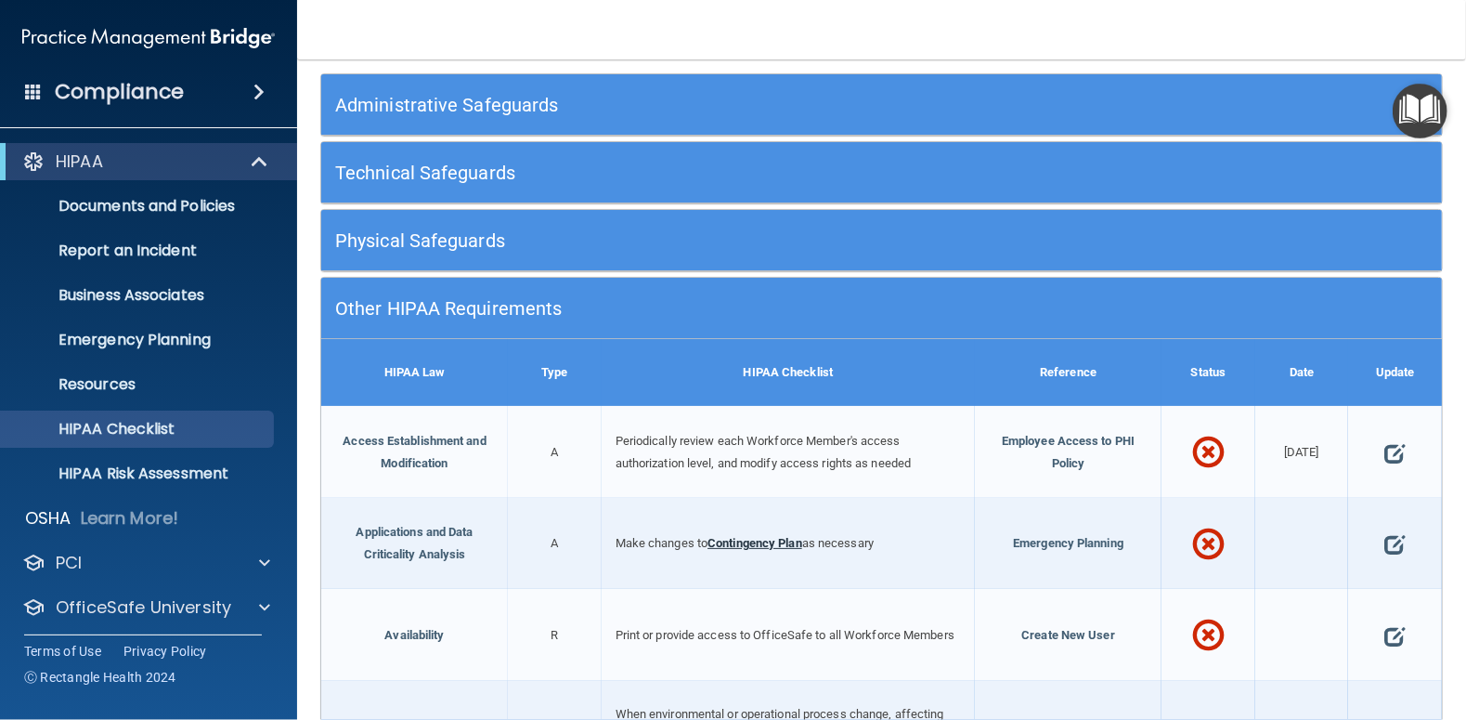
click at [749, 540] on link "Contingency Plan" at bounding box center [755, 543] width 95 height 14
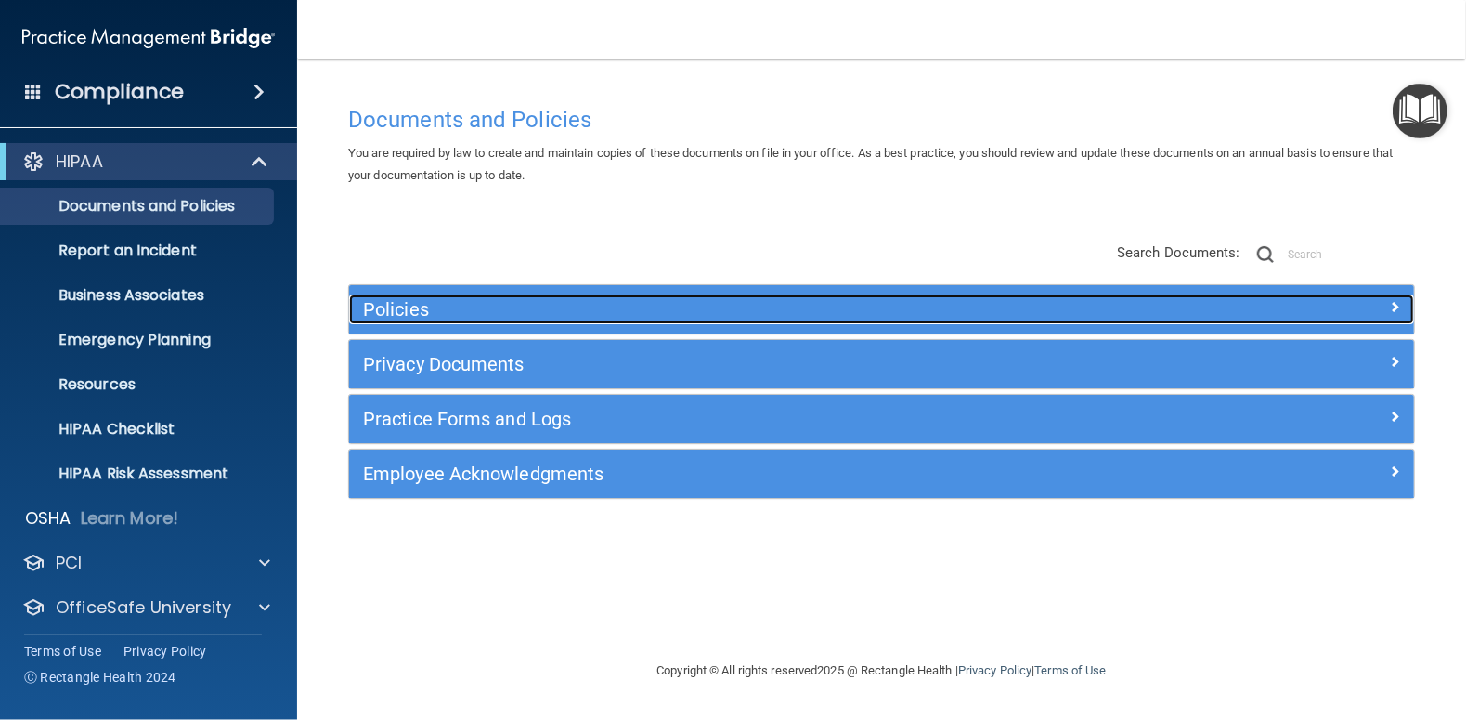
click at [395, 306] on h5 "Policies" at bounding box center [748, 309] width 771 height 20
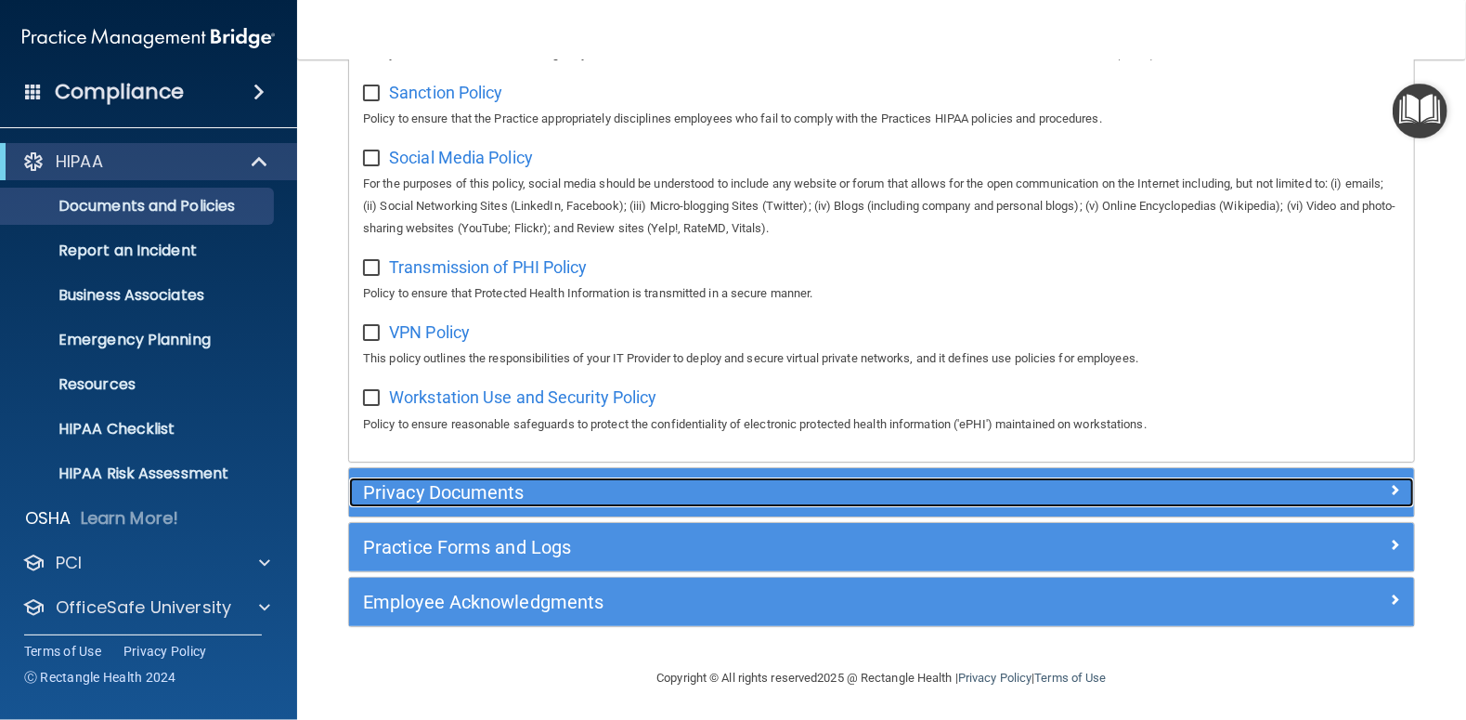
click at [444, 489] on h5 "Privacy Documents" at bounding box center [748, 492] width 771 height 20
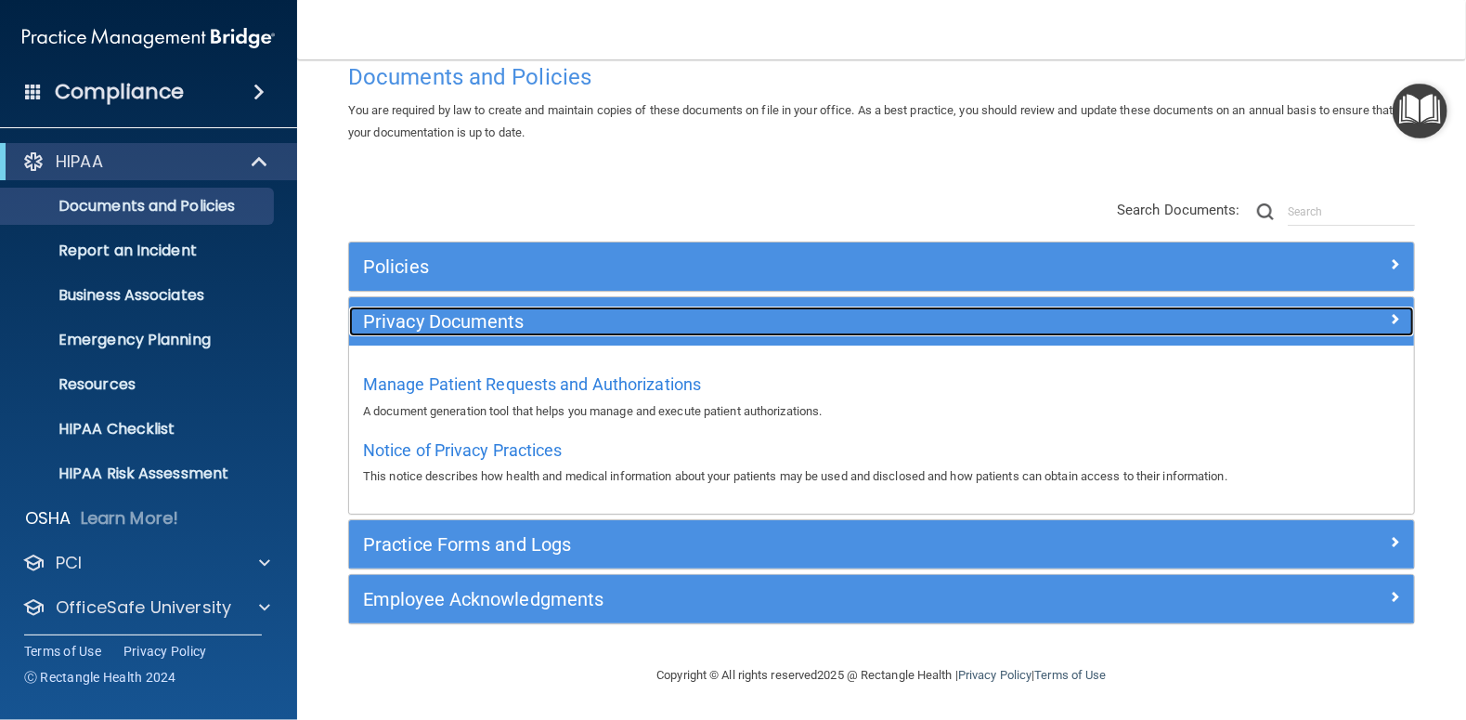
scroll to position [40, 0]
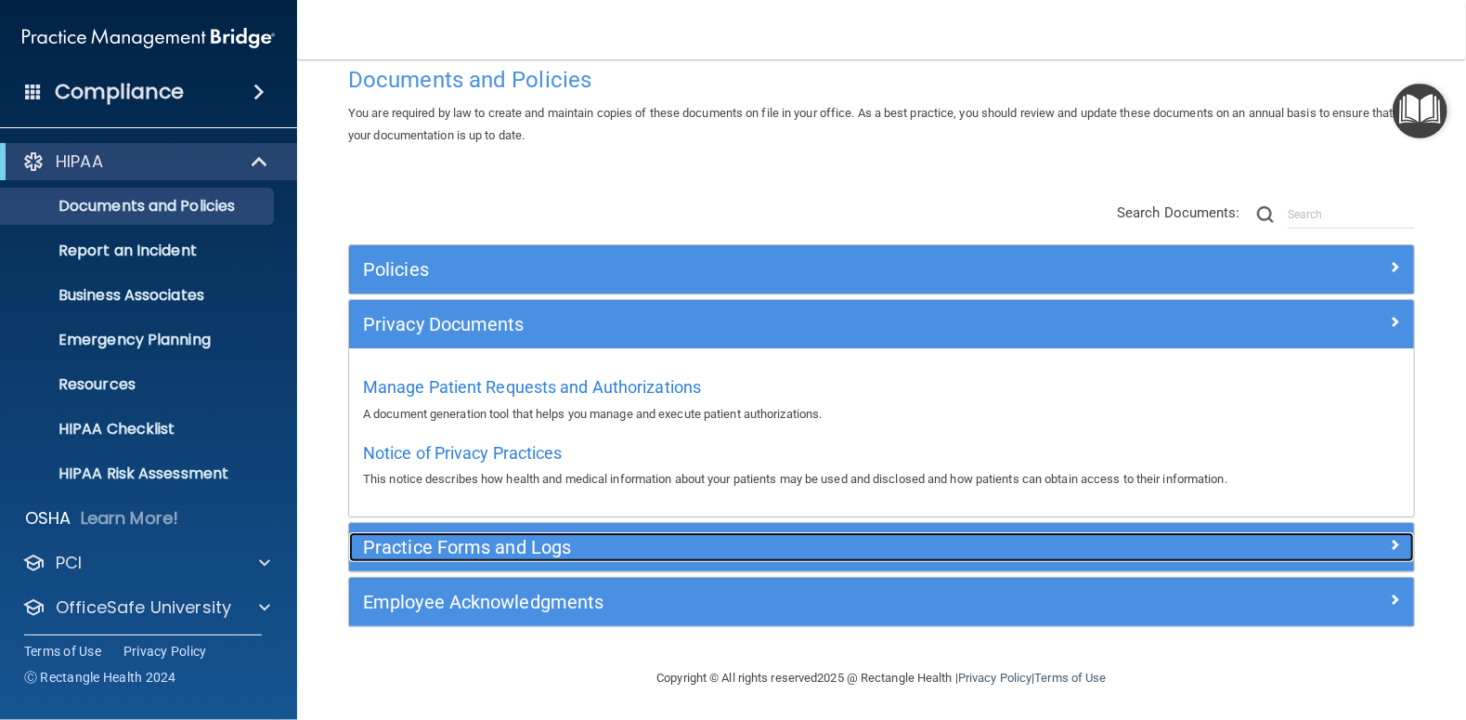
click at [482, 547] on h5 "Practice Forms and Logs" at bounding box center [748, 547] width 771 height 20
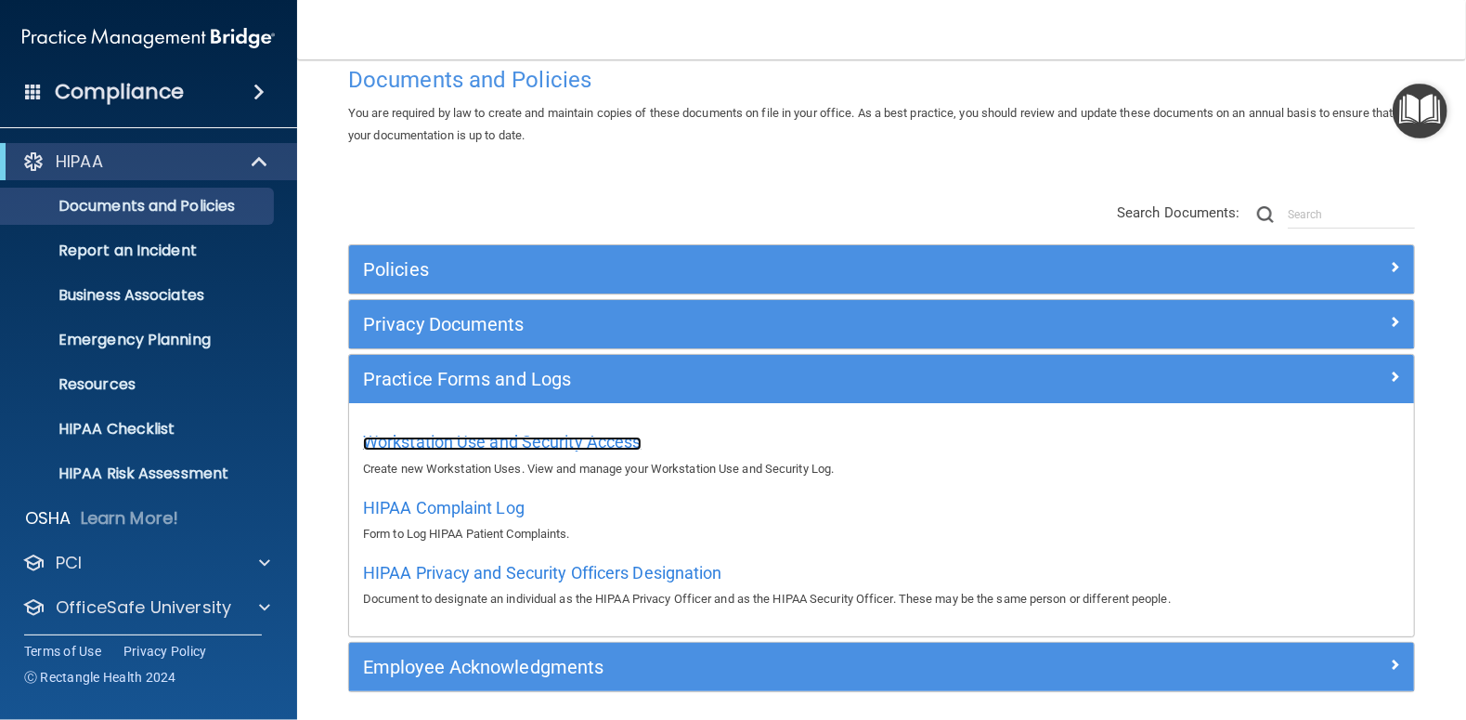
click at [525, 444] on span "Workstation Use and Security Access" at bounding box center [502, 442] width 279 height 20
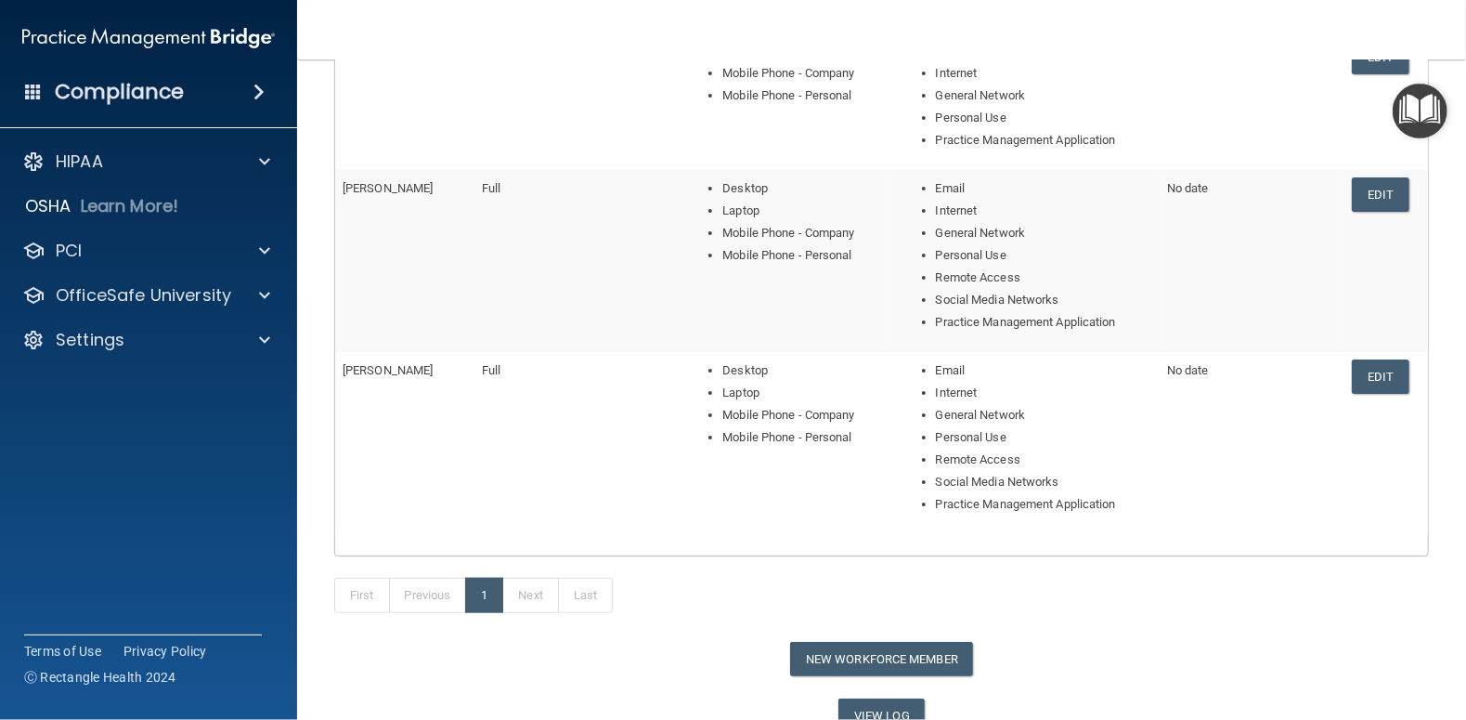
scroll to position [553, 0]
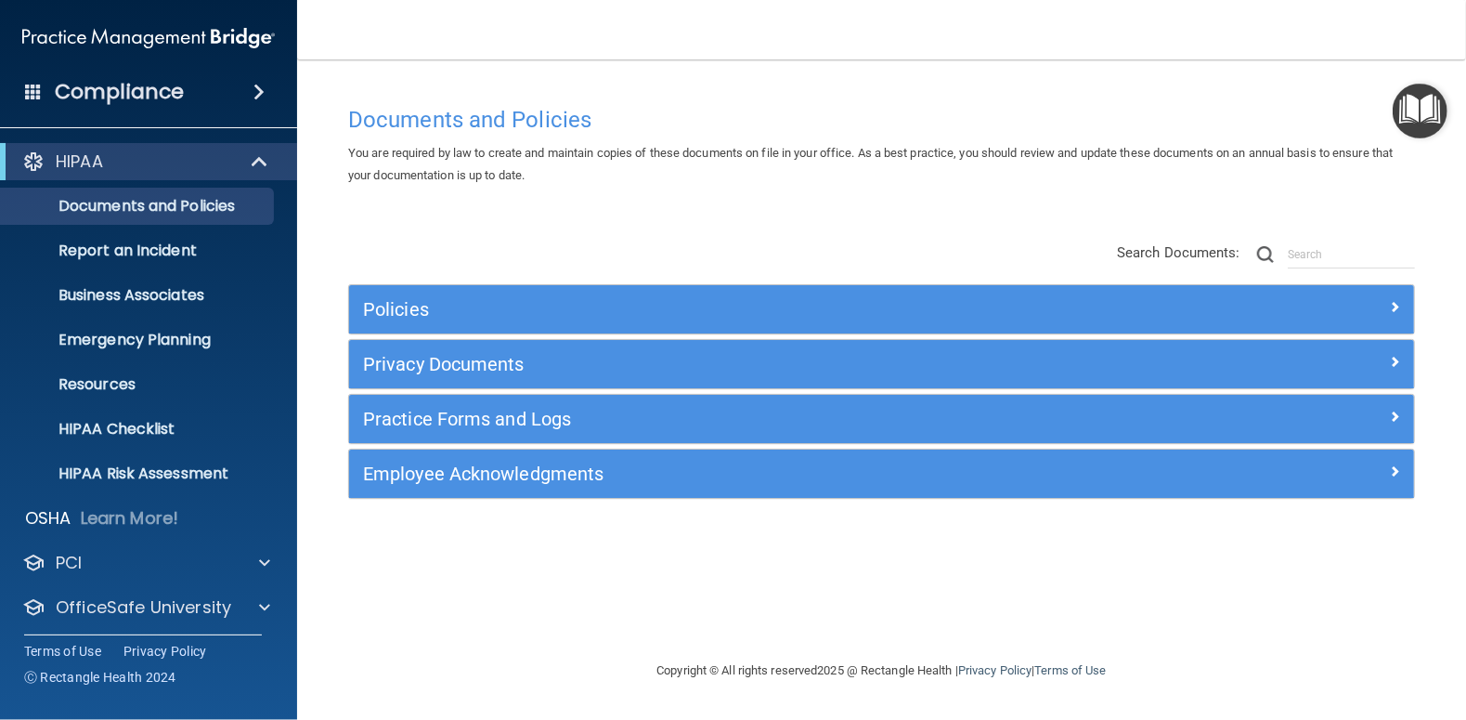
click at [486, 488] on div "Employee Acknowledgments" at bounding box center [881, 473] width 1065 height 48
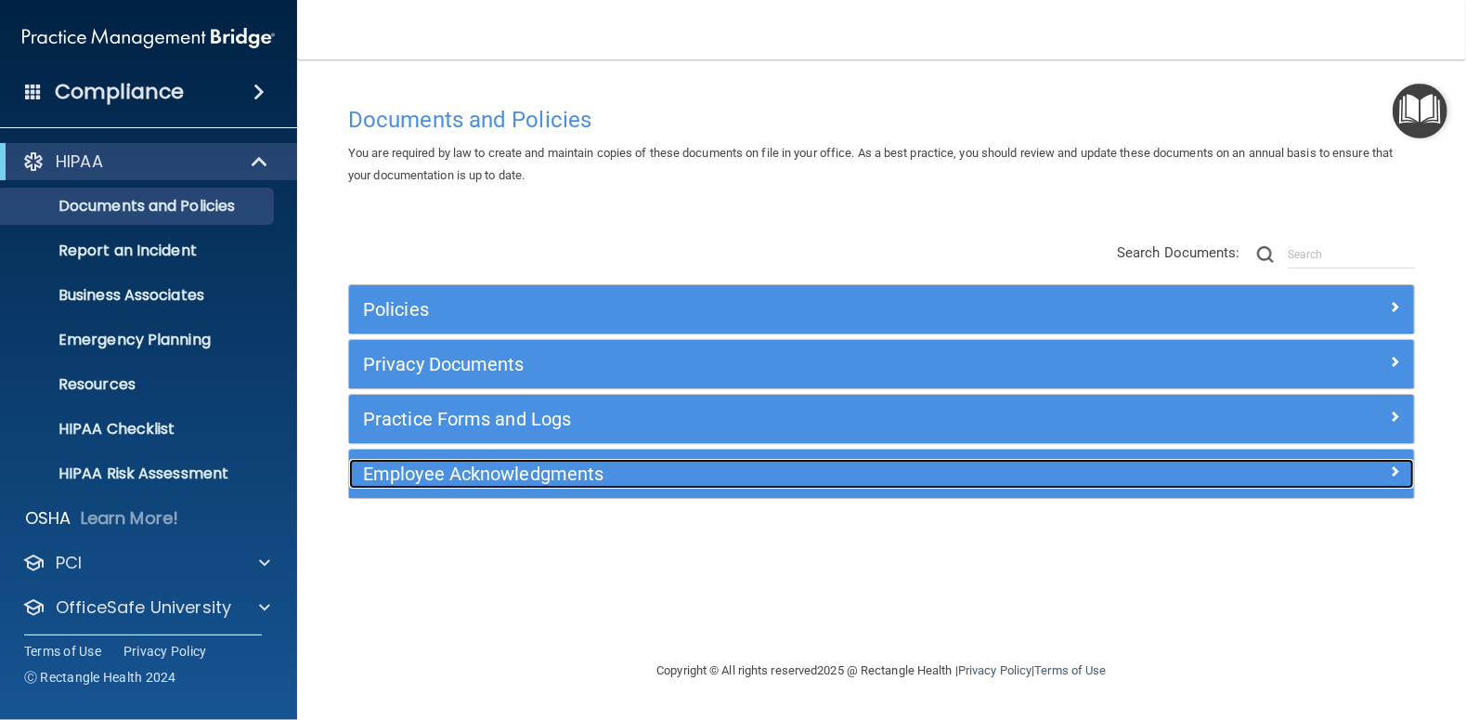
click at [508, 475] on h5 "Employee Acknowledgments" at bounding box center [748, 473] width 771 height 20
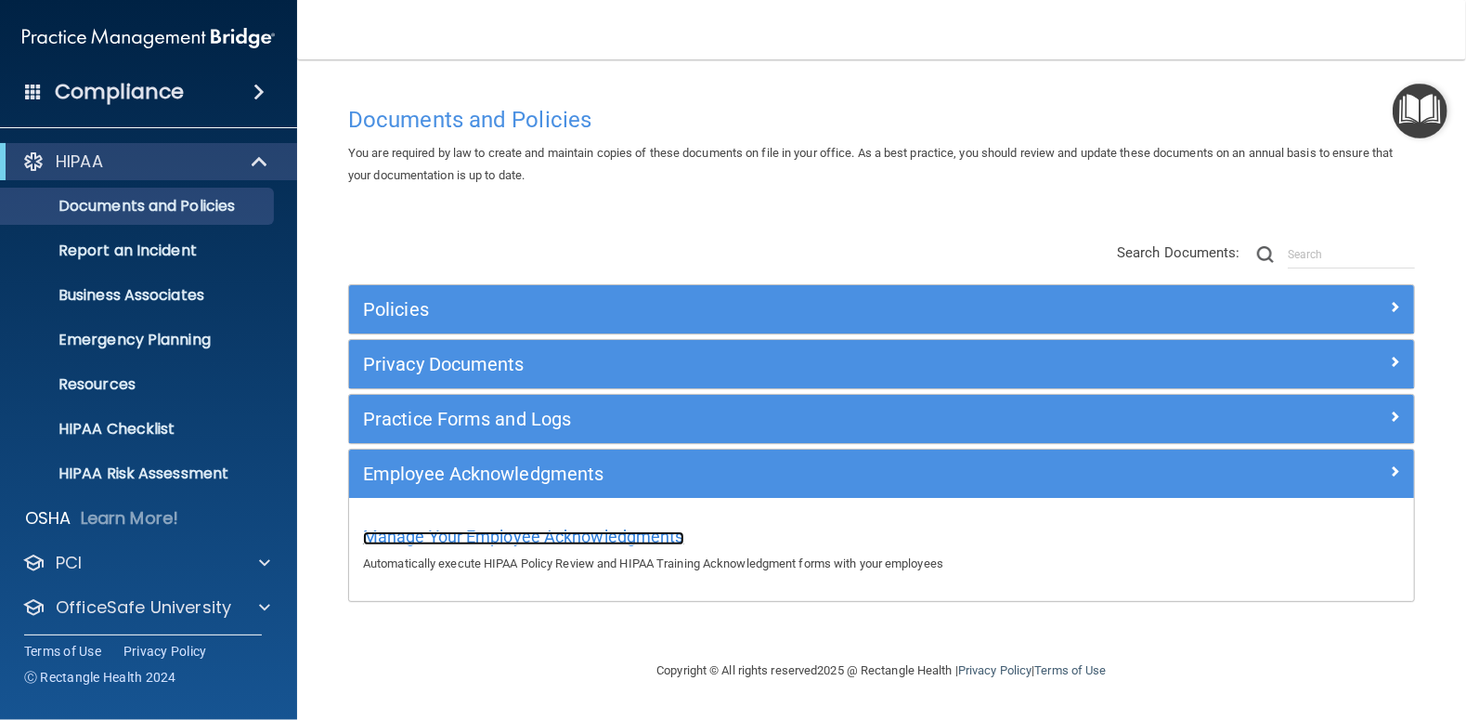
click at [520, 542] on span "Manage Your Employee Acknowledgments" at bounding box center [523, 537] width 321 height 20
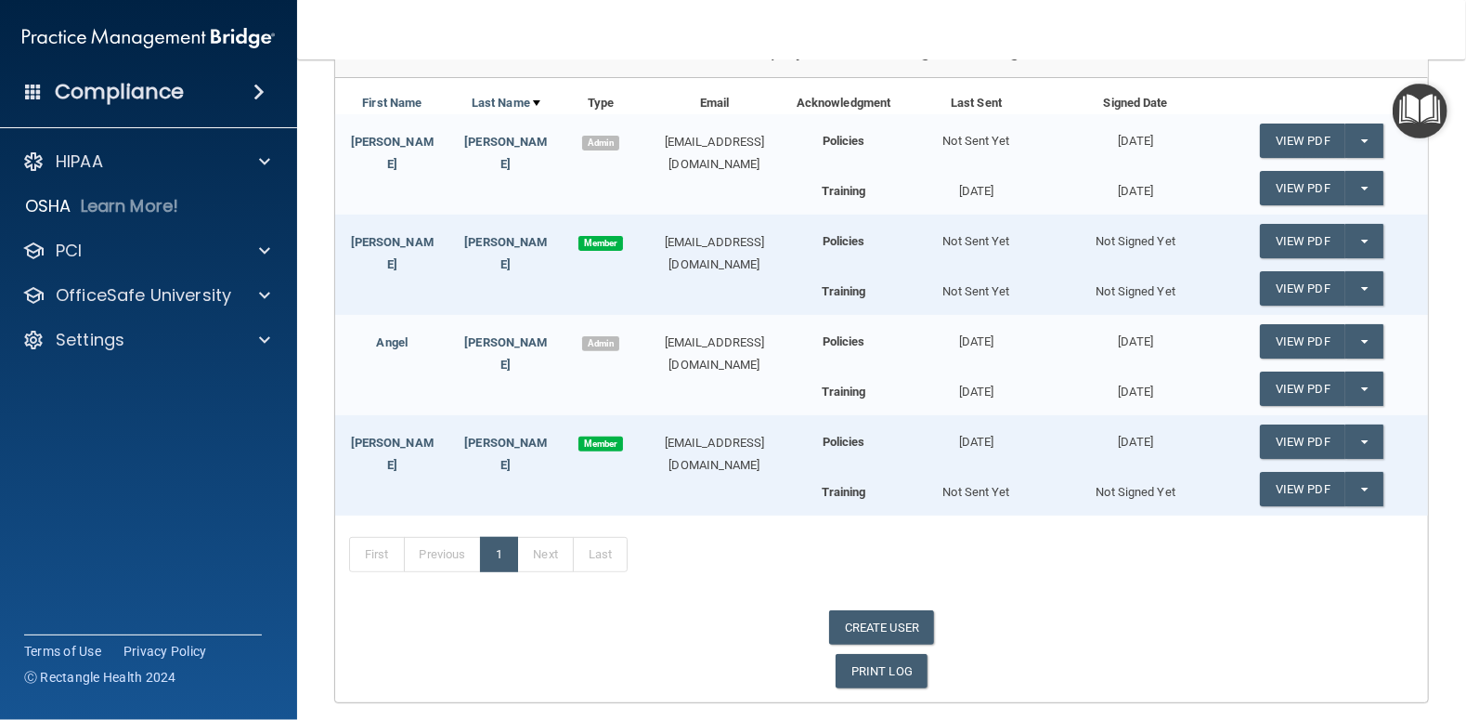
scroll to position [279, 0]
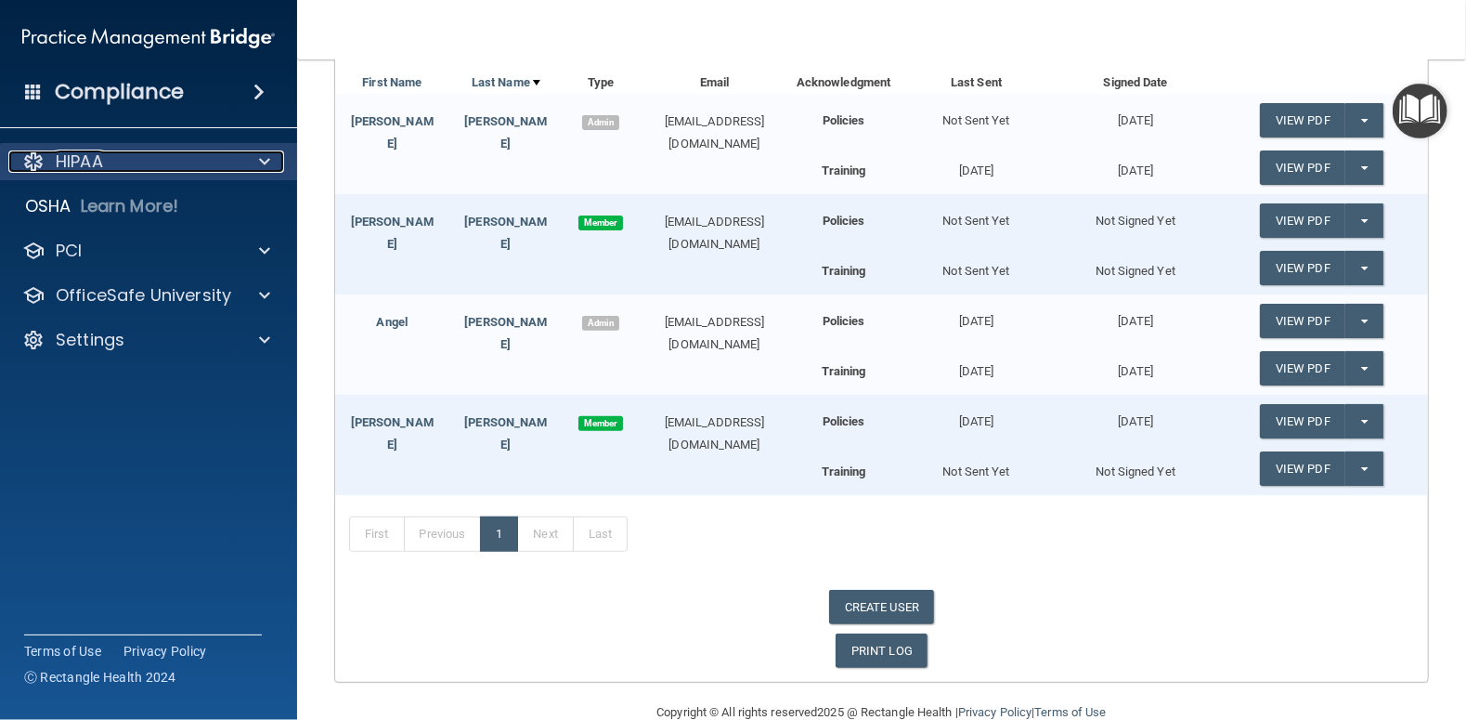
click at [68, 161] on p "HIPAA" at bounding box center [79, 161] width 47 height 22
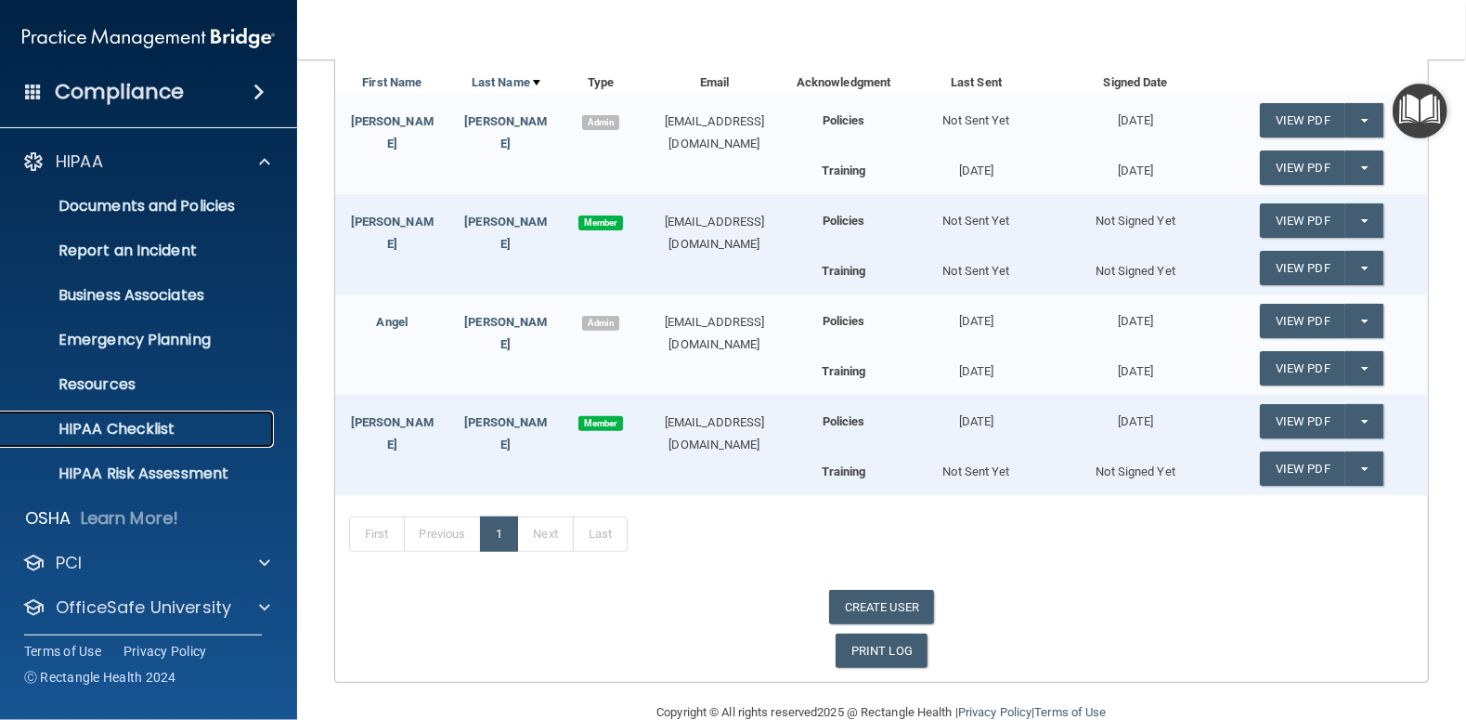
click at [133, 426] on p "HIPAA Checklist" at bounding box center [139, 429] width 254 height 19
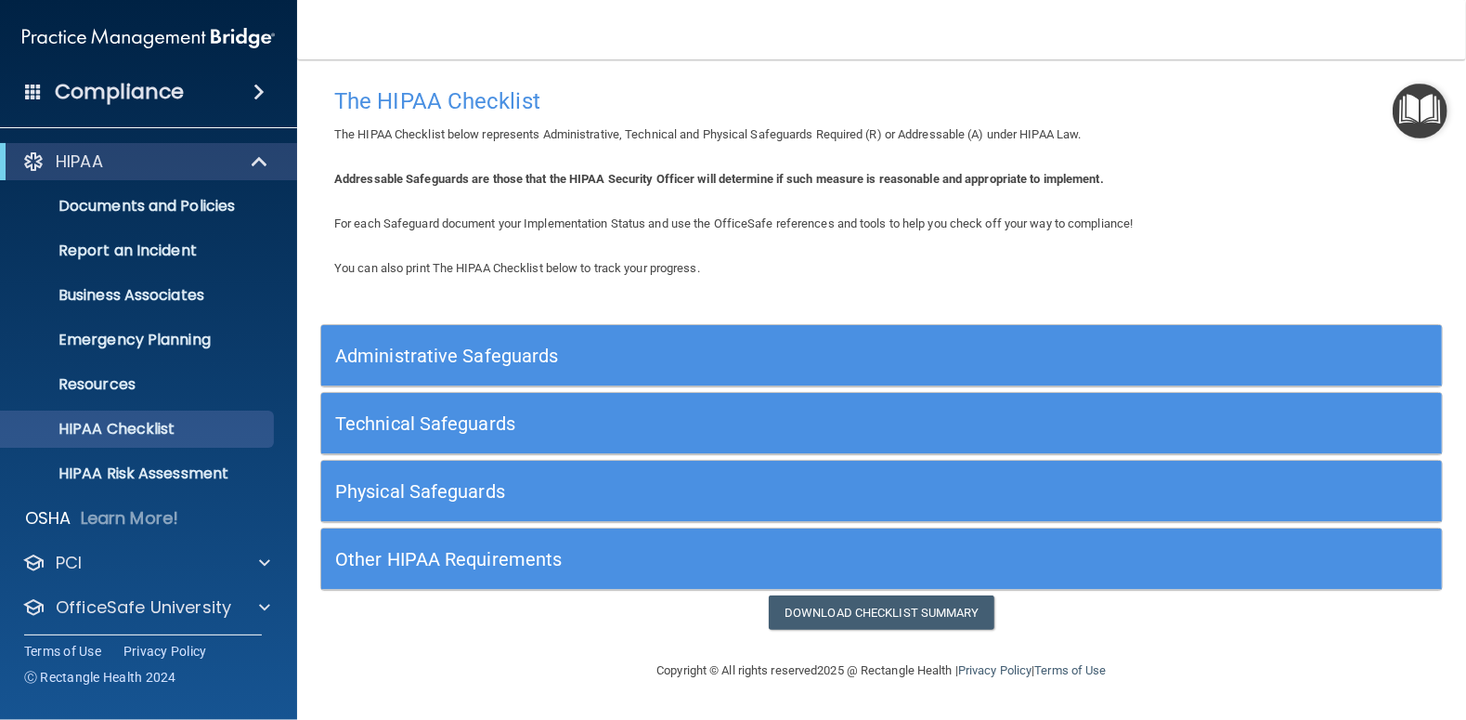
click at [474, 351] on h5 "Administrative Safeguards" at bounding box center [741, 355] width 813 height 20
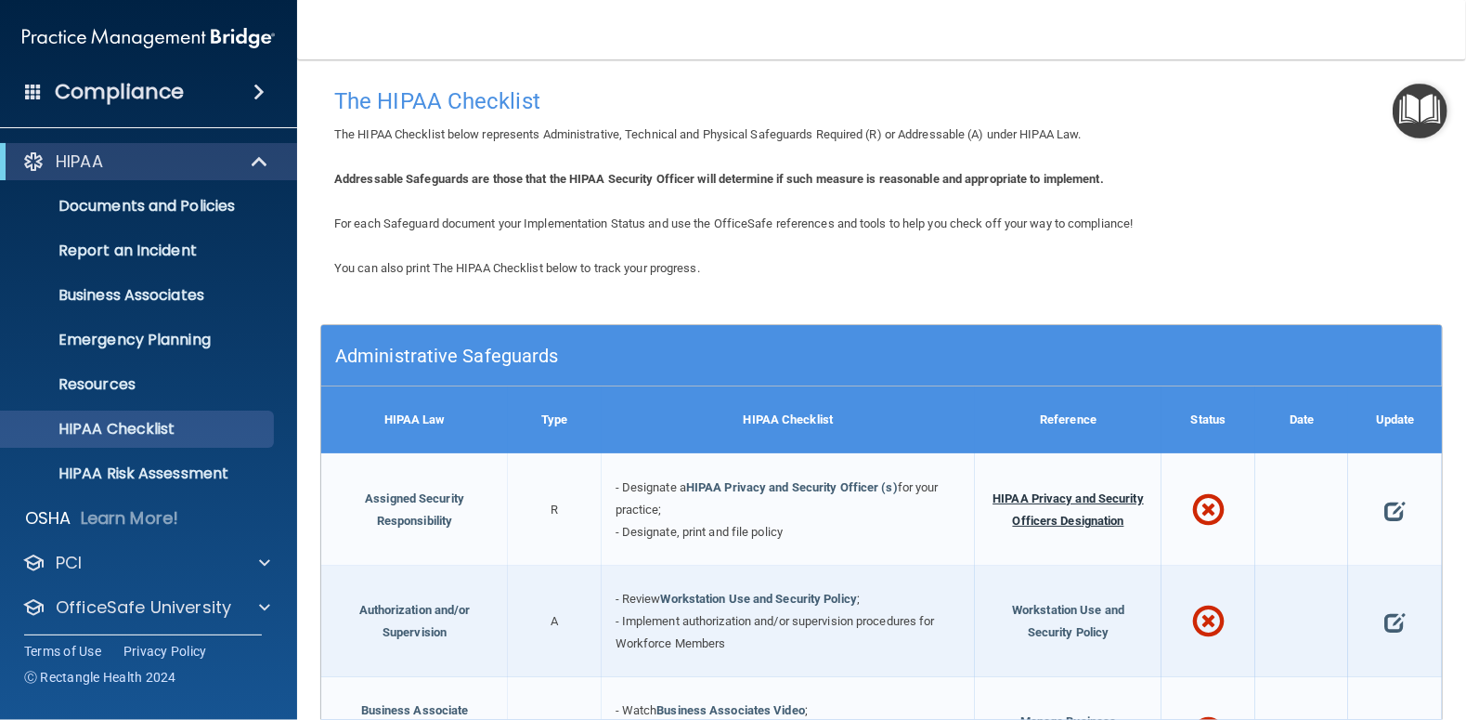
click at [1030, 497] on span "HIPAA Privacy and Security Officers Designation" at bounding box center [1068, 509] width 151 height 36
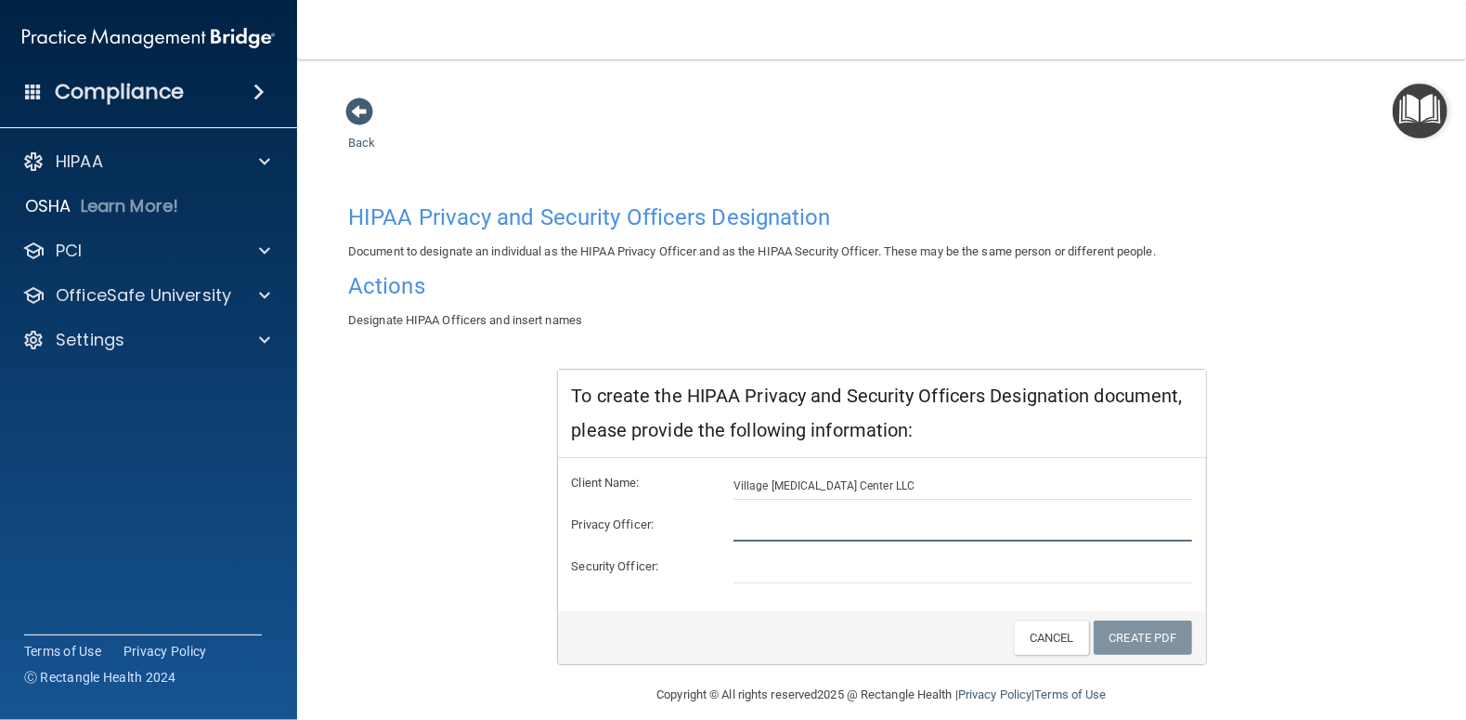
click at [744, 527] on input "text" at bounding box center [963, 528] width 459 height 28
type input "[PERSON_NAME]"
click at [744, 568] on input "text" at bounding box center [963, 569] width 459 height 28
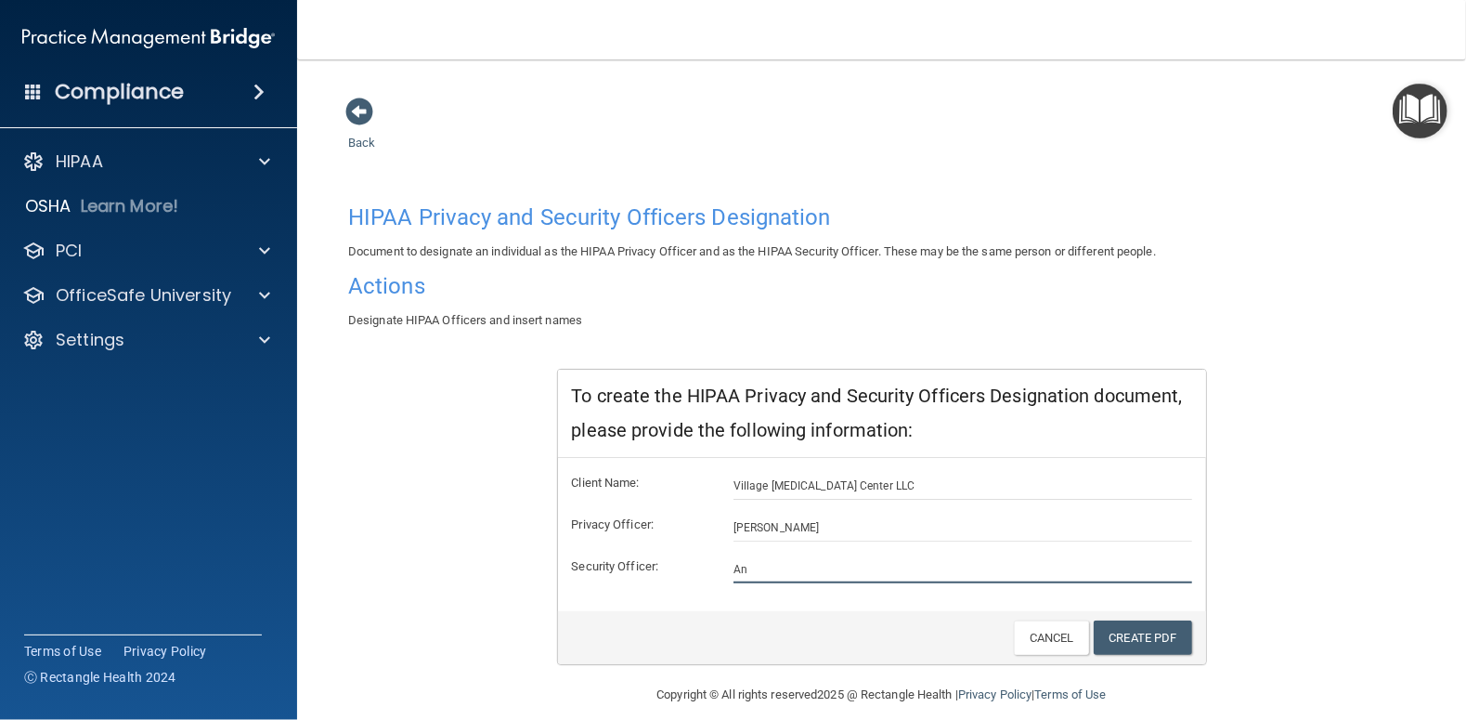
type input "A"
type input "[PERSON_NAME]"
click at [1115, 630] on link "Create PDF" at bounding box center [1143, 637] width 98 height 34
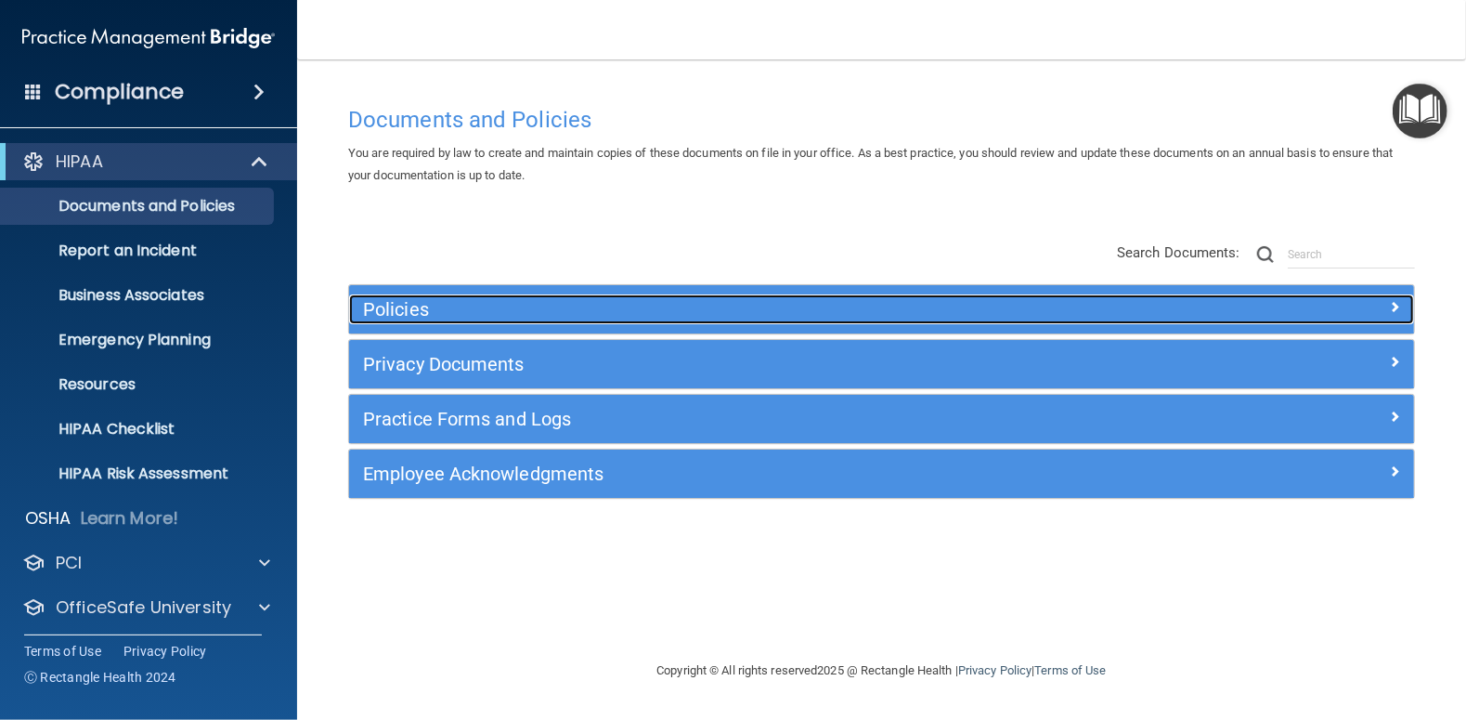
click at [395, 304] on h5 "Policies" at bounding box center [748, 309] width 771 height 20
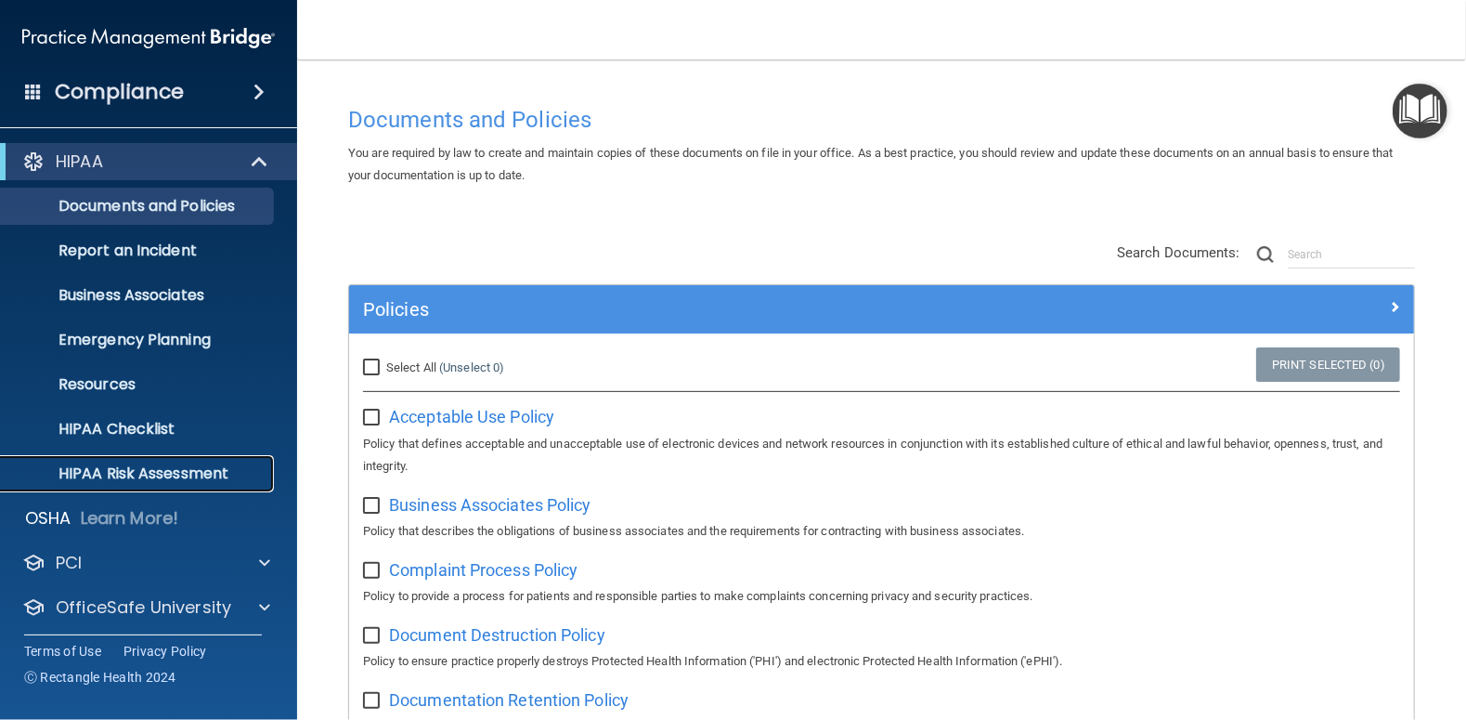
click at [133, 475] on p "HIPAA Risk Assessment" at bounding box center [139, 473] width 254 height 19
